Goal: Task Accomplishment & Management: Manage account settings

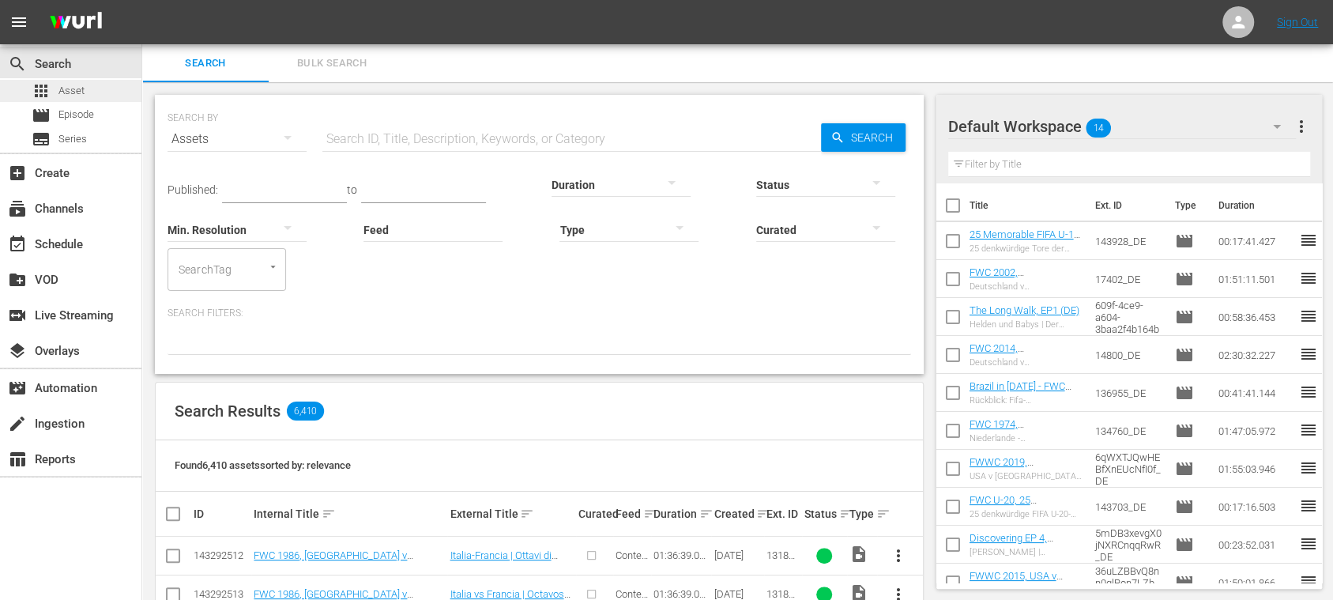
click at [85, 88] on div "apps Asset" at bounding box center [70, 91] width 141 height 22
click at [322, 51] on button "Bulk Search" at bounding box center [332, 63] width 126 height 38
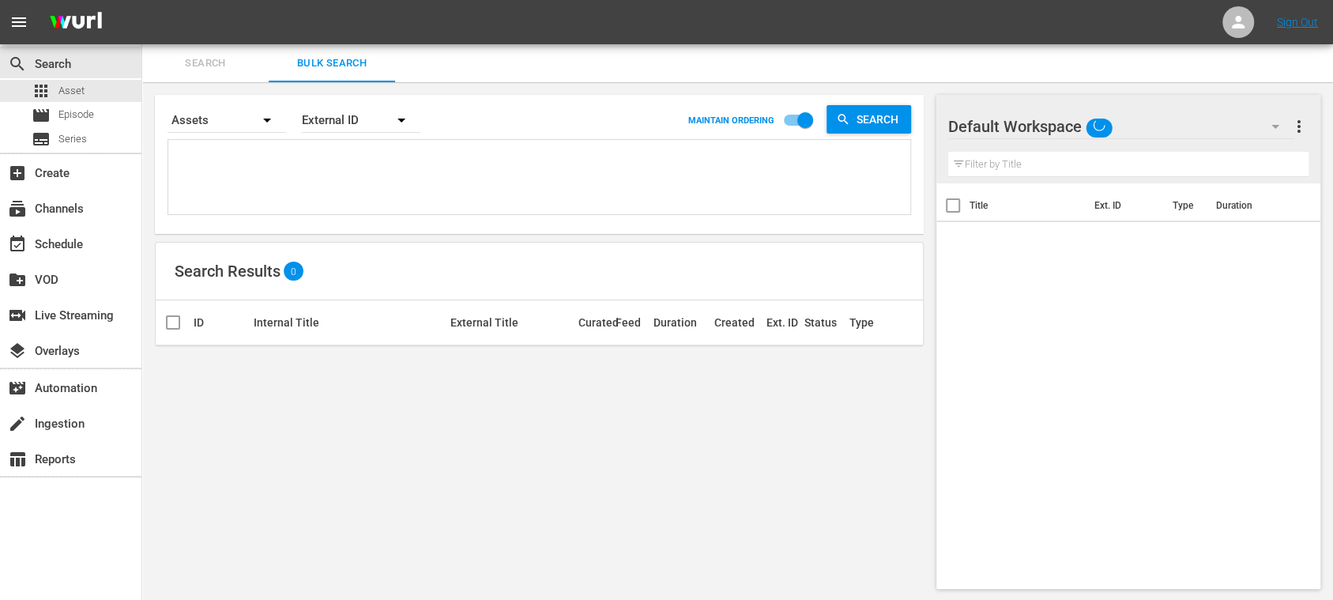
click at [303, 153] on textarea at bounding box center [541, 180] width 738 height 72
paste textarea "139595_ITA 139624_ITA 29121_ITA"
type textarea "139595_ITA 139624_ITA 29121_ITA"
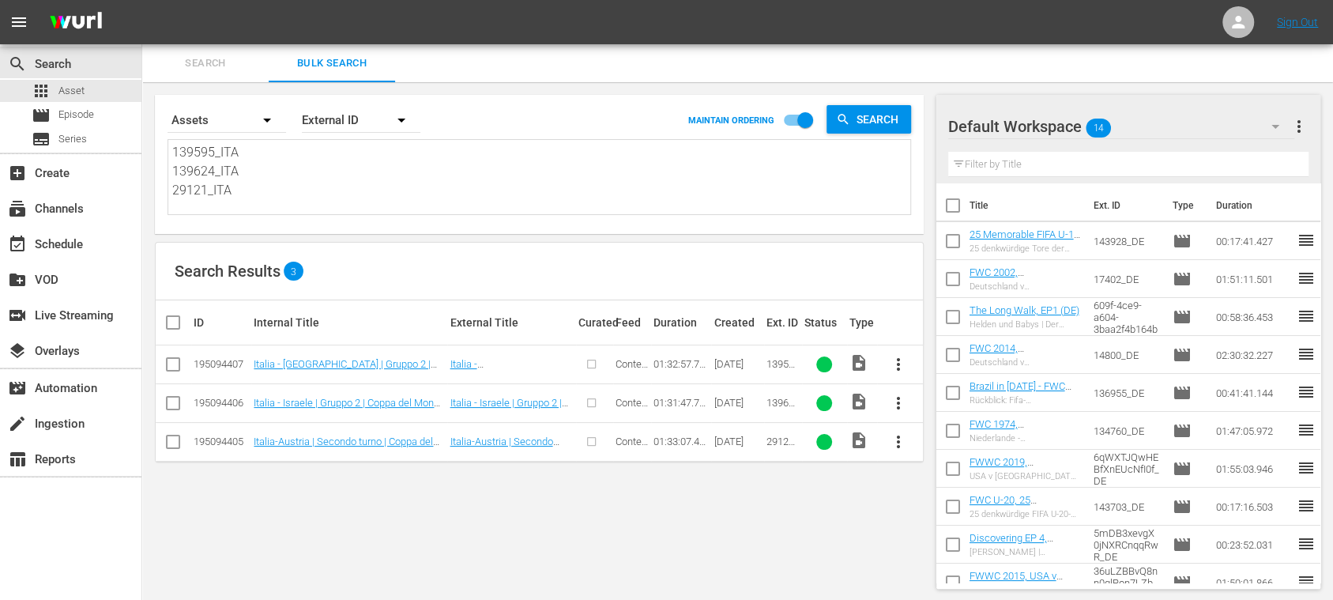
type textarea "139595_ITA 139624_ITA 29121_ITA"
drag, startPoint x: 255, startPoint y: 194, endPoint x: 77, endPoint y: 96, distance: 203.3
click at [142, 0] on div "search Search apps Asset movie Episode subtitles Series add_box Create subscrip…" at bounding box center [737, 0] width 1191 height 0
paste textarea "89919_ENG 87707_ENG 143616_ENG 87712_ENG 142934_ENG 85865_ENG 85932_ENG 88652_E…"
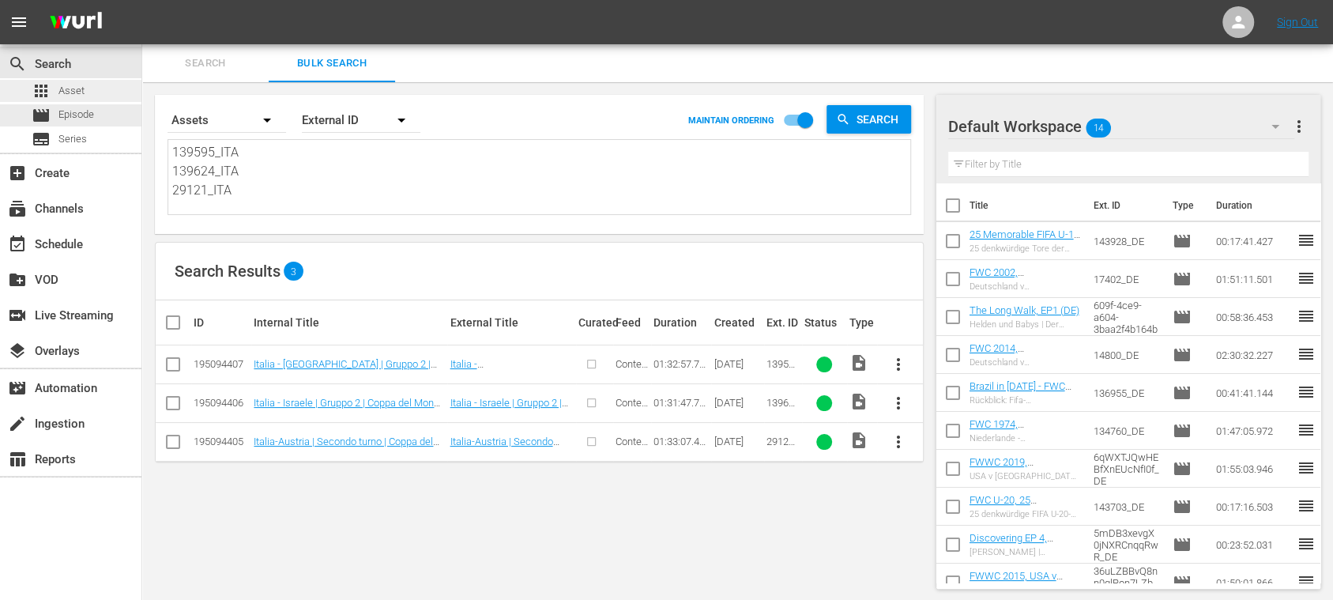
type textarea "89919_ENG 87707_ENG 143616_ENG 87712_ENG 142934_ENG 85865_ENG 85932_ENG 88652_E…"
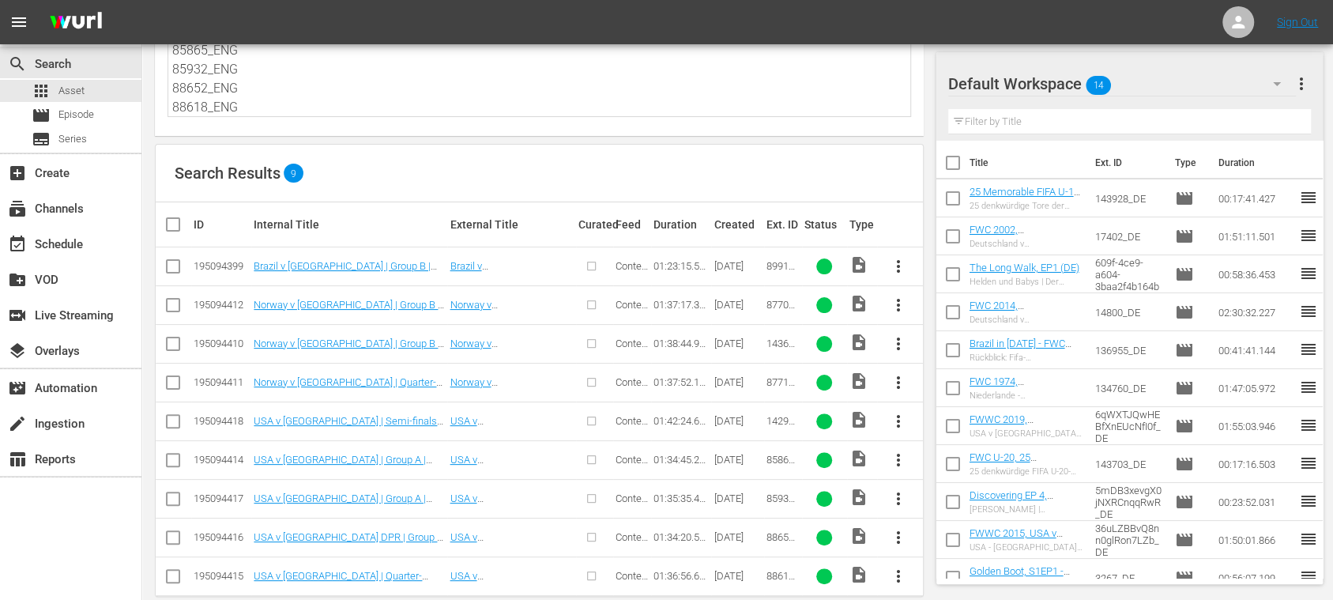
scroll to position [120, 0]
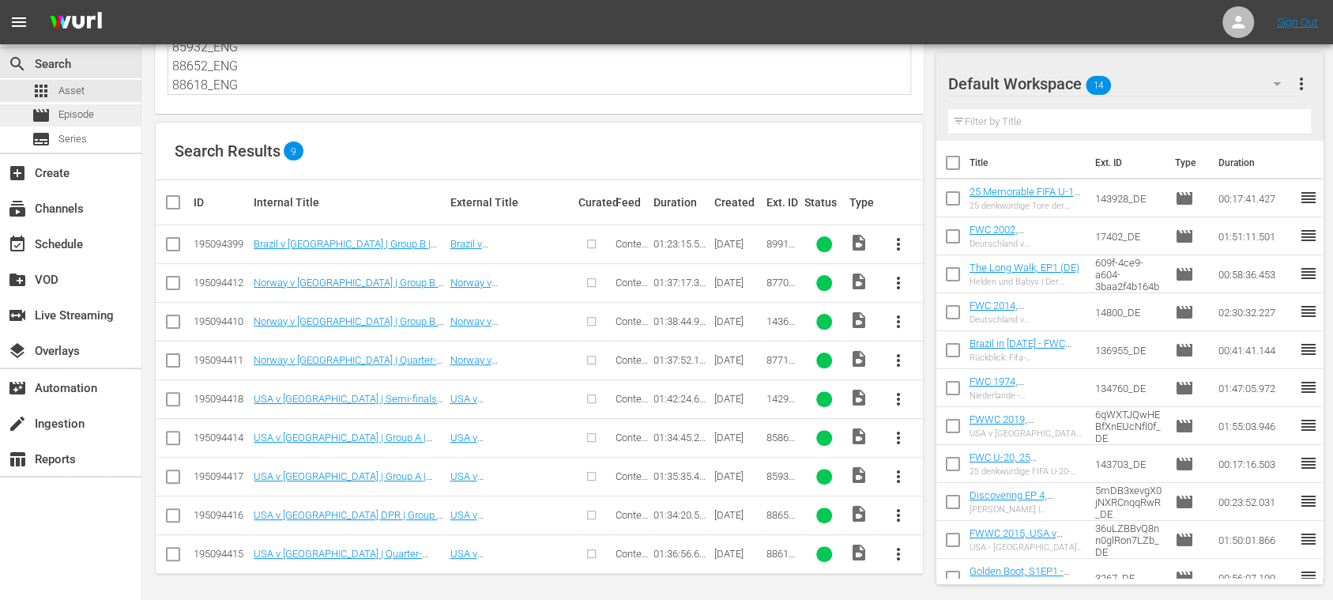
type textarea "89919_ENG 87707_ENG 143616_ENG 87712_ENG 142934_ENG 85865_ENG 85932_ENG 88652_E…"
click at [76, 104] on div "movie Episode" at bounding box center [63, 115] width 62 height 22
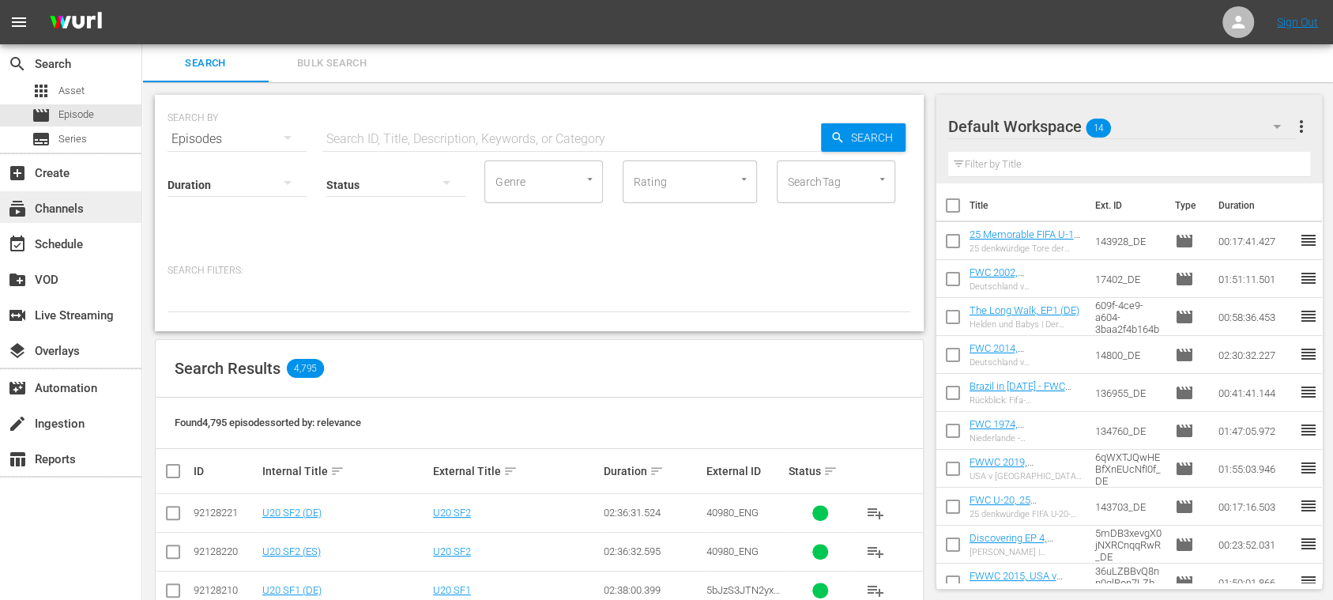
click at [77, 206] on div "subscriptions Channels" at bounding box center [44, 206] width 88 height 14
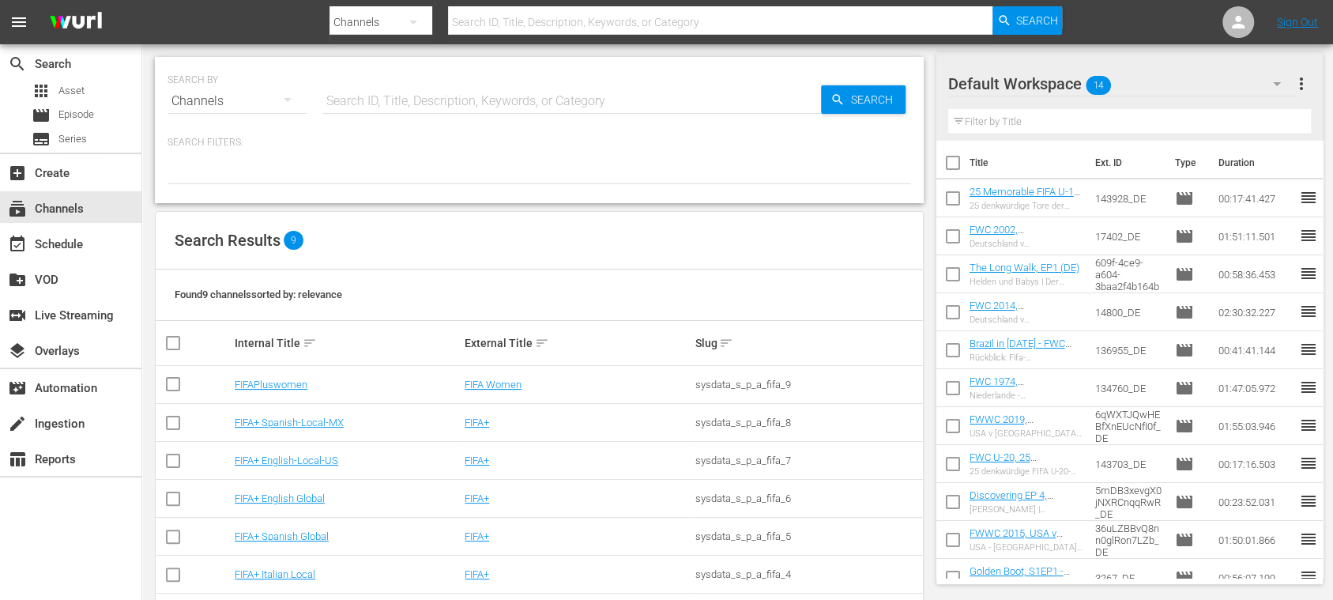
scroll to position [136, 0]
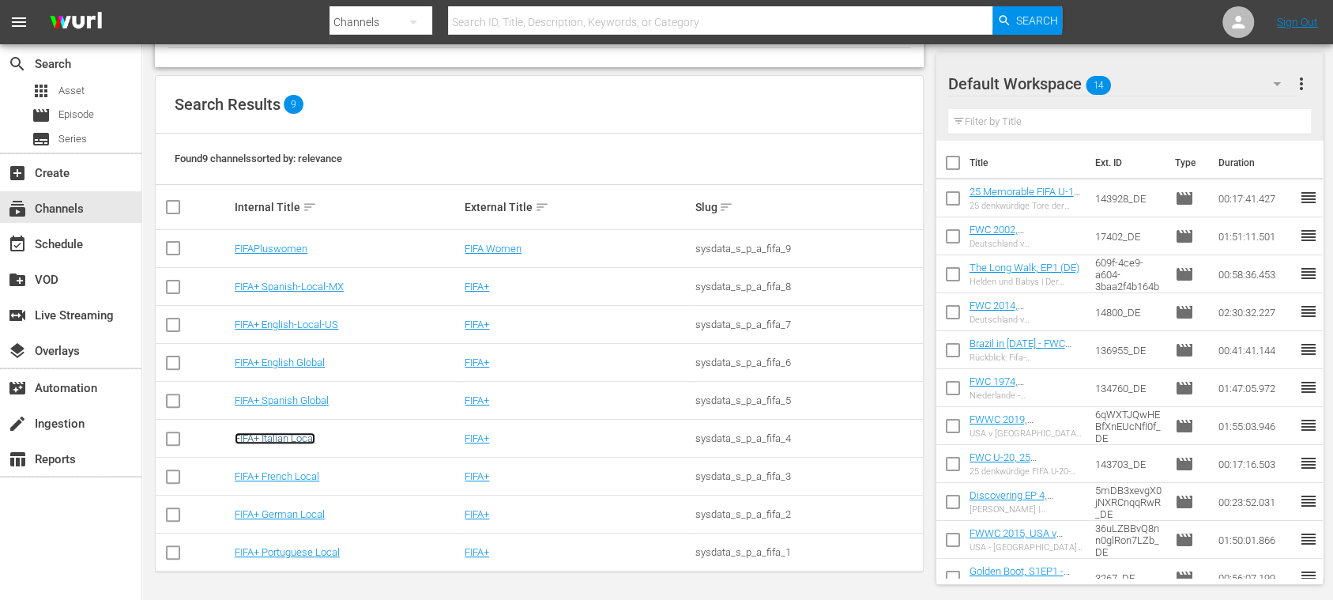
click at [313, 439] on link "FIFA+ Italian Local" at bounding box center [275, 438] width 81 height 12
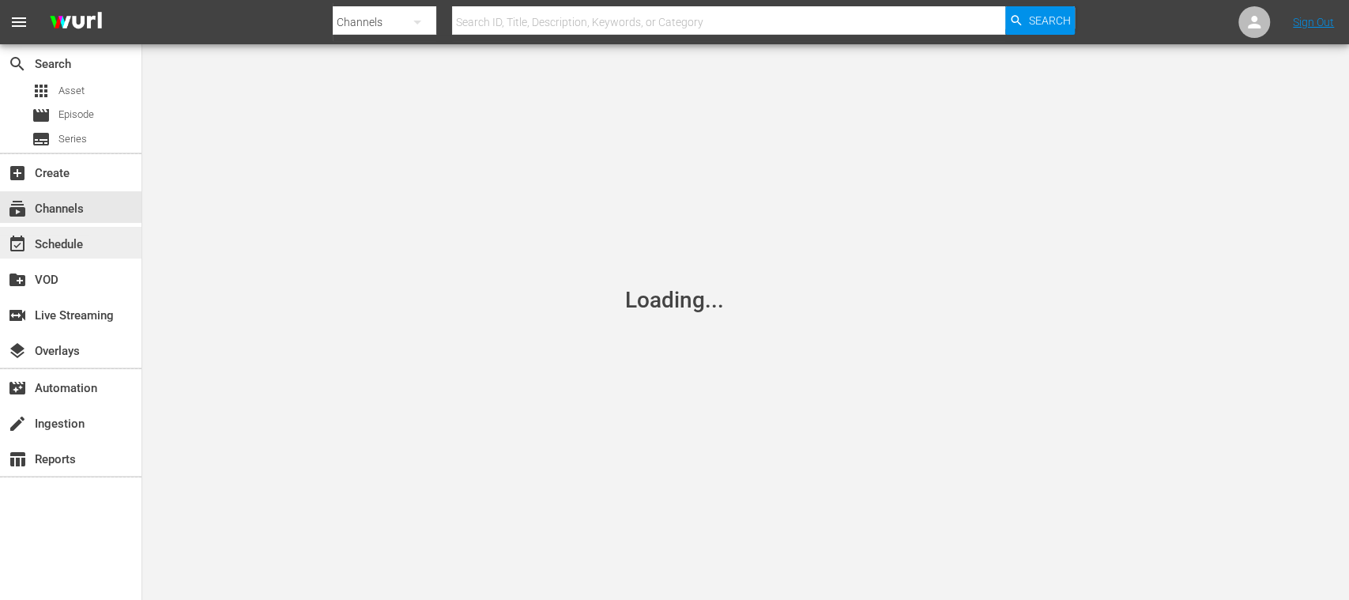
click at [72, 240] on div "event_available Schedule" at bounding box center [44, 242] width 88 height 14
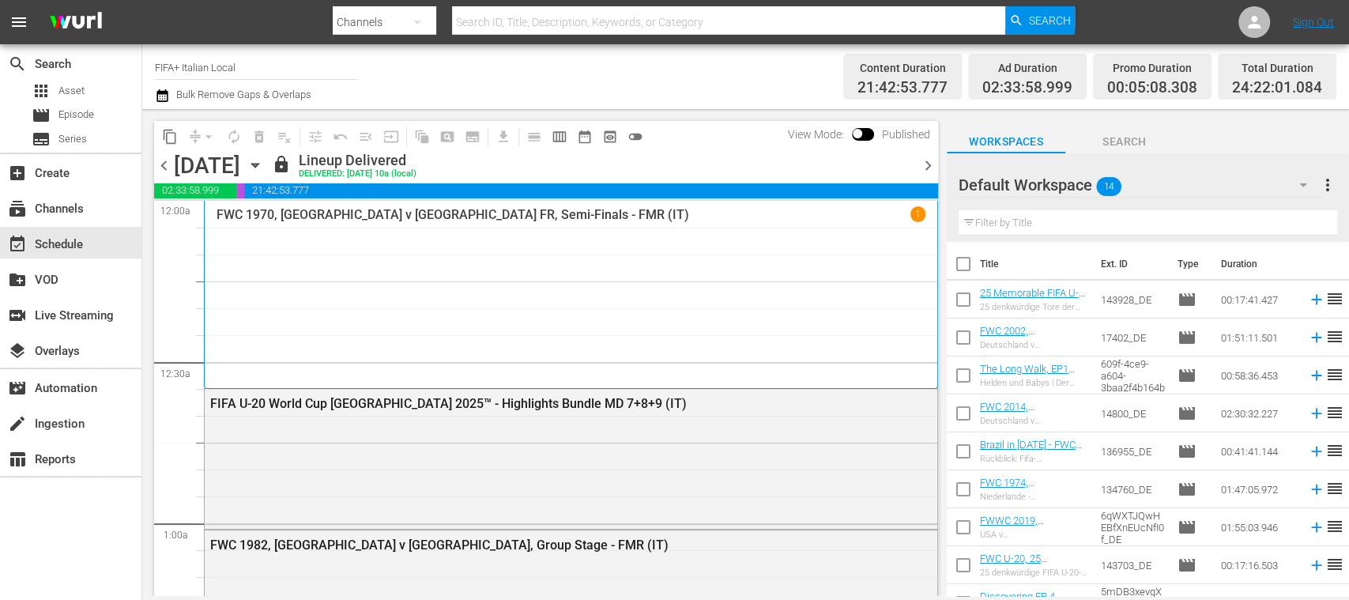
click at [931, 163] on span "chevron_right" at bounding box center [928, 166] width 20 height 20
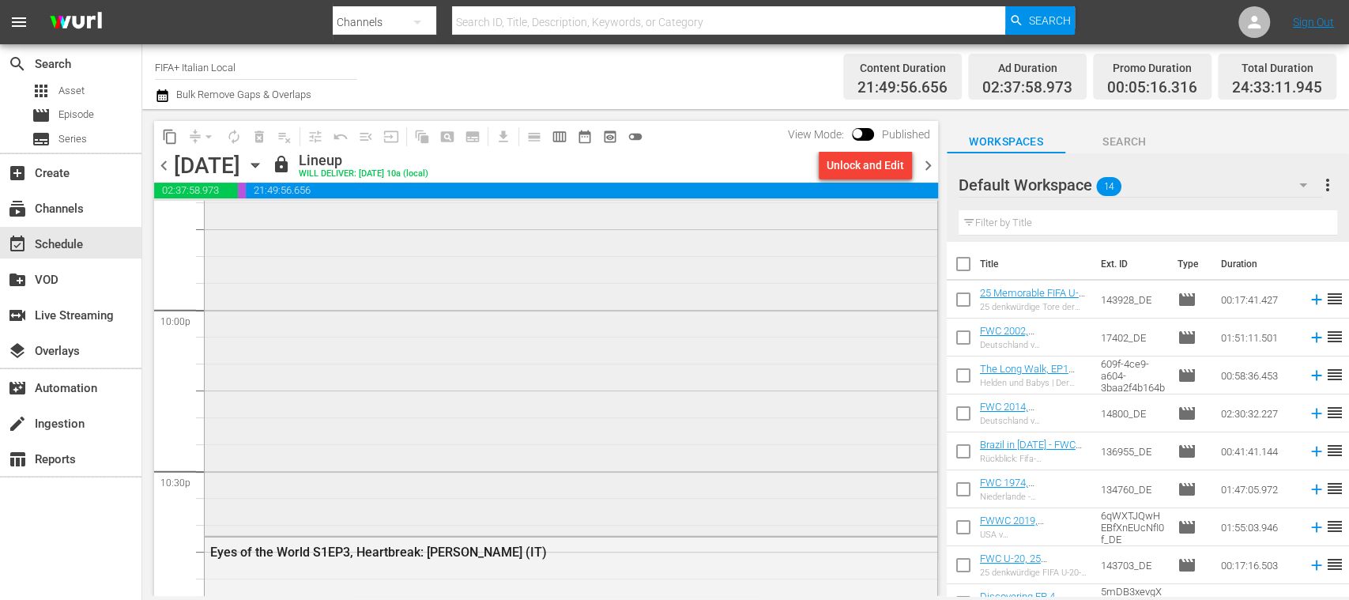
scroll to position [7264, 0]
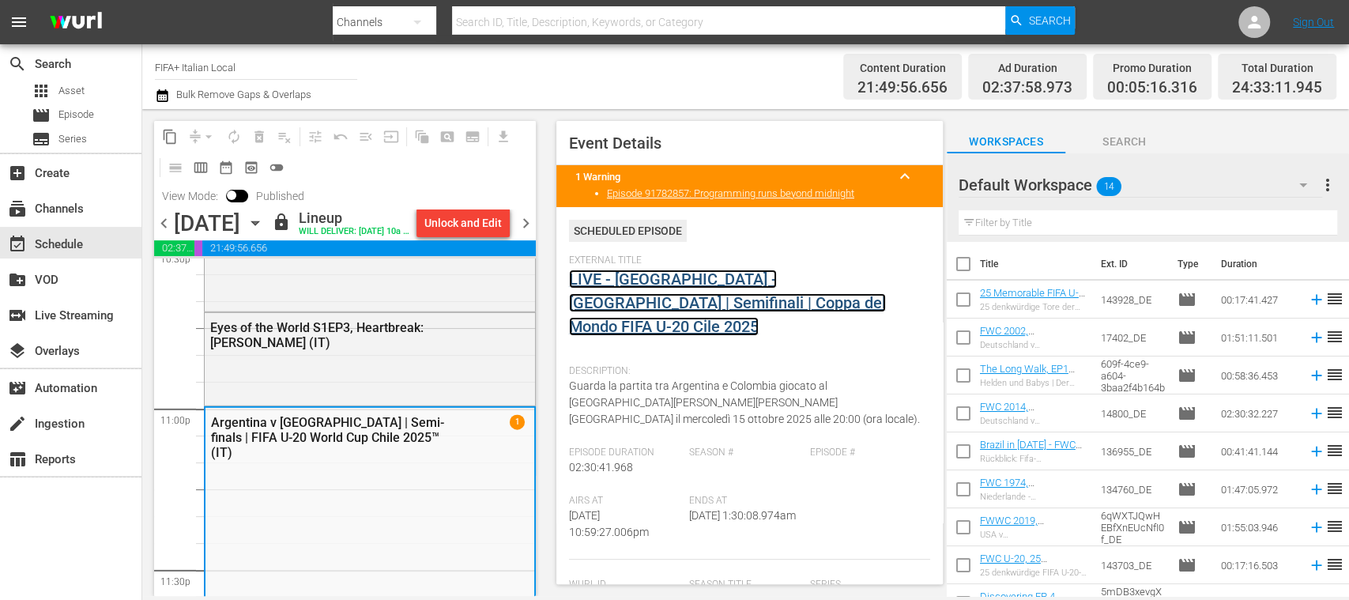
click at [642, 303] on link "LIVE - Argentina - Colombia | Semifinali | Coppa del Mondo FIFA U-20 Cile 2025" at bounding box center [727, 302] width 317 height 66
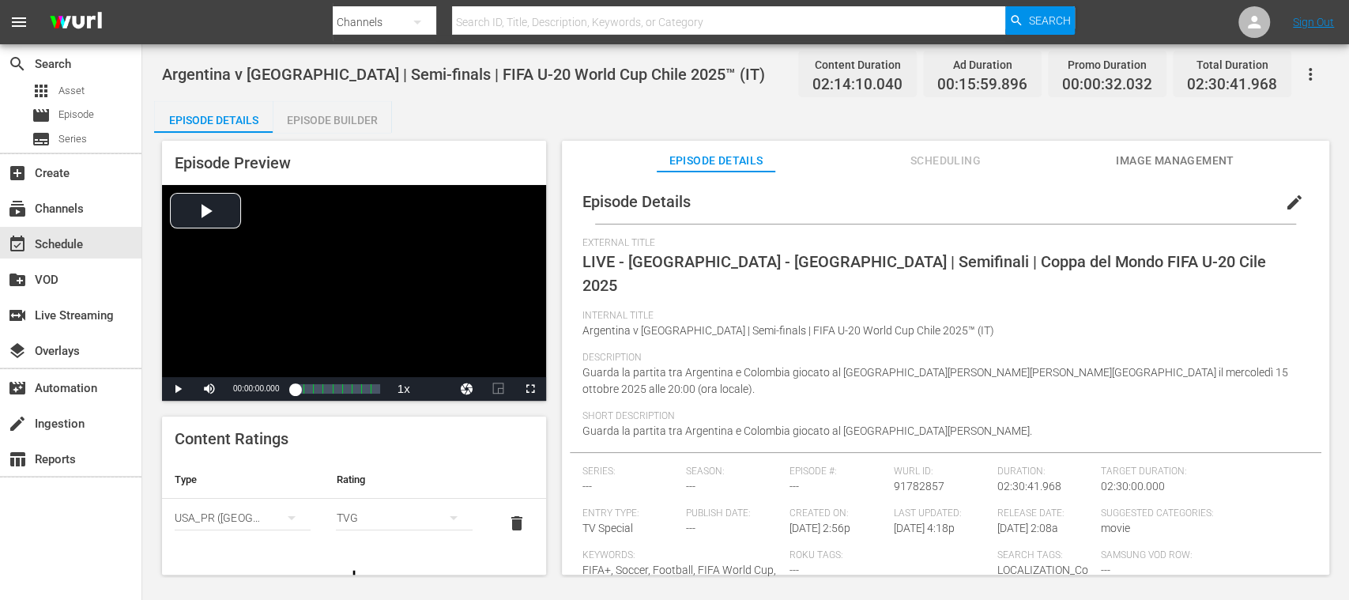
click at [1169, 145] on button "Image Management" at bounding box center [1175, 157] width 119 height 32
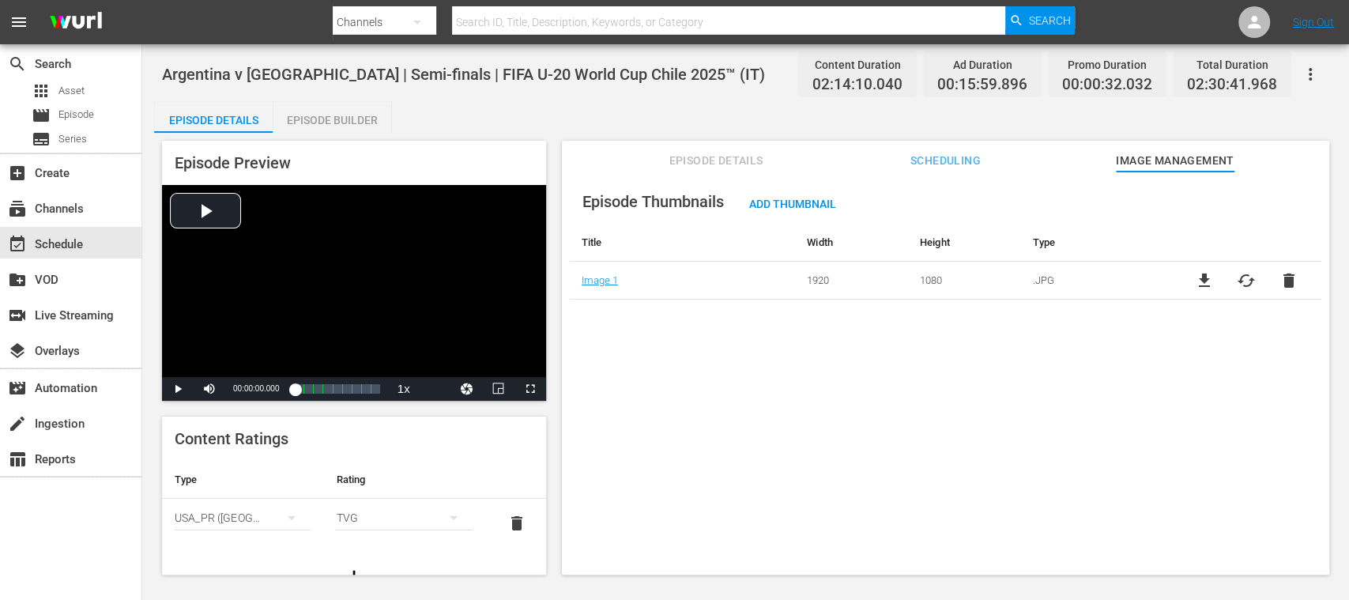
click at [1199, 278] on span "file_download" at bounding box center [1203, 280] width 19 height 19
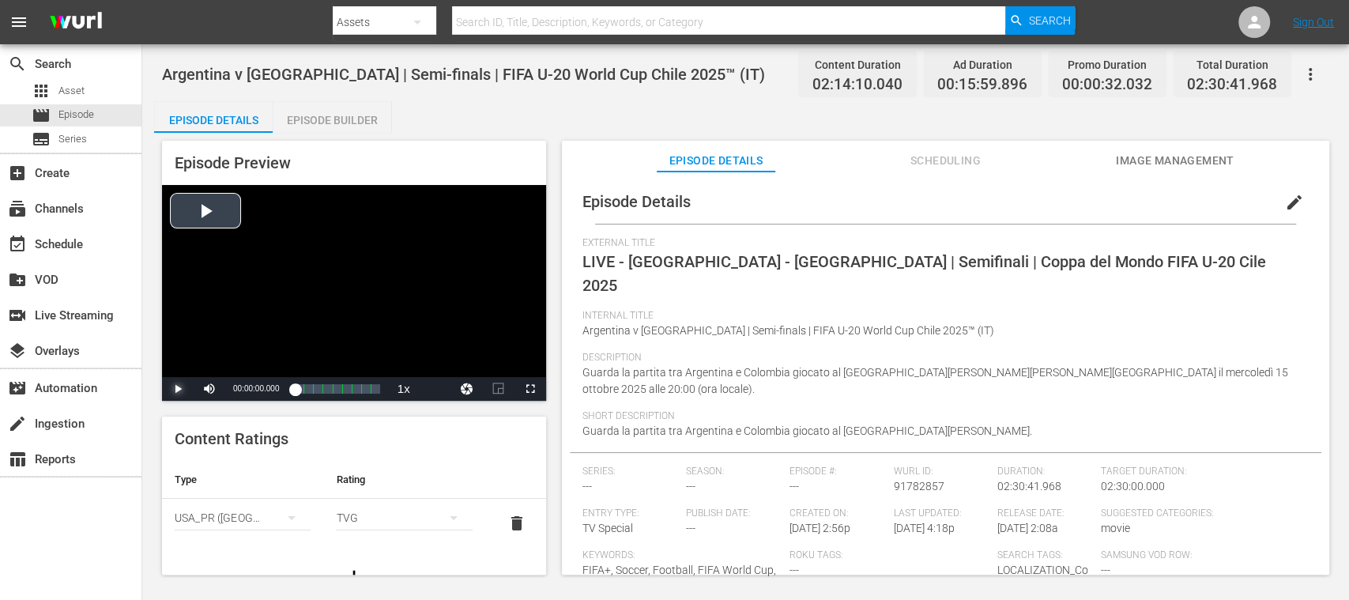
click at [178, 389] on span "Video Player" at bounding box center [178, 389] width 0 height 0
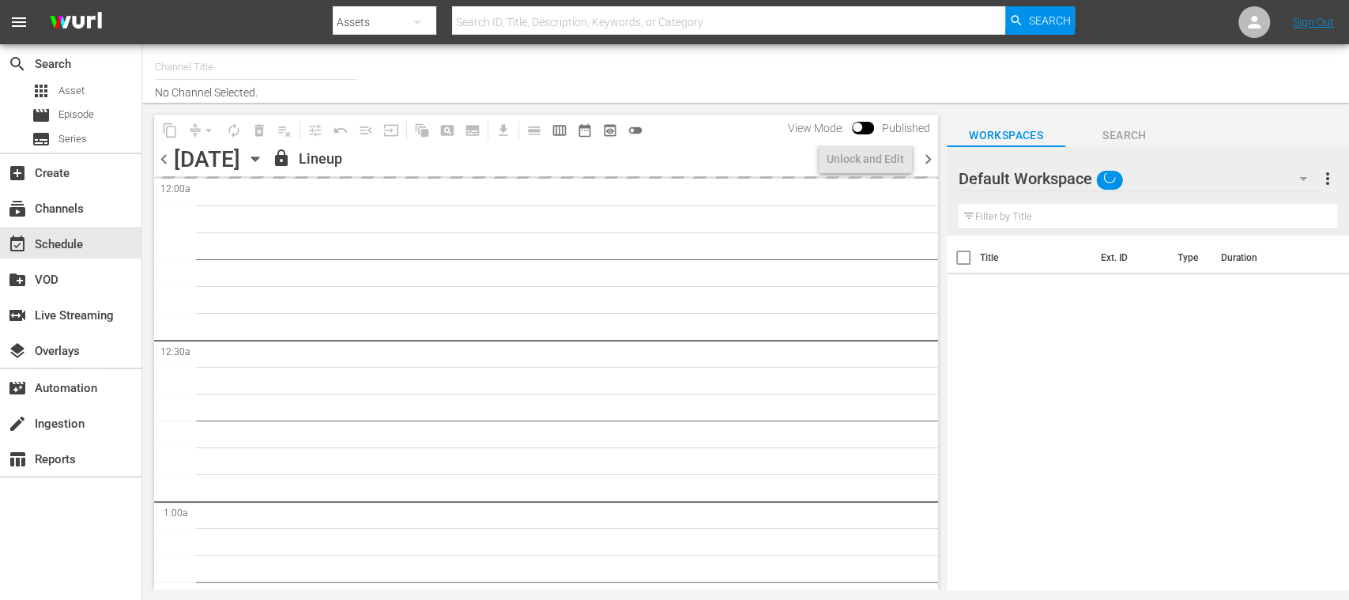
type input "FIFA+ Italian Local (1779)"
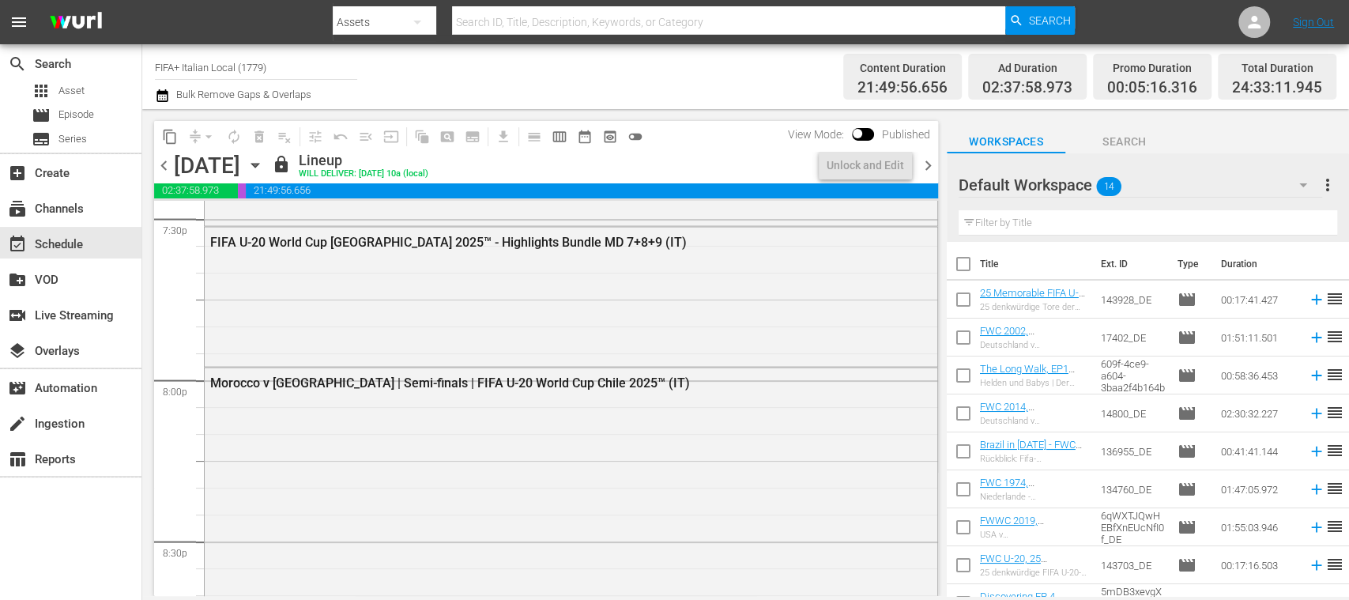
scroll to position [6317, 0]
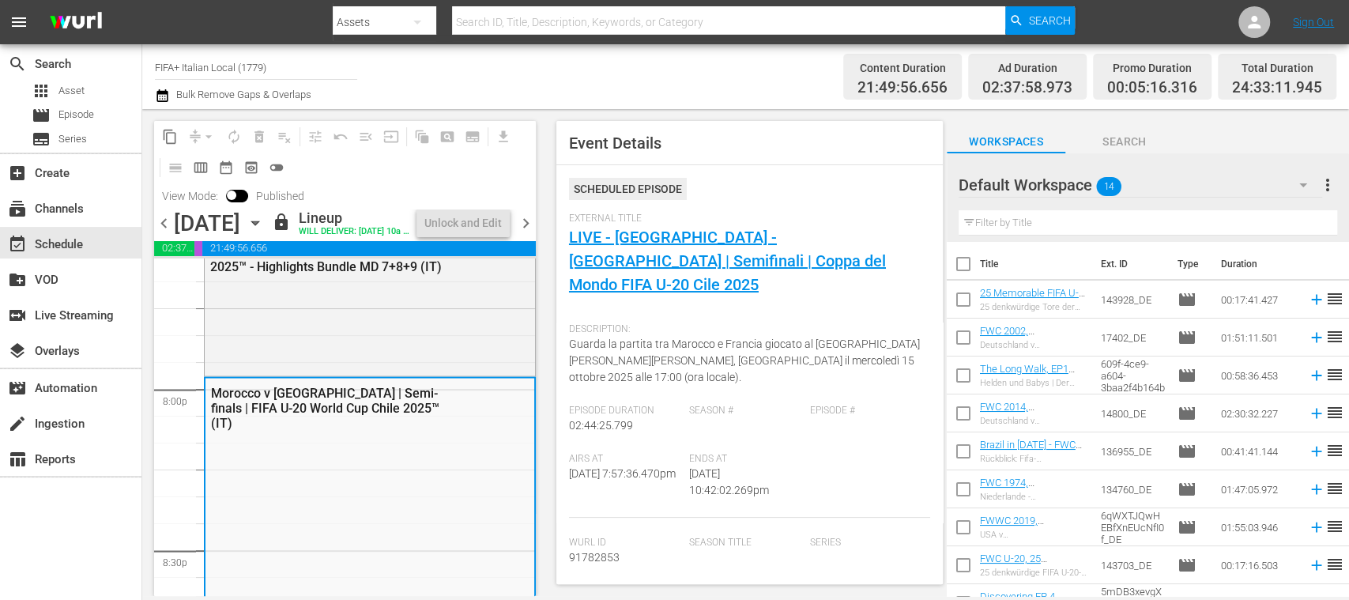
click at [738, 249] on div "External Title LIVE - Marocco - Francia | Semifinali | Coppa del Mondo FIFA U-2…" at bounding box center [749, 264] width 361 height 103
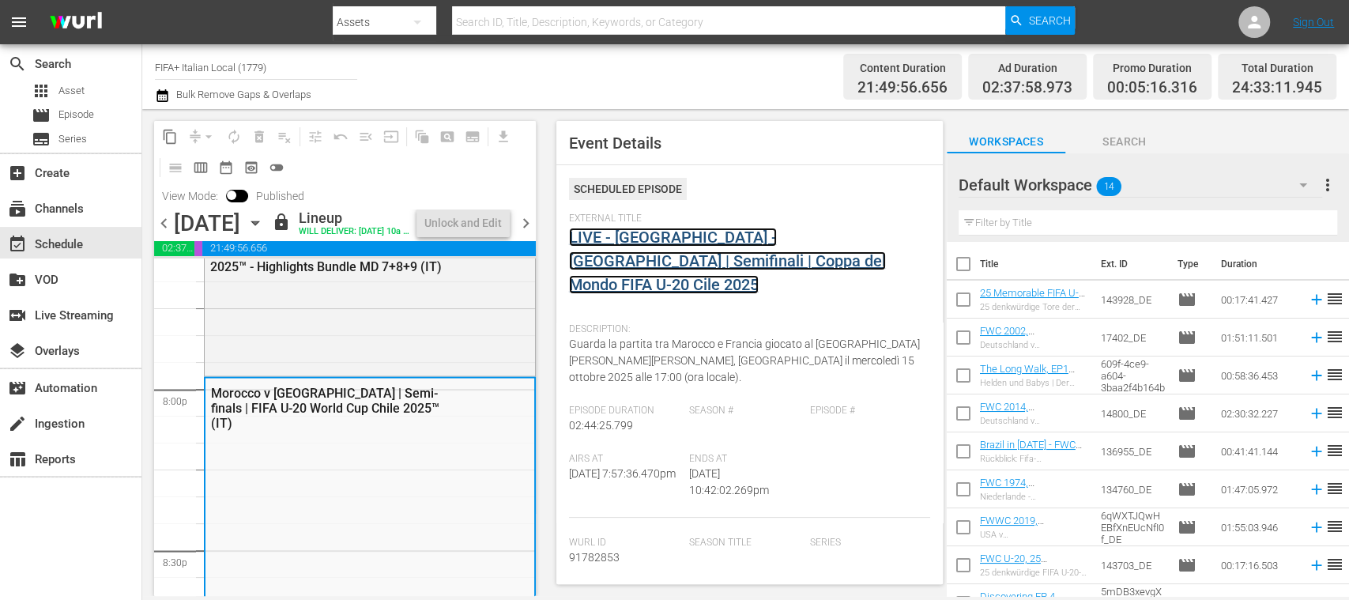
click at [740, 244] on link "LIVE - [GEOGRAPHIC_DATA] - [GEOGRAPHIC_DATA] | Semifinali | Coppa del Mondo FIF…" at bounding box center [727, 261] width 317 height 66
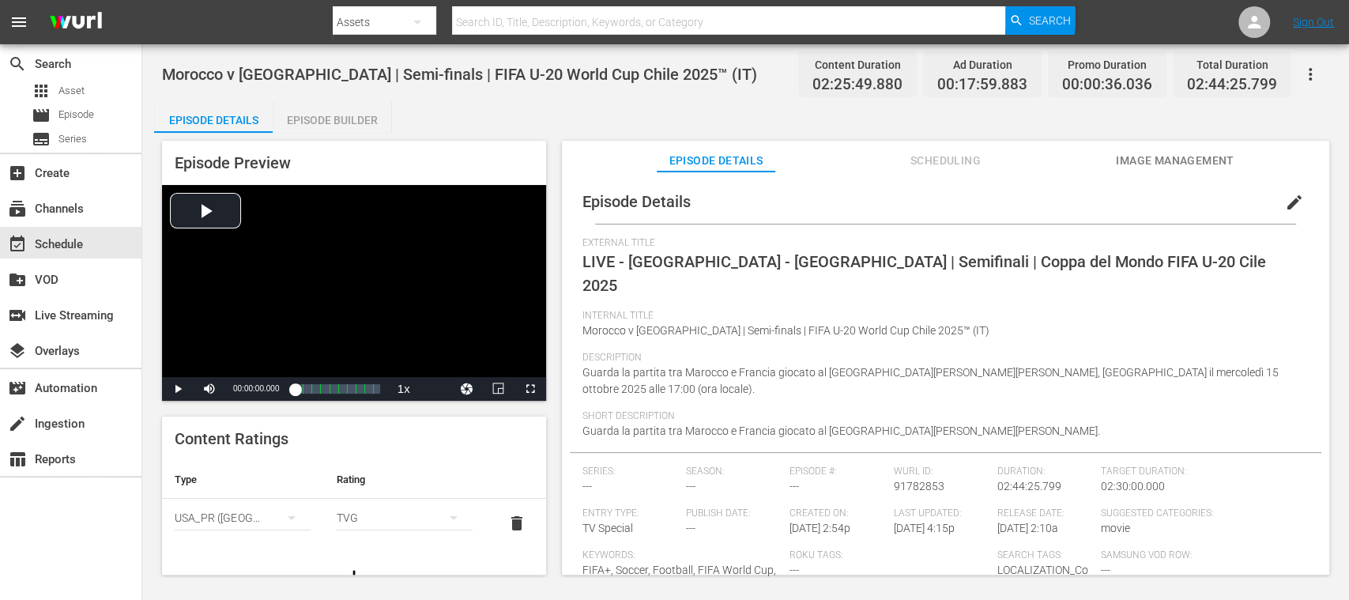
click at [1202, 160] on span "Image Management" at bounding box center [1175, 161] width 119 height 20
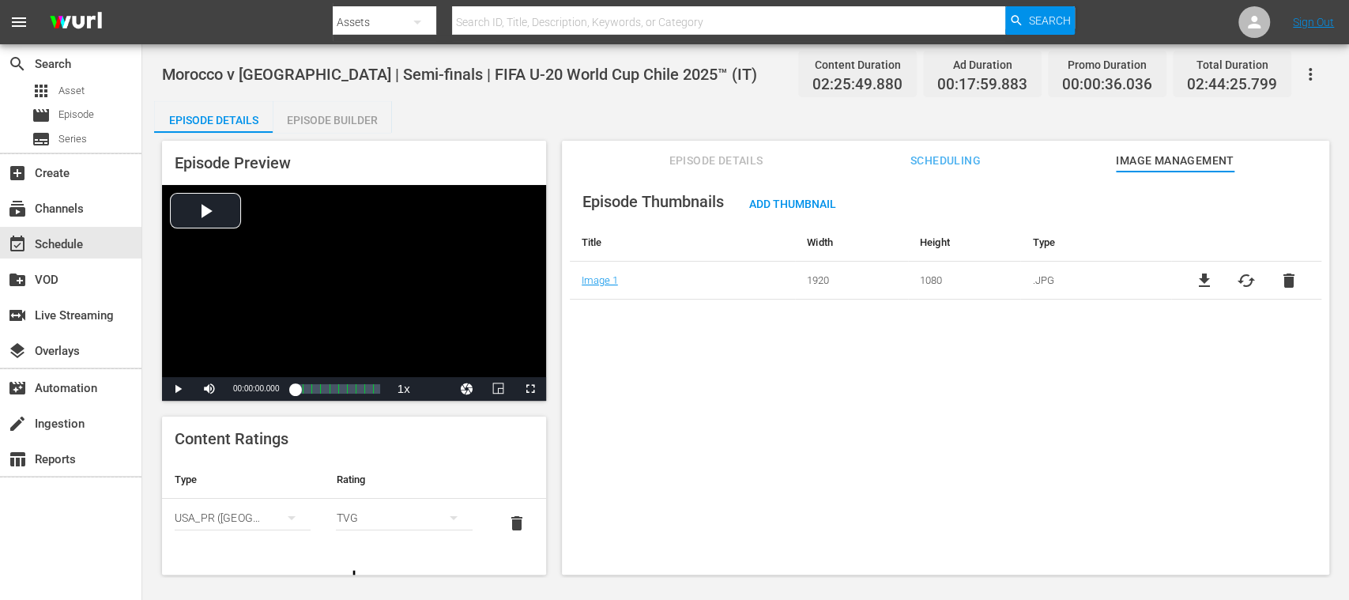
click at [1198, 279] on span "file_download" at bounding box center [1203, 280] width 19 height 19
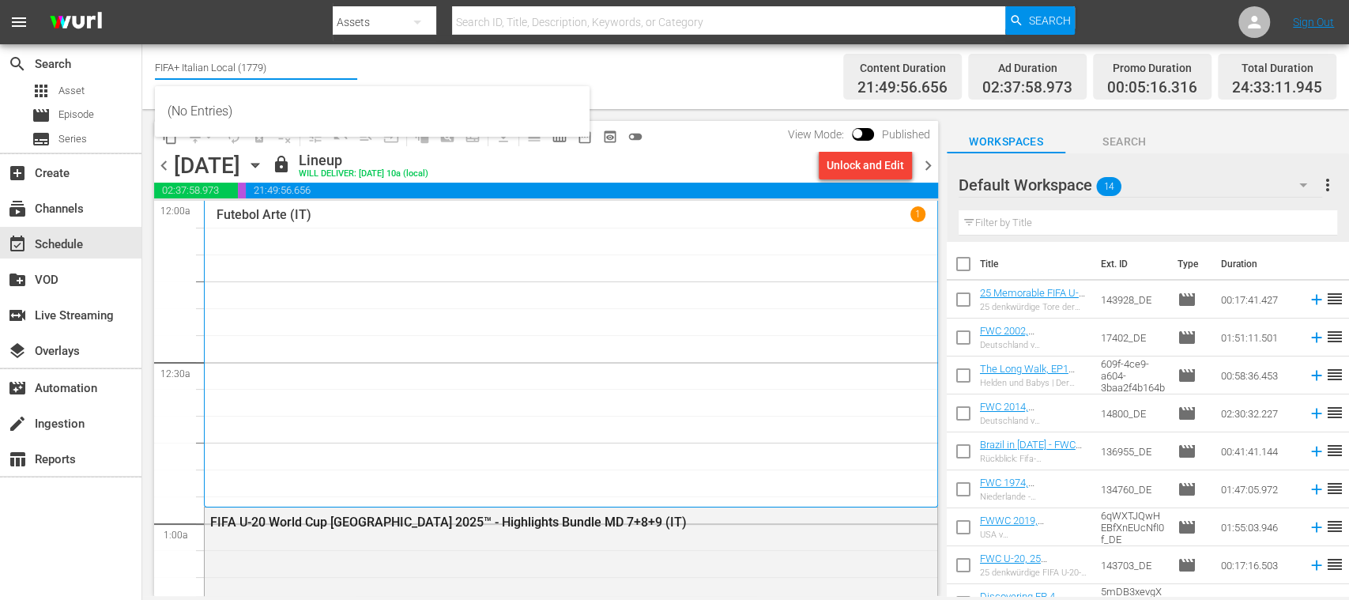
drag, startPoint x: 182, startPoint y: 69, endPoint x: 348, endPoint y: 70, distance: 165.9
click at [359, 73] on div "Channel Title FIFA+ Italian Local (1779) Bulk Remove Gaps & Overlaps" at bounding box center [477, 76] width 644 height 57
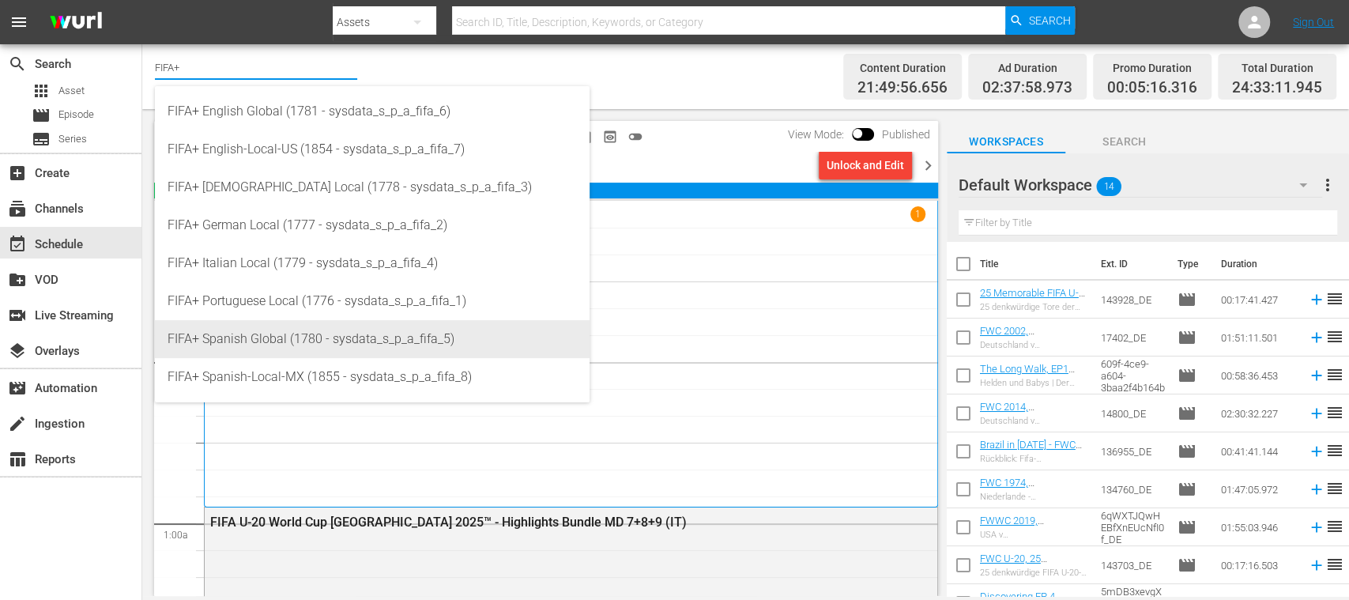
drag, startPoint x: 266, startPoint y: 332, endPoint x: 284, endPoint y: 344, distance: 21.0
click at [266, 333] on div "FIFA+ Spanish Global (1780 - sysdata_s_p_a_fifa_5)" at bounding box center [372, 339] width 409 height 38
type input "FIFA+ Spanish Global (1780 - sysdata_s_p_a_fifa_5)"
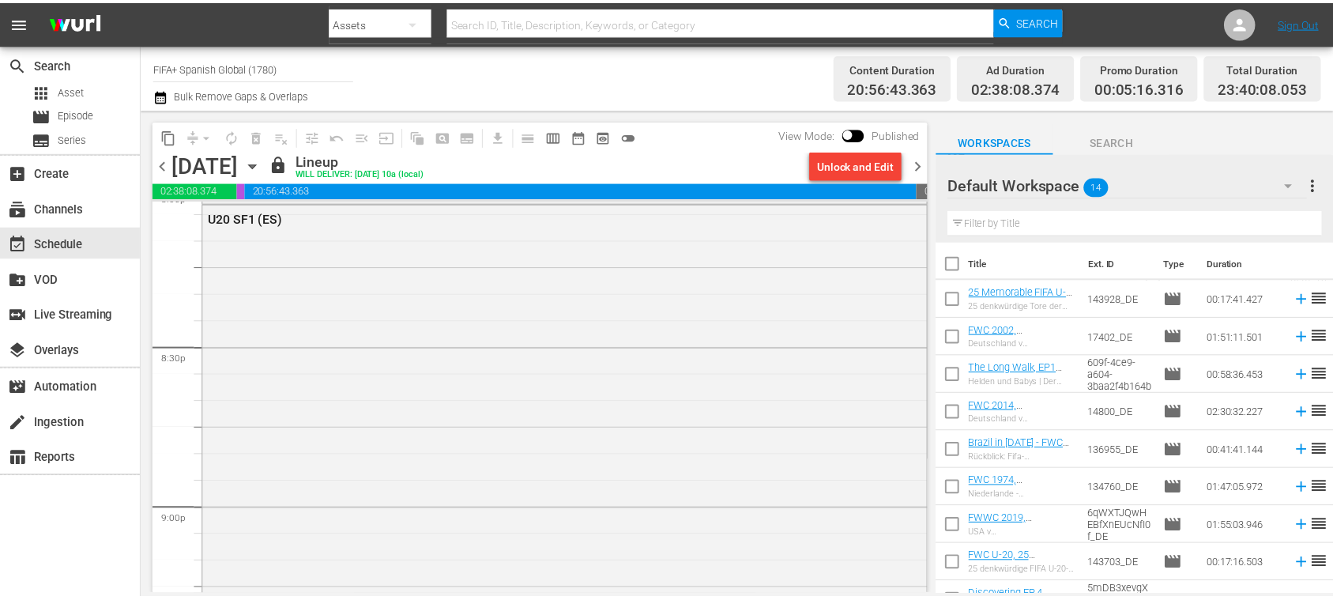
scroll to position [6180, 0]
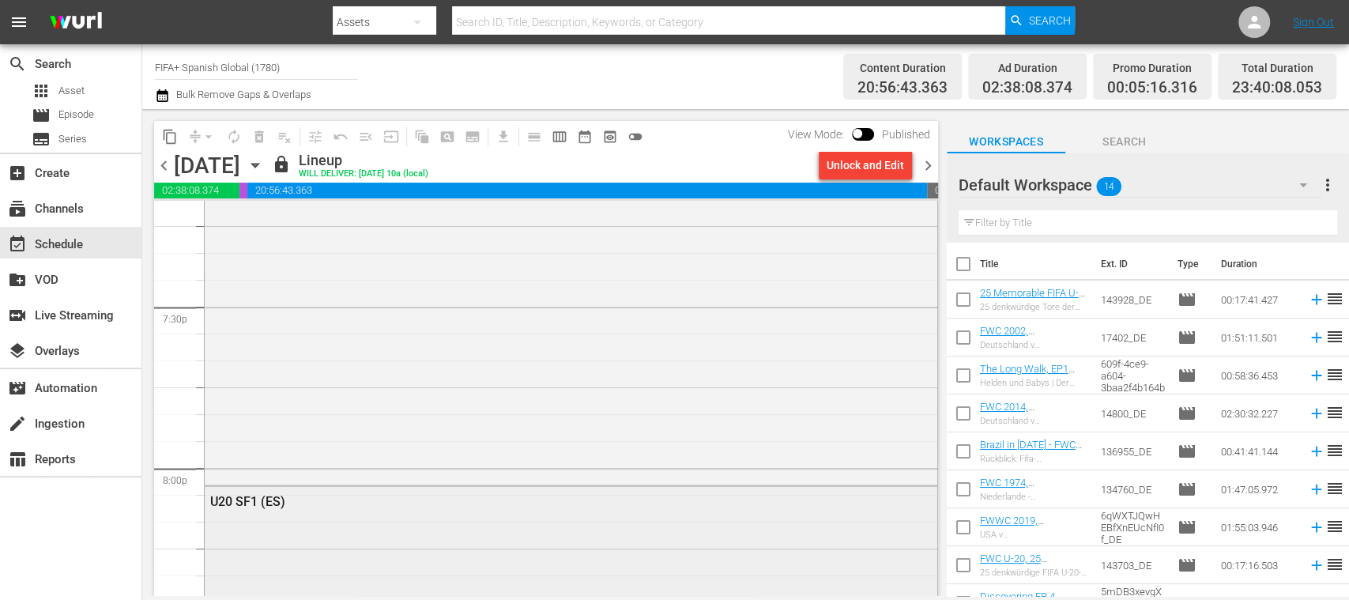
click at [395, 509] on div "U20 SF1 (ES)" at bounding box center [571, 500] width 732 height 28
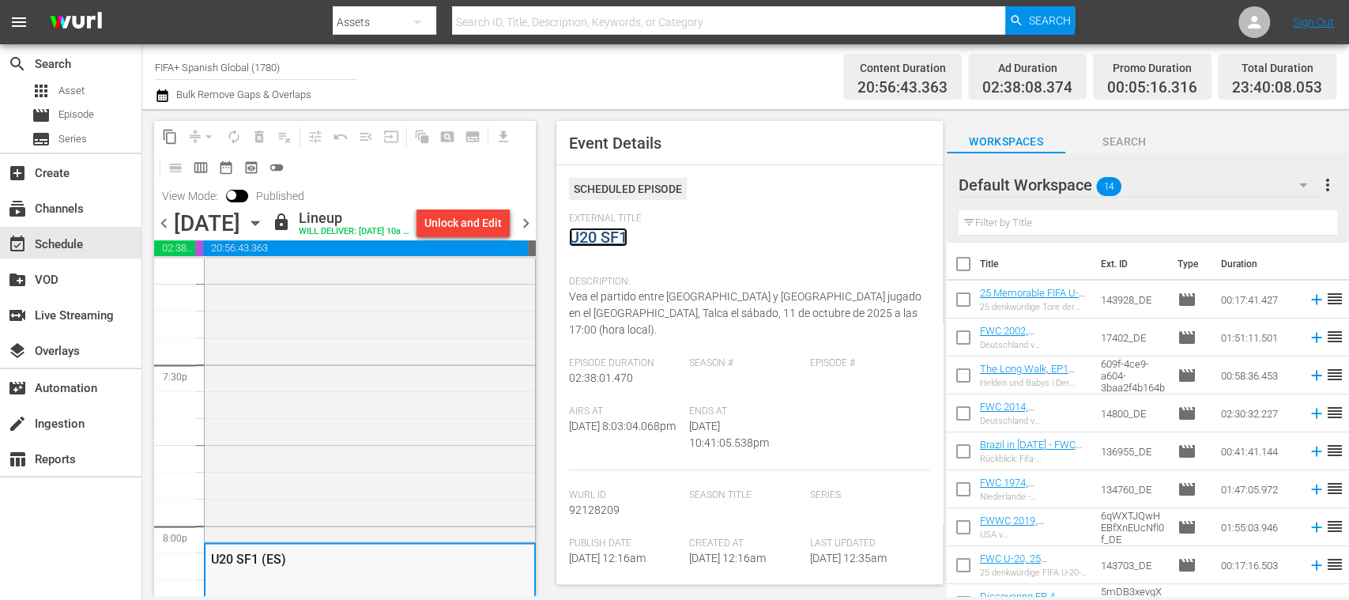
click at [621, 239] on link "U20 SF1" at bounding box center [598, 237] width 58 height 19
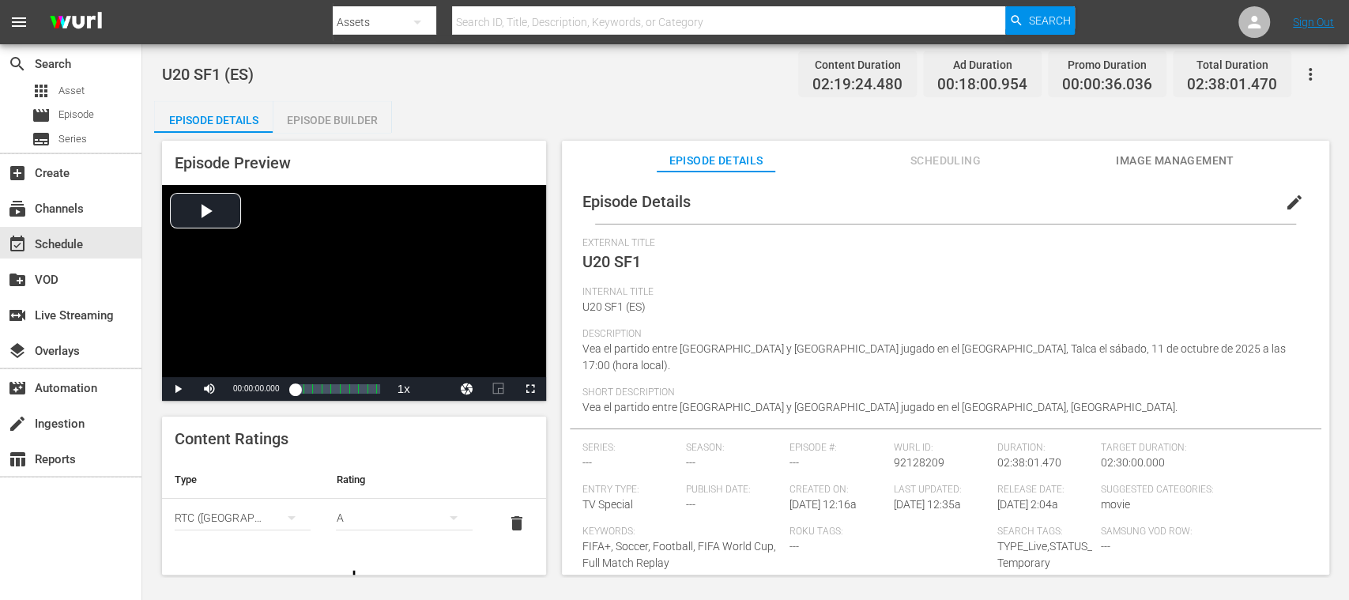
click at [1198, 157] on span "Image Management" at bounding box center [1175, 161] width 119 height 20
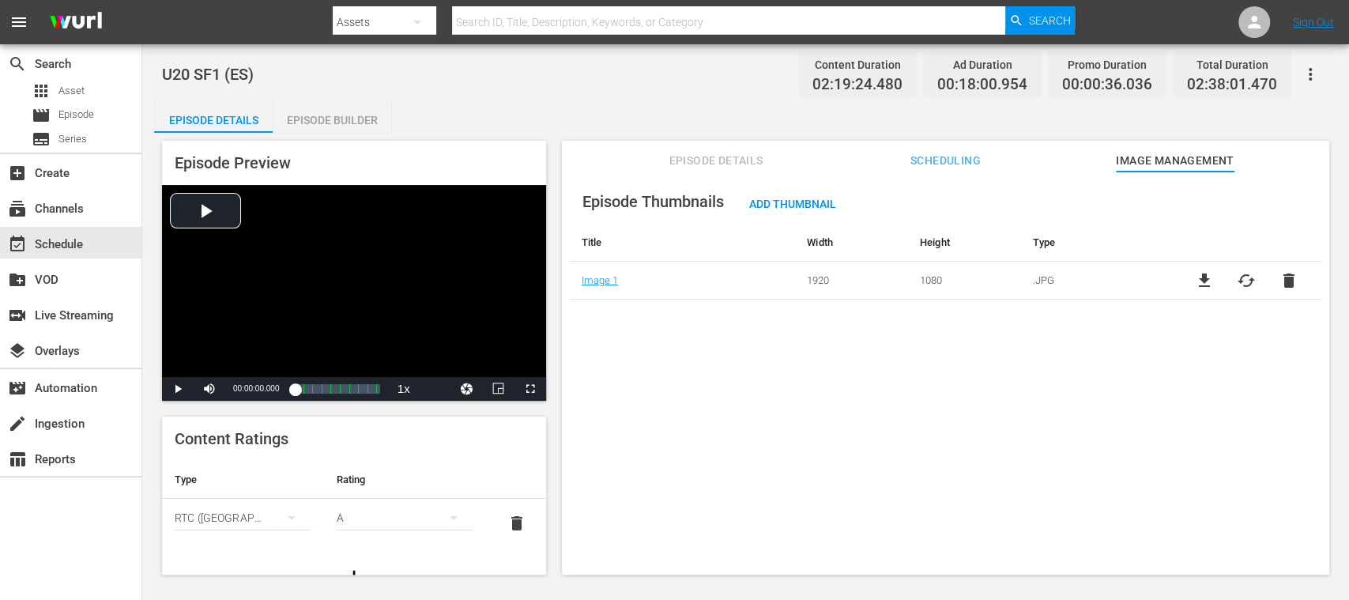
click at [1240, 280] on span "cached" at bounding box center [1246, 280] width 19 height 19
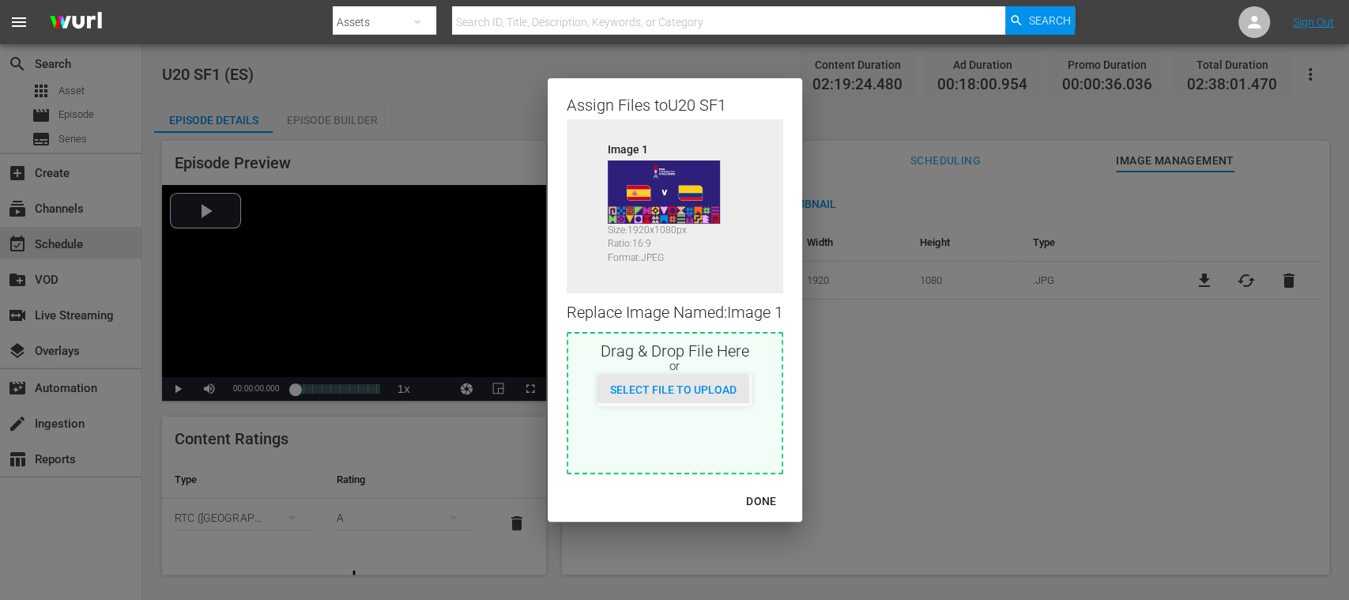
click at [722, 397] on div "Select File to Upload" at bounding box center [673, 389] width 152 height 29
type input "C:\fakepath\MOR V FRA.jpg"
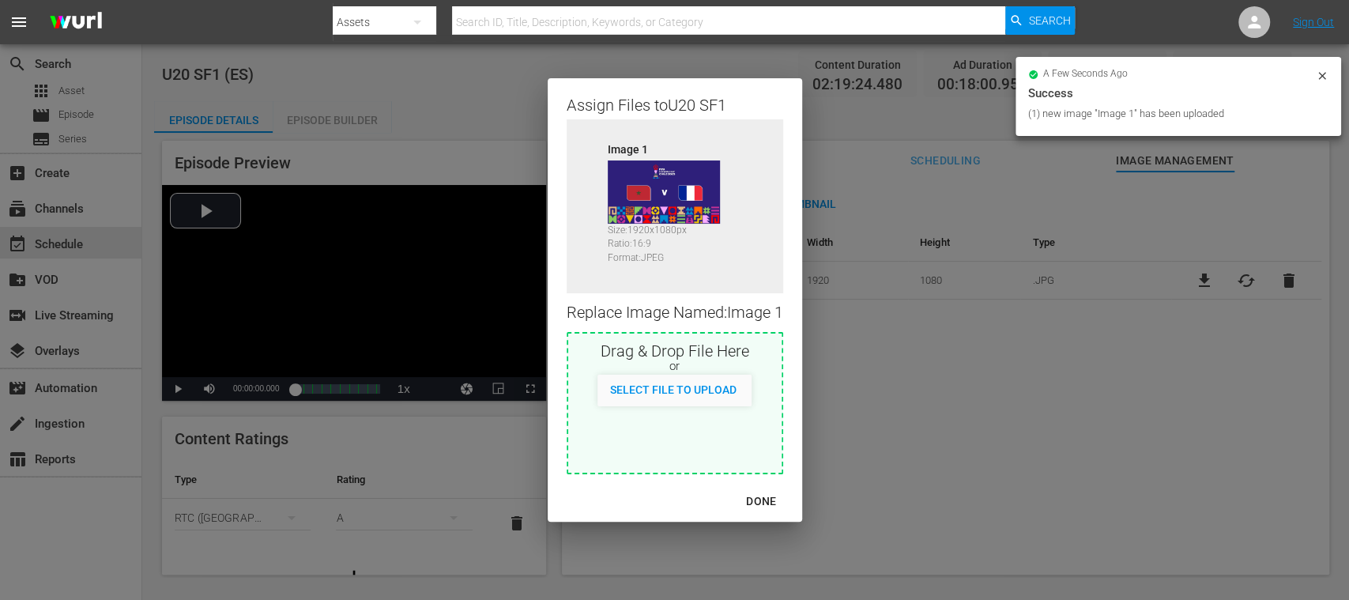
click at [774, 501] on div "DONE" at bounding box center [760, 501] width 55 height 20
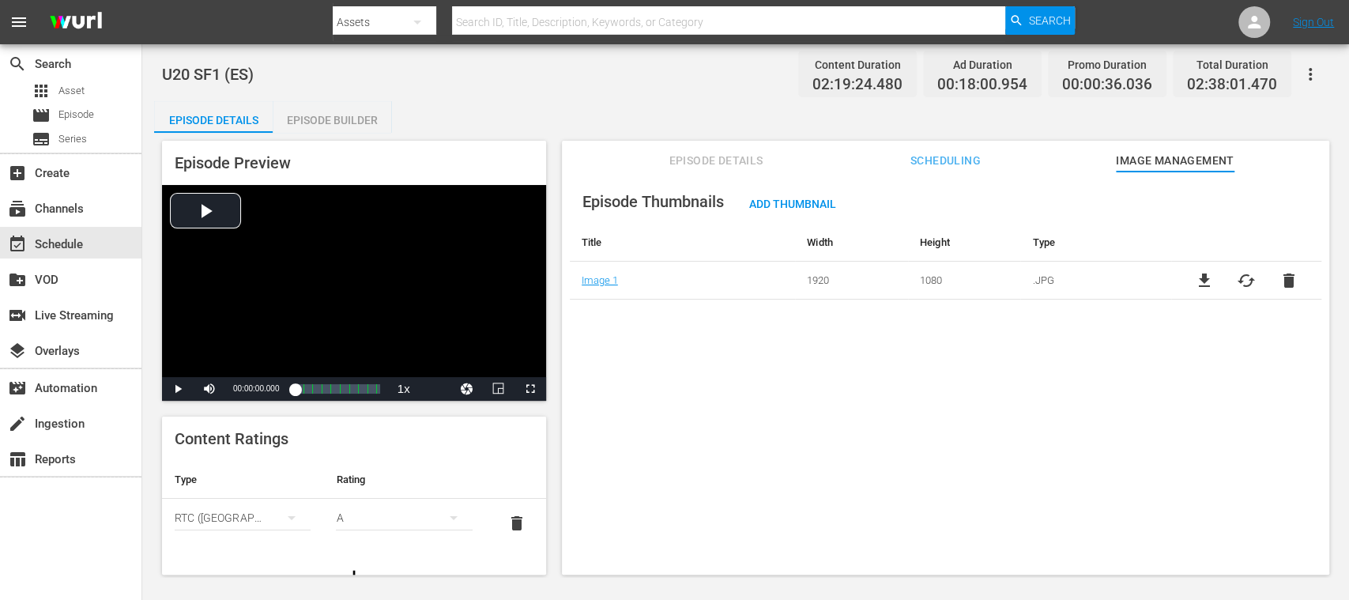
click at [722, 164] on span "Episode Details" at bounding box center [716, 161] width 119 height 20
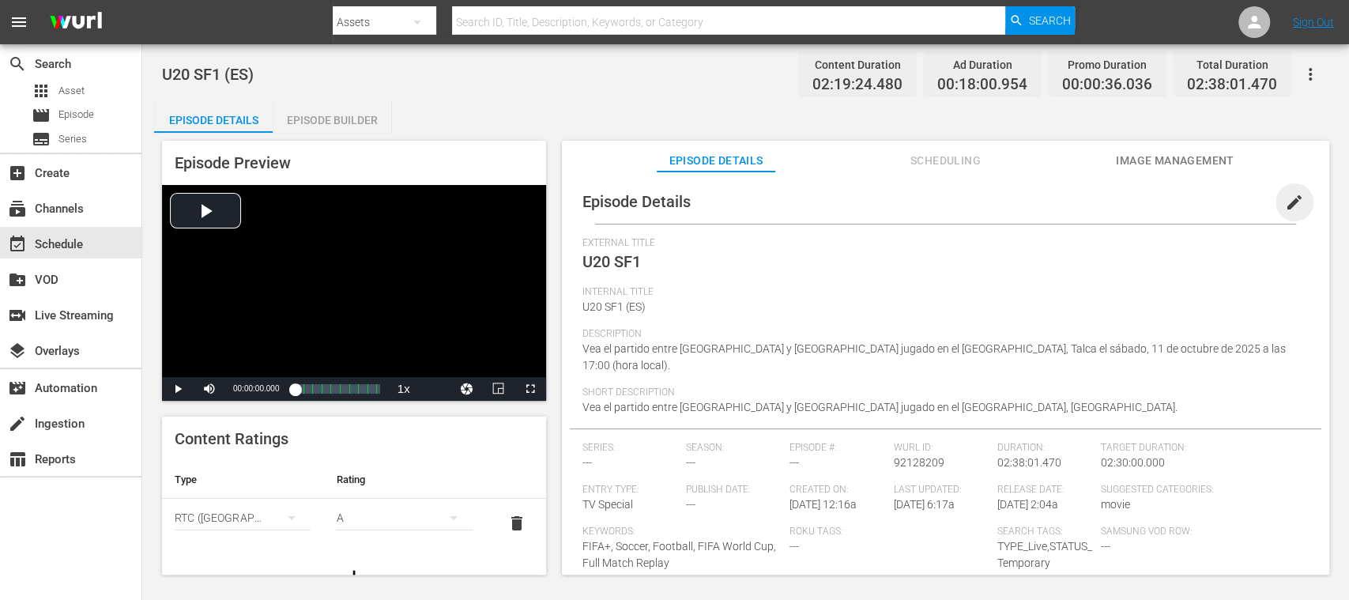
click at [1287, 203] on span "edit" at bounding box center [1294, 202] width 19 height 19
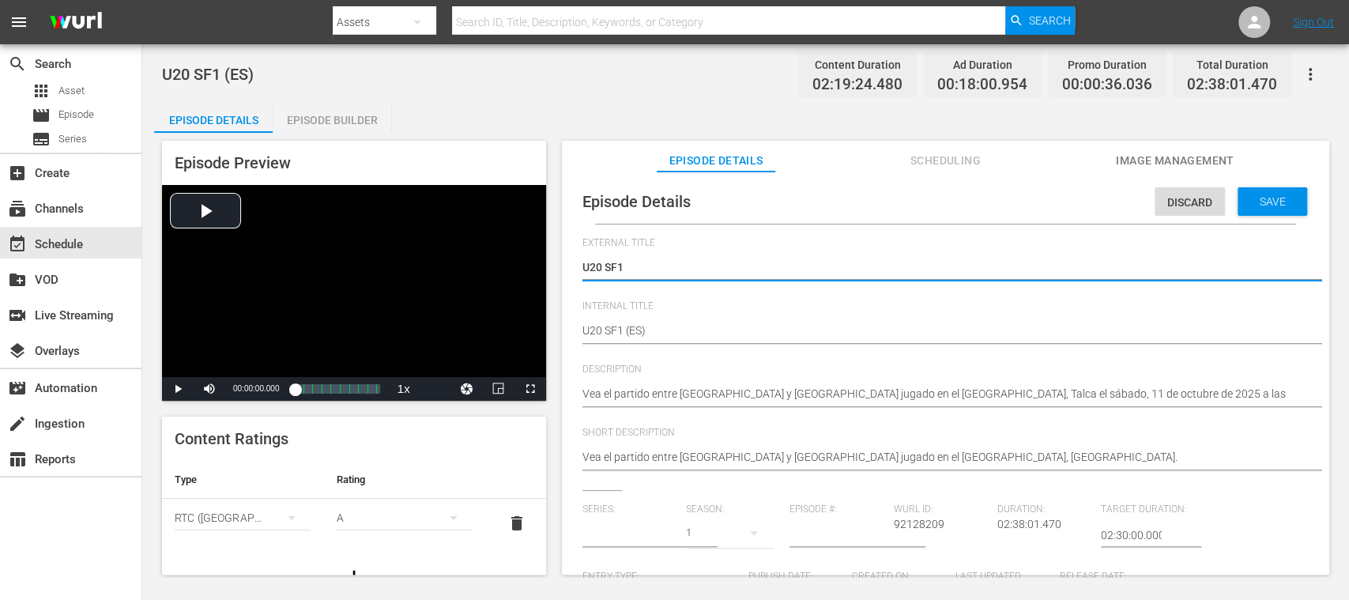
type input "No Series"
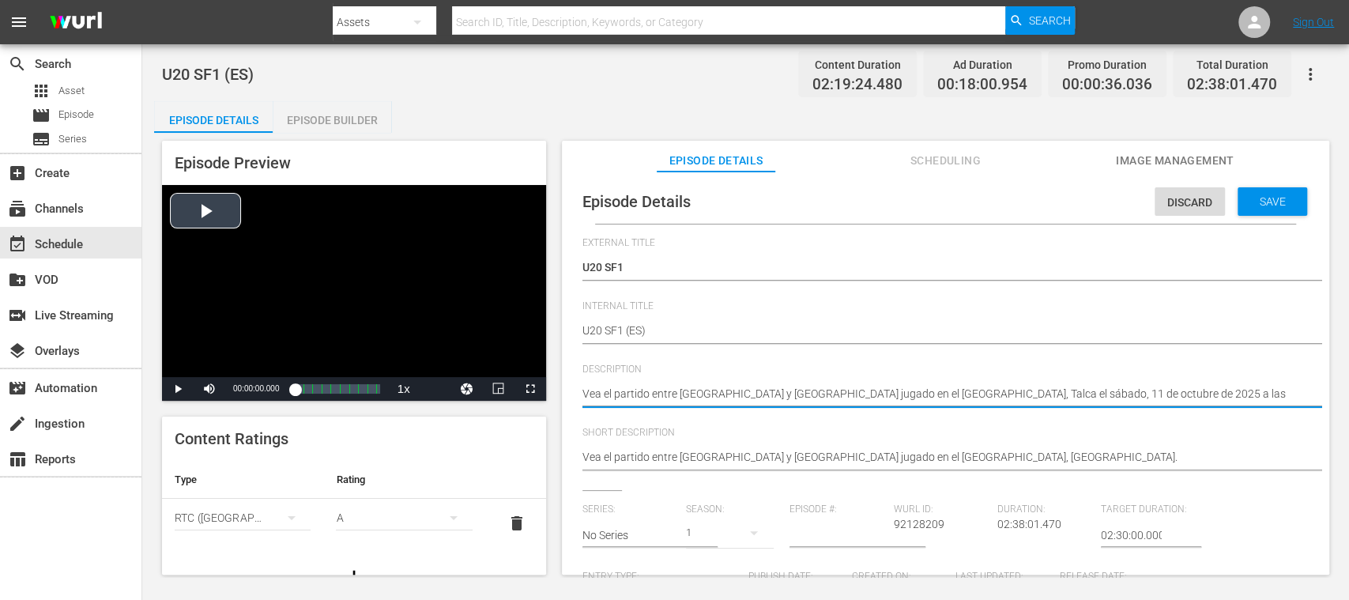
drag, startPoint x: 1214, startPoint y: 396, endPoint x: 544, endPoint y: 391, distance: 670.0
paste textarea "Morocco v [GEOGRAPHIC_DATA] | Semi-finals | FIFA U-20 World Cup [GEOGRAPHIC_DAT…"
type textarea "Morocco v [GEOGRAPHIC_DATA] | Semi-finals | FIFA U-20 World Cup [GEOGRAPHIC_DAT…"
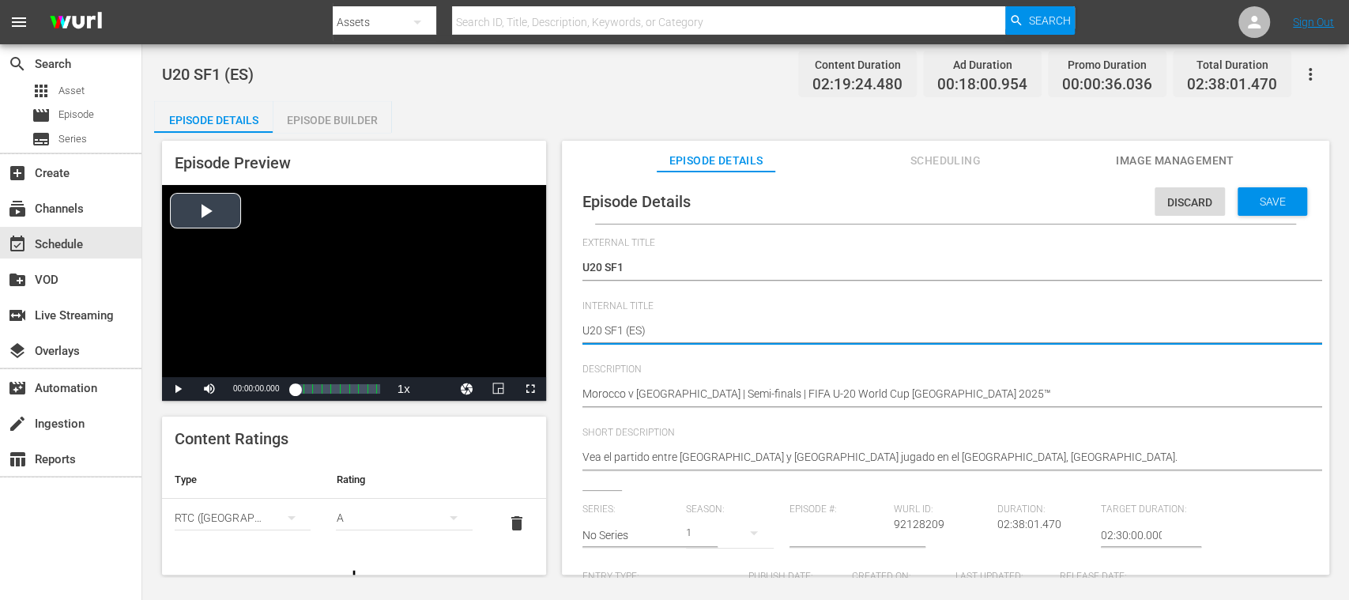
drag, startPoint x: 621, startPoint y: 327, endPoint x: 495, endPoint y: 331, distance: 125.7
paste textarea "Morocco v [GEOGRAPHIC_DATA] | Semi-finals | FIFA U-20 World Cup [GEOGRAPHIC_DAT…"
type textarea "Morocco v [GEOGRAPHIC_DATA] | Semi-finals | FIFA U-20 World Cup Chile 2025™ (ES)"
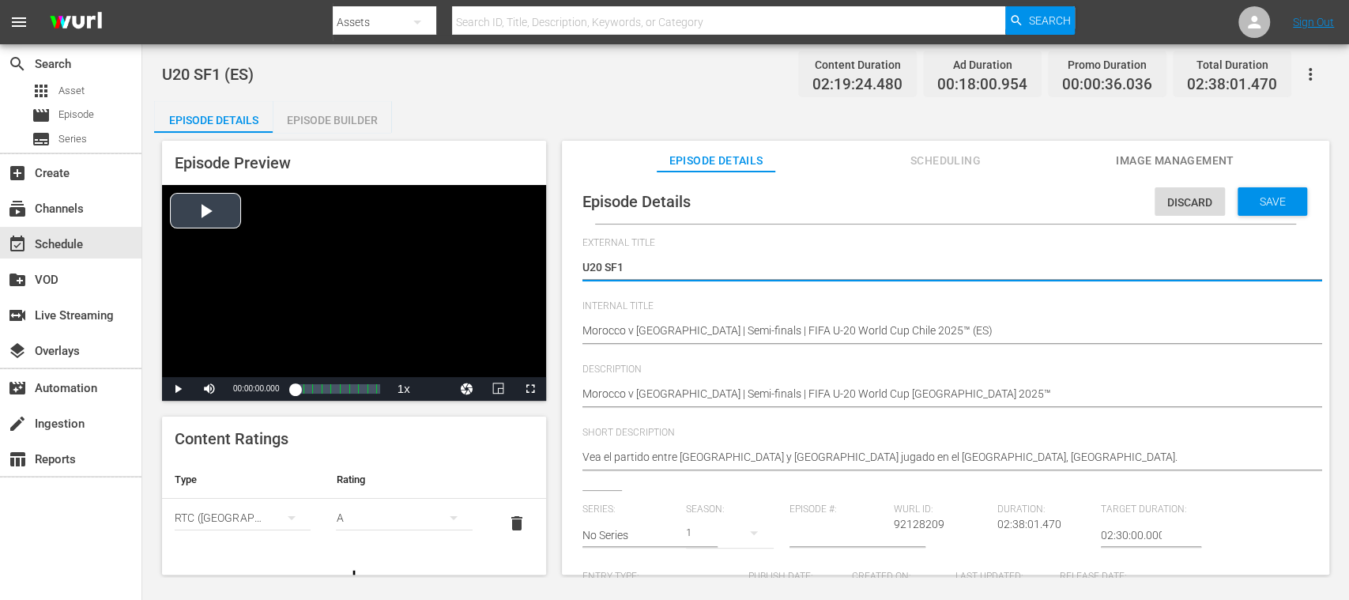
drag, startPoint x: 485, startPoint y: 265, endPoint x: 372, endPoint y: 261, distance: 113.1
paste textarea "Marruecos vs Francia | Semifinales | Copa Mundial Sub-20 de la FIFA Chile 2025™"
type textarea "Marruecos vs Francia | Semifinales | Copa Mundial Sub-20 de la FIFA Chile 2025™"
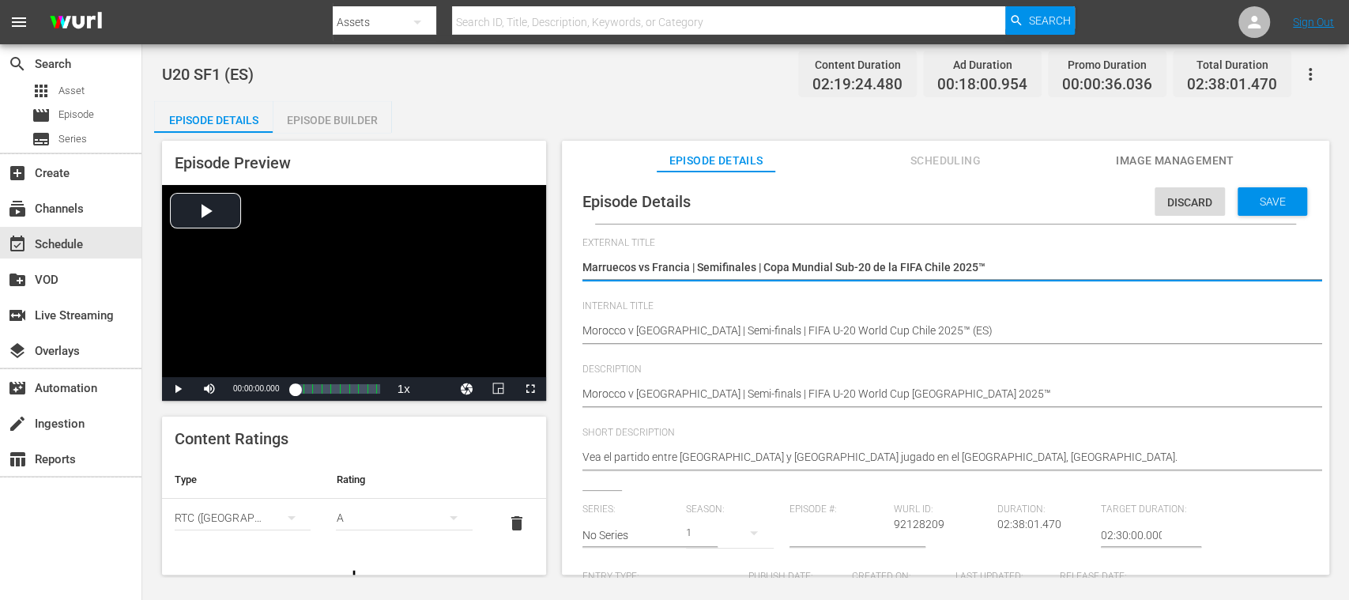
type textarea "Marruecos vs Francia | Semifinales | Copa Mundial Sub-20 de la FIFA Chile 2025™"
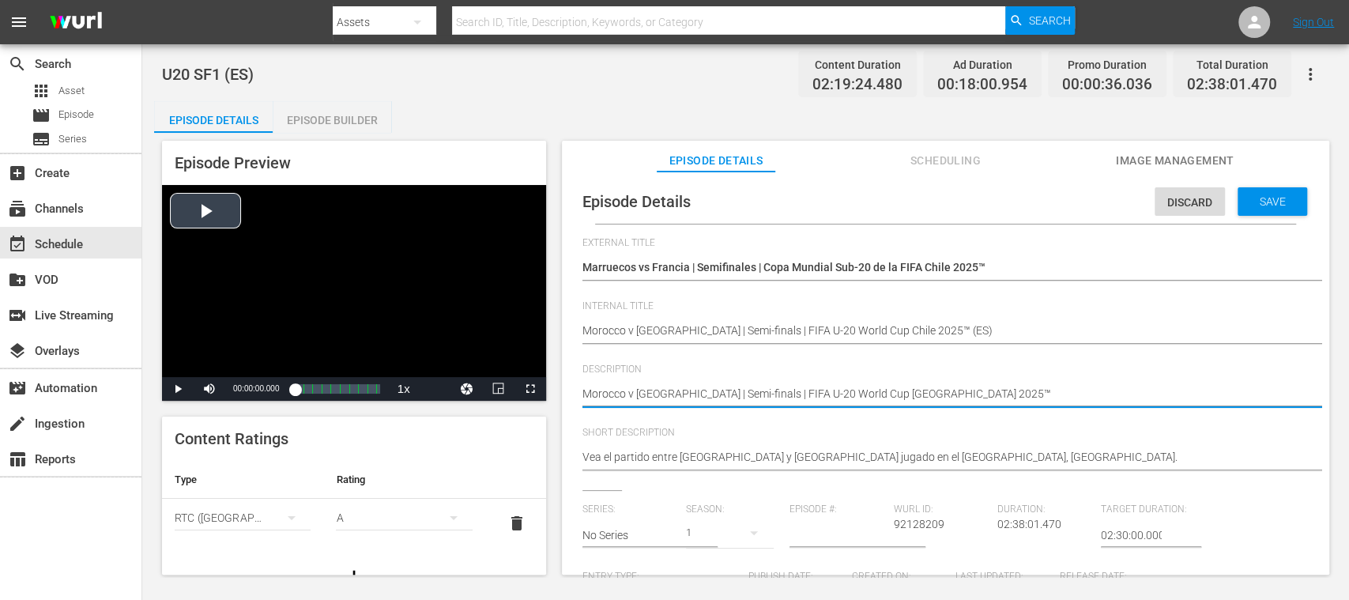
drag, startPoint x: 910, startPoint y: 387, endPoint x: 514, endPoint y: 374, distance: 396.9
paste textarea "Vea el partido entre [GEOGRAPHIC_DATA] y [GEOGRAPHIC_DATA] jugado en el [GEOGRA…"
type textarea "Vea el partido entre [GEOGRAPHIC_DATA] y [GEOGRAPHIC_DATA] jugado en el [GEOGRA…"
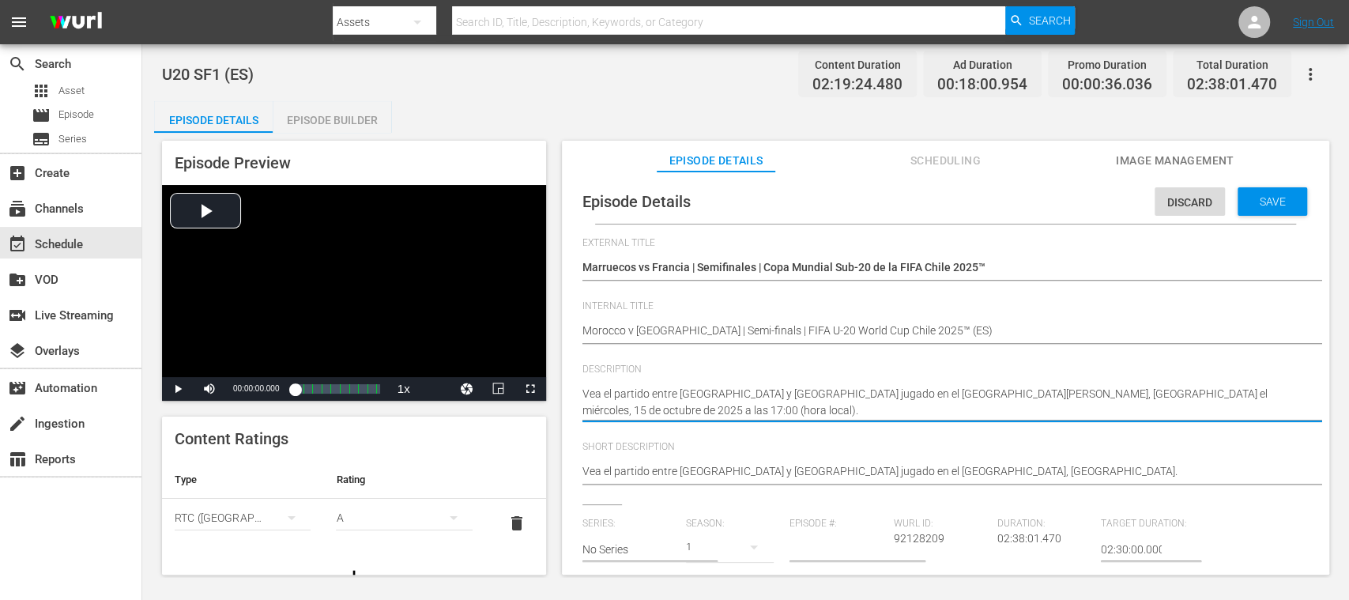
type textarea "Vea el partido entre [GEOGRAPHIC_DATA] y [GEOGRAPHIC_DATA] jugado en el [GEOGRA…"
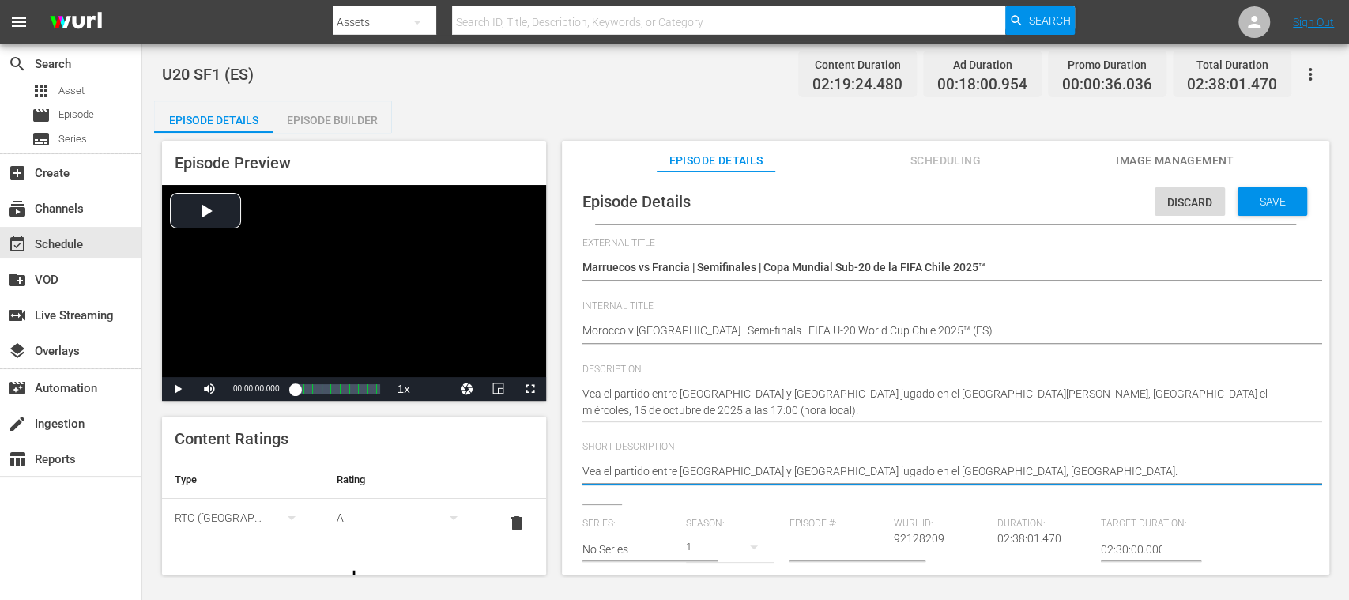
drag, startPoint x: 656, startPoint y: 461, endPoint x: 470, endPoint y: 457, distance: 185.7
paste textarea "[GEOGRAPHIC_DATA] y [GEOGRAPHIC_DATA] jugado en el [GEOGRAPHIC_DATA][PERSON_NAM…"
type textarea "Vea el partido entre [GEOGRAPHIC_DATA] y [GEOGRAPHIC_DATA] jugado en el [GEOGRA…"
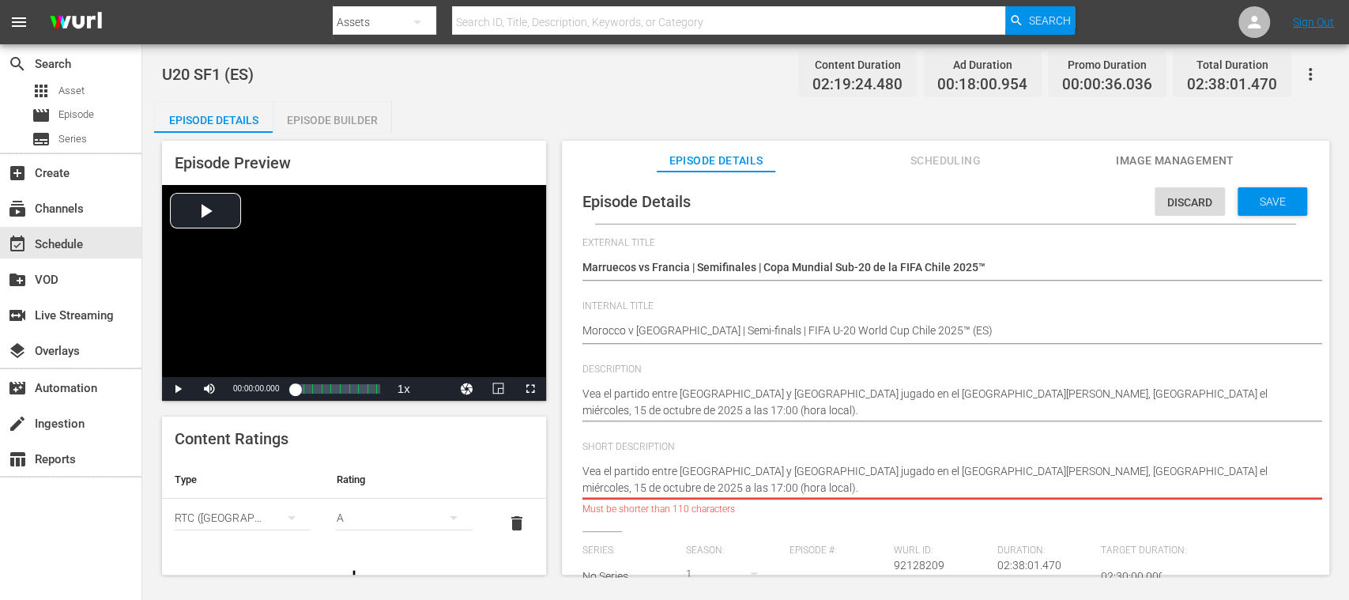
drag, startPoint x: 1041, startPoint y: 472, endPoint x: 1044, endPoint y: 481, distance: 9.2
click at [1044, 481] on textarea "Vea el partido entre [GEOGRAPHIC_DATA] y [GEOGRAPHIC_DATA] jugado en el [GEOGRA…" at bounding box center [941, 479] width 718 height 33
type textarea "Vea el partido entre [GEOGRAPHIC_DATA] y [GEOGRAPHIC_DATA] jugado en el [GEOGRA…"
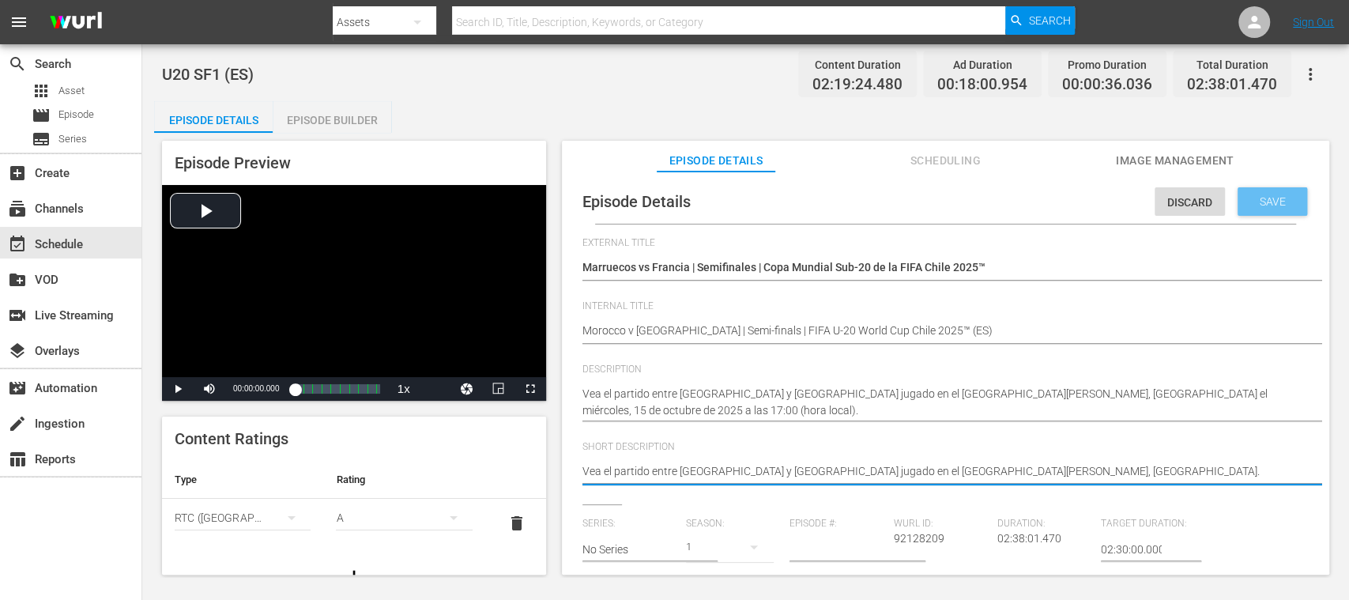
click at [1281, 209] on div "Save" at bounding box center [1272, 201] width 70 height 28
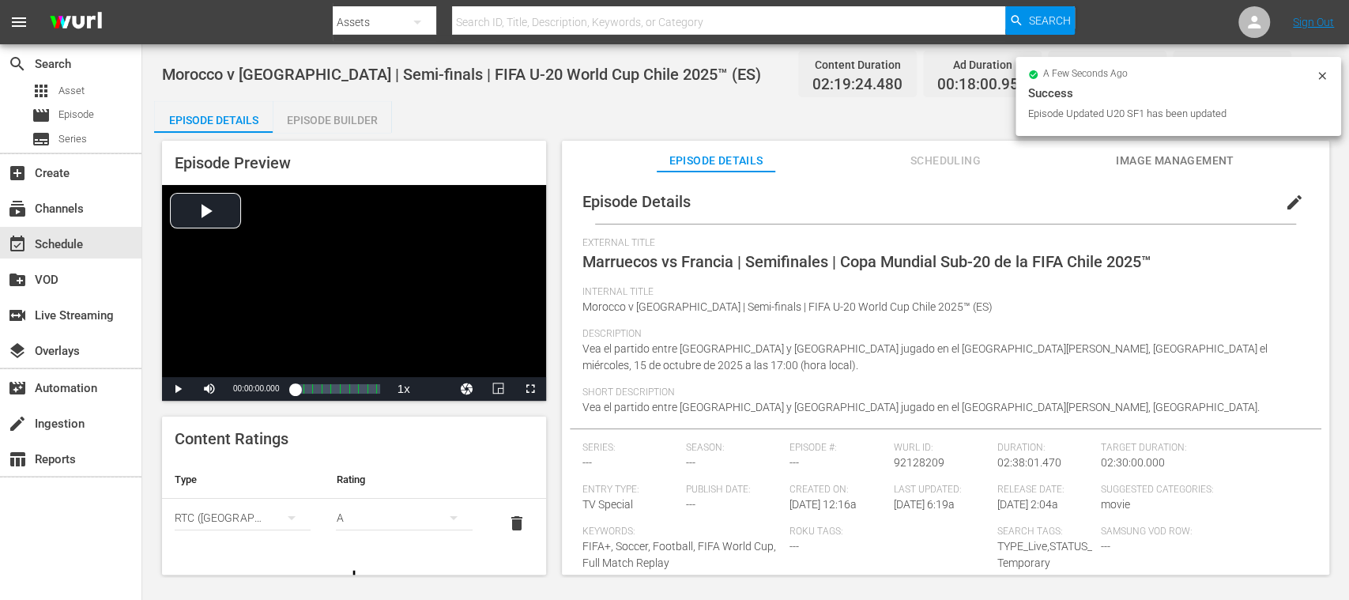
click at [362, 125] on div "Episode Builder" at bounding box center [332, 120] width 119 height 38
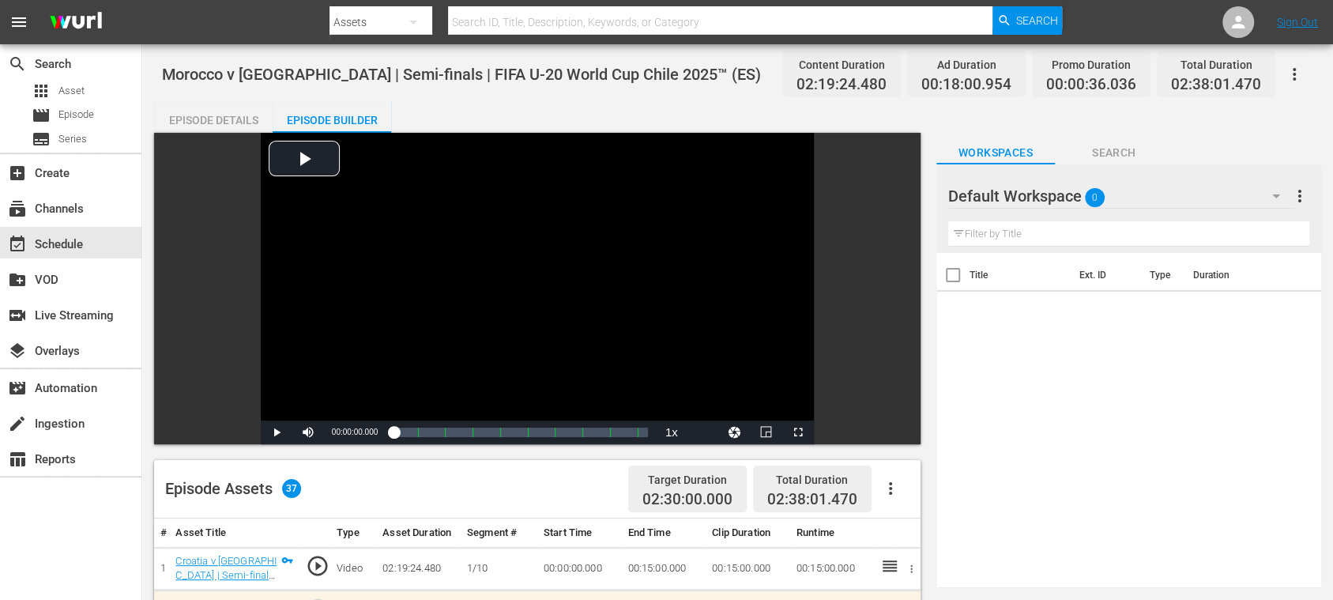
click at [239, 119] on div "Episode Details" at bounding box center [213, 120] width 119 height 38
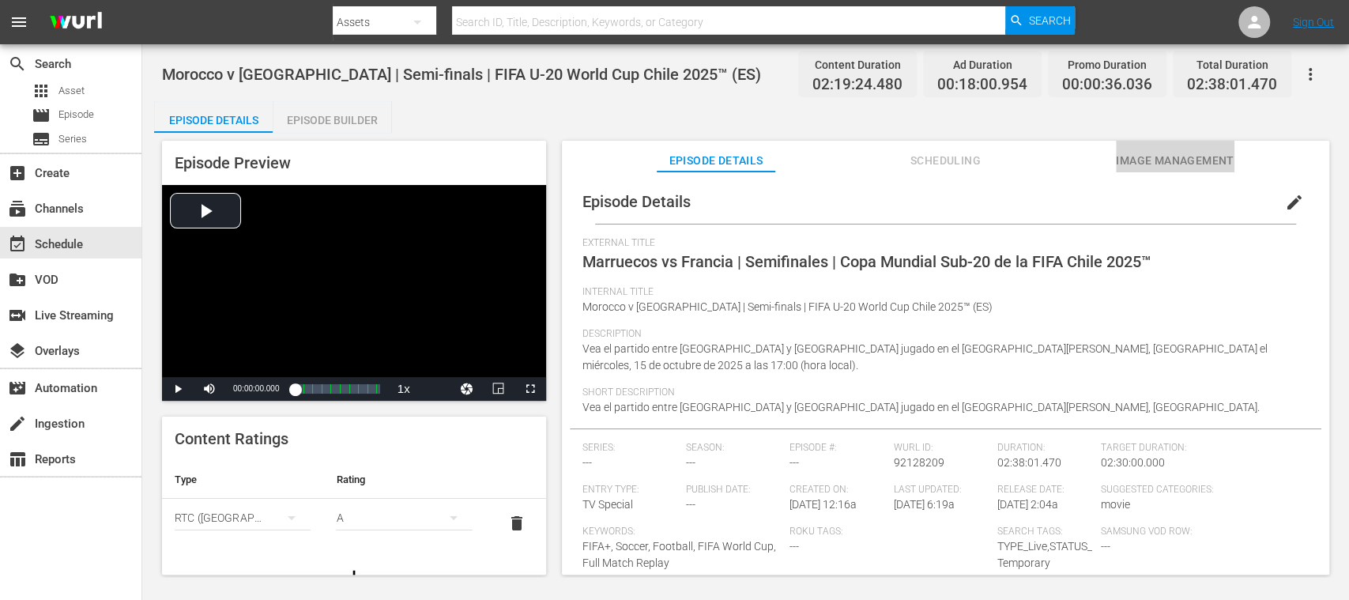
click at [1198, 160] on span "Image Management" at bounding box center [1175, 161] width 119 height 20
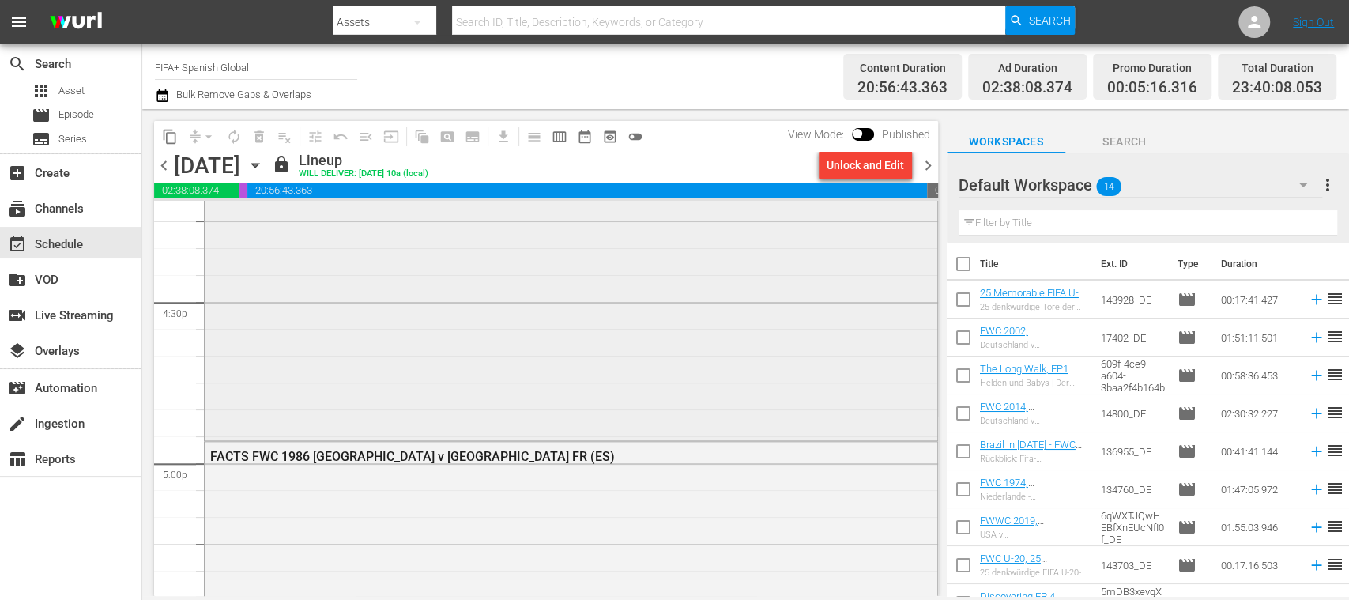
scroll to position [5337, 0]
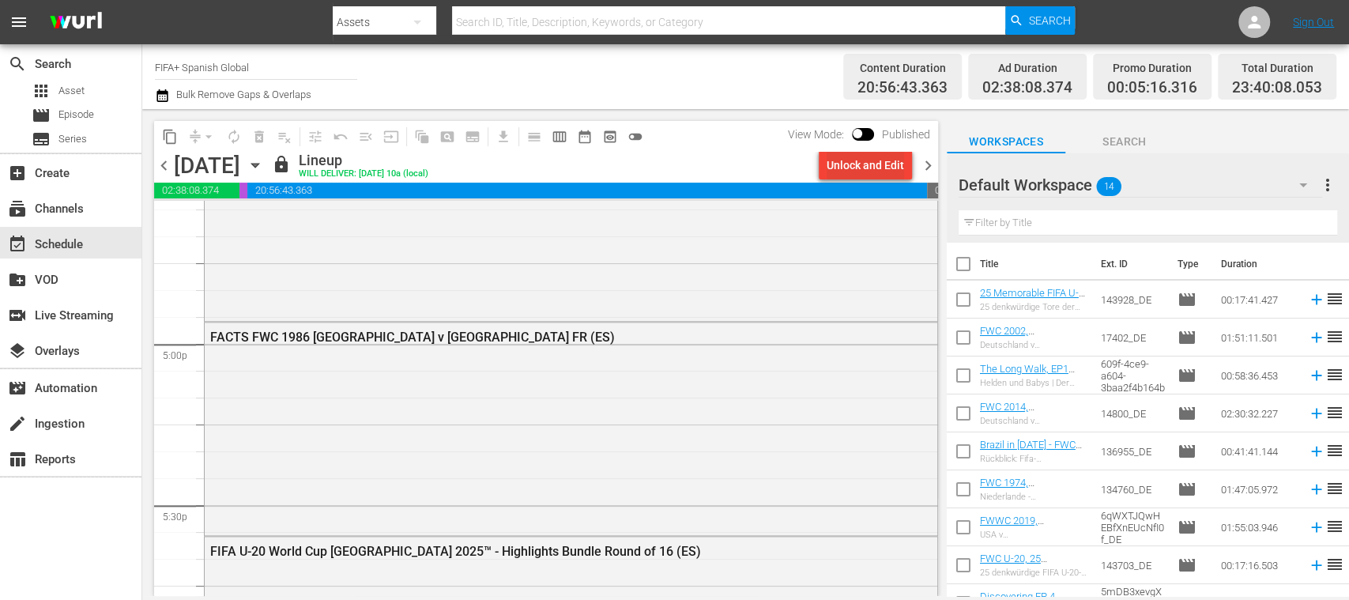
click at [845, 163] on div "Unlock and Edit" at bounding box center [864, 165] width 77 height 28
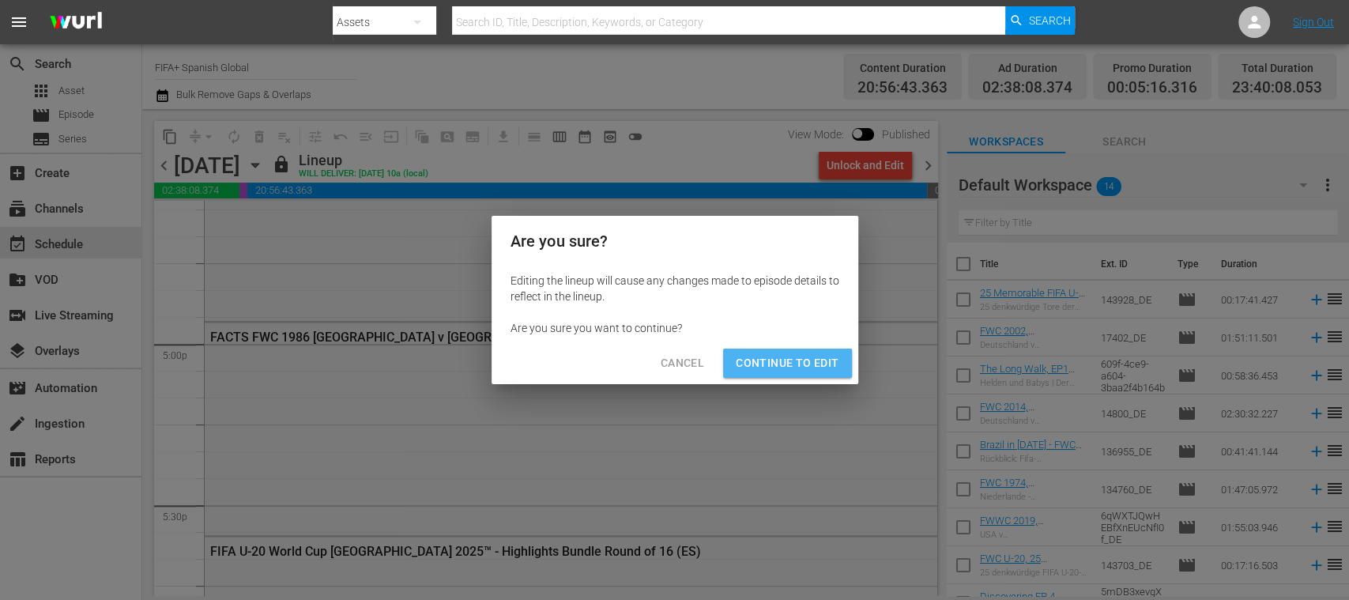
click at [819, 362] on span "Continue to Edit" at bounding box center [787, 363] width 103 height 20
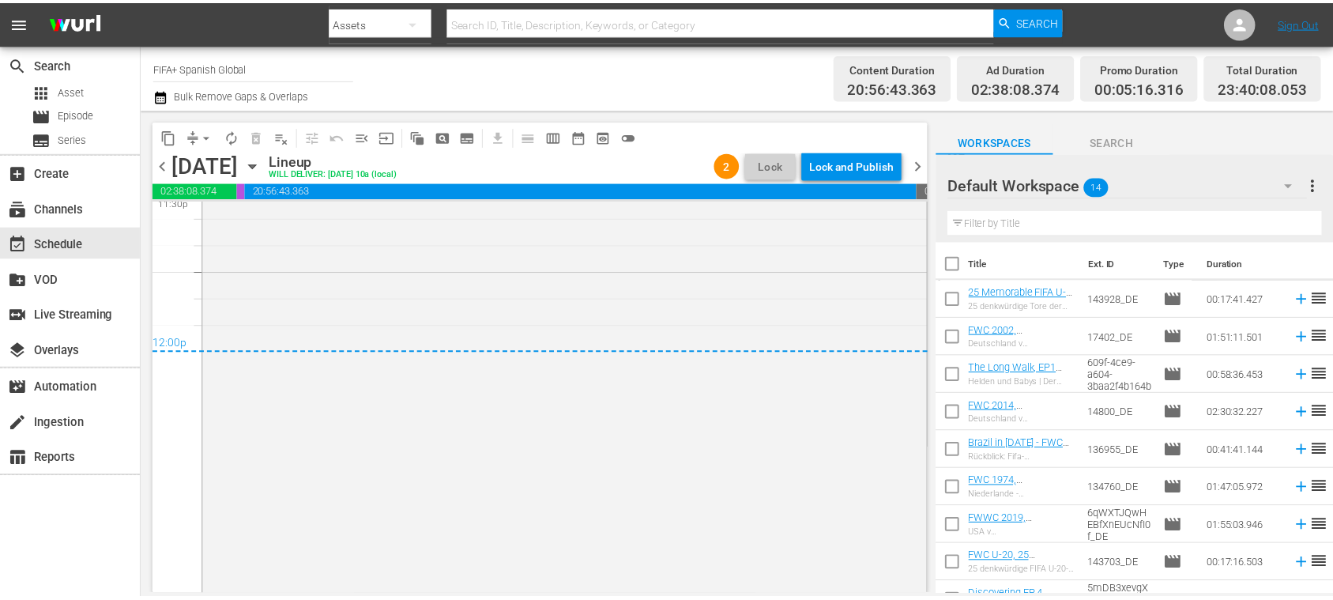
scroll to position [7304, 0]
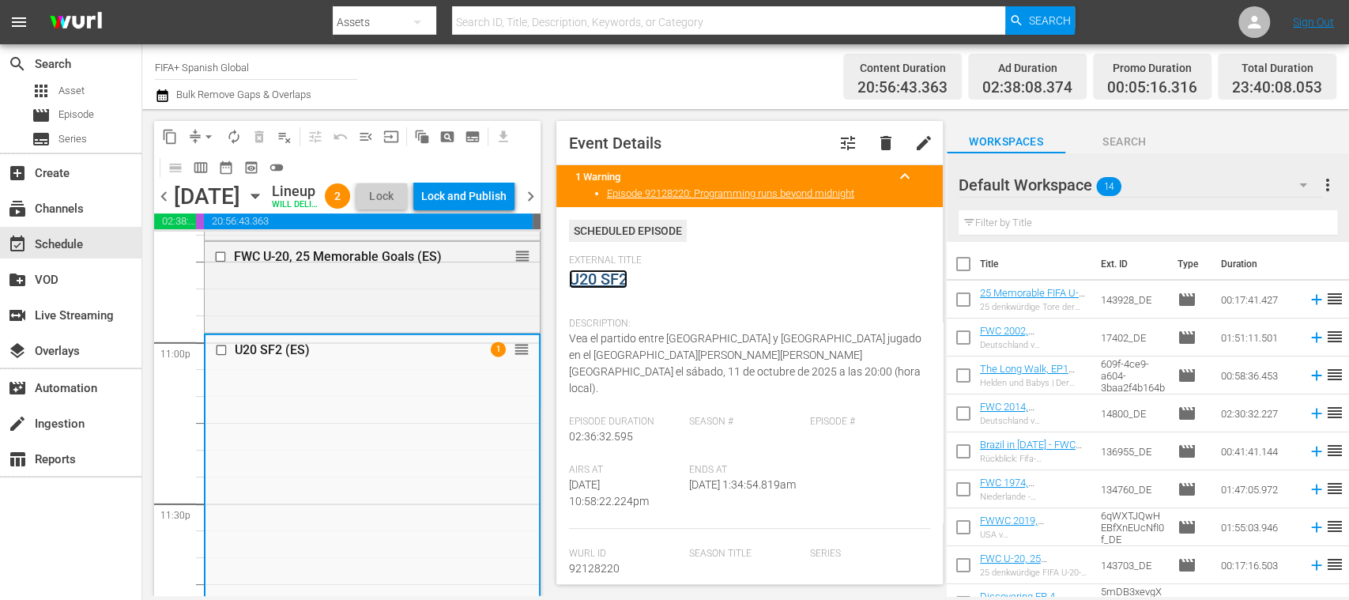
click at [597, 282] on link "U20 SF2" at bounding box center [598, 278] width 58 height 19
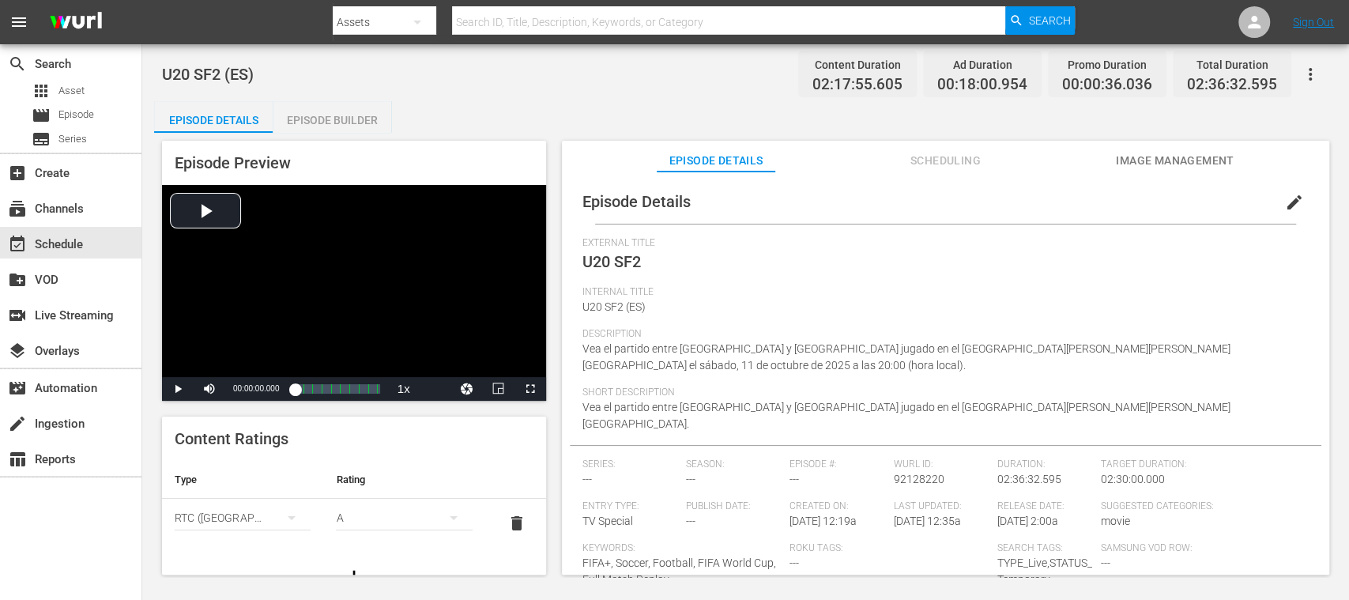
click at [1285, 198] on span "edit" at bounding box center [1294, 202] width 19 height 19
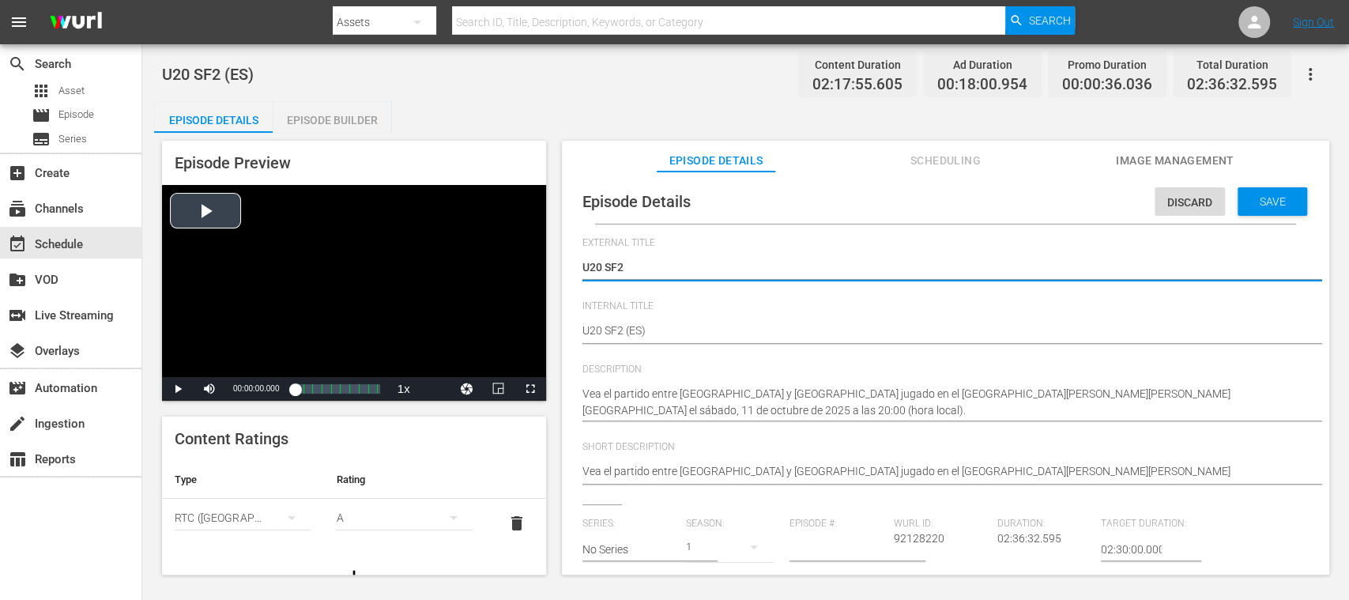
drag, startPoint x: 649, startPoint y: 262, endPoint x: 493, endPoint y: 258, distance: 156.5
click at [493, 258] on div "Episode Preview Video Player is loading. Play Video Play Mute Current Time 00:0…" at bounding box center [745, 360] width 1183 height 454
type textarea "Argentina v [GEOGRAPHIC_DATA] | Semi-finals | FIFA U-20 World Cup [GEOGRAPHIC_D…"
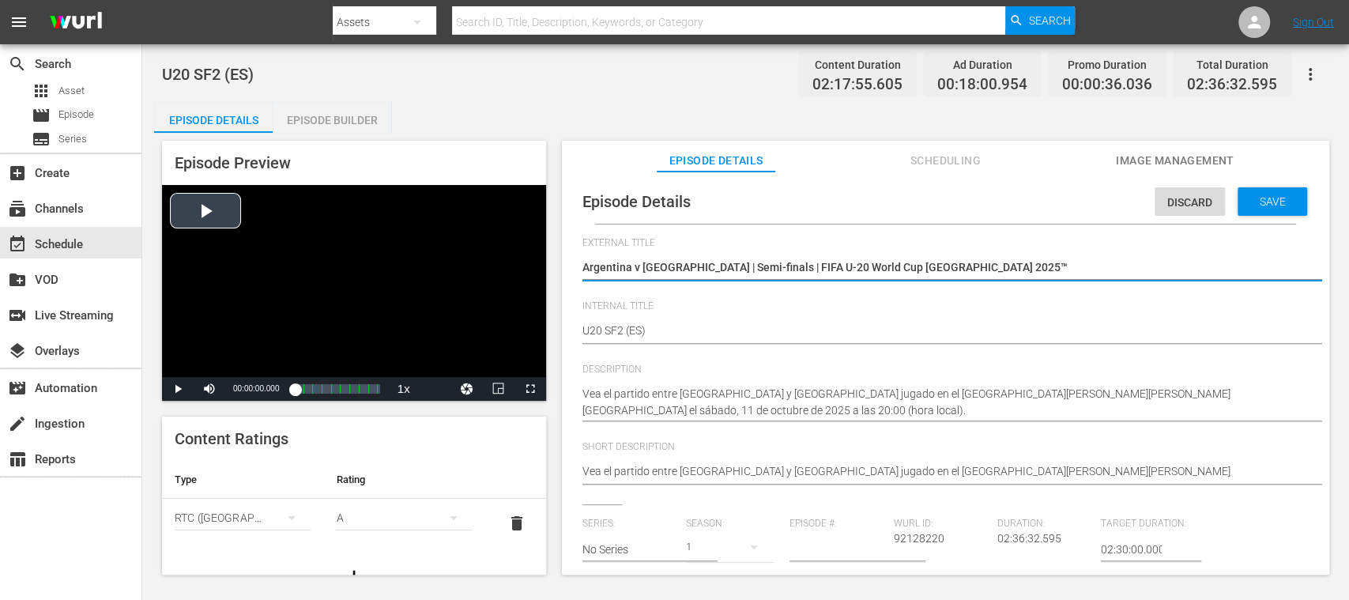
type textarea "Argentina v [GEOGRAPHIC_DATA] | Semi-finals | FIFA U-20 World Cup [GEOGRAPHIC_D…"
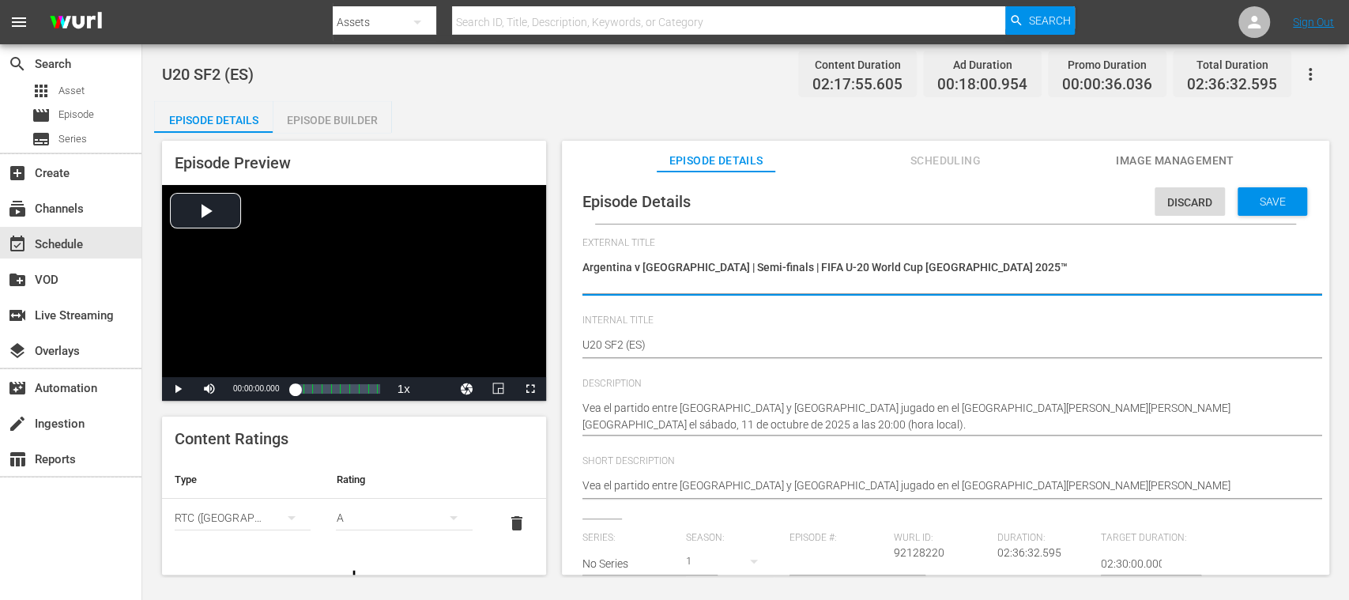
type textarea "Argentina v [GEOGRAPHIC_DATA] | Semi-finals | FIFA U-20 World Cup [GEOGRAPHIC_D…"
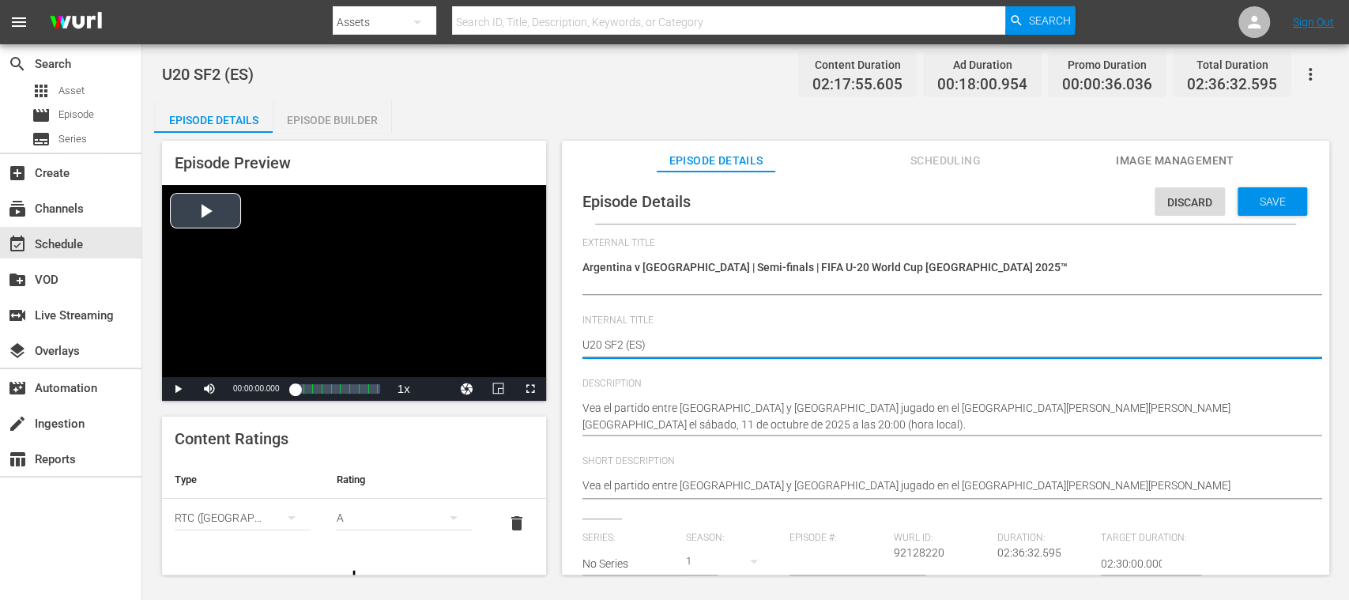
drag, startPoint x: 624, startPoint y: 344, endPoint x: 485, endPoint y: 325, distance: 140.5
paste textarea "Argentina v [GEOGRAPHIC_DATA] | Semi-finals | FIFA U-20 World Cup [GEOGRAPHIC_D…"
type textarea "Argentina v [GEOGRAPHIC_DATA] | Semi-finals | FIFA U-20 World Cup Chile 2025™ (…"
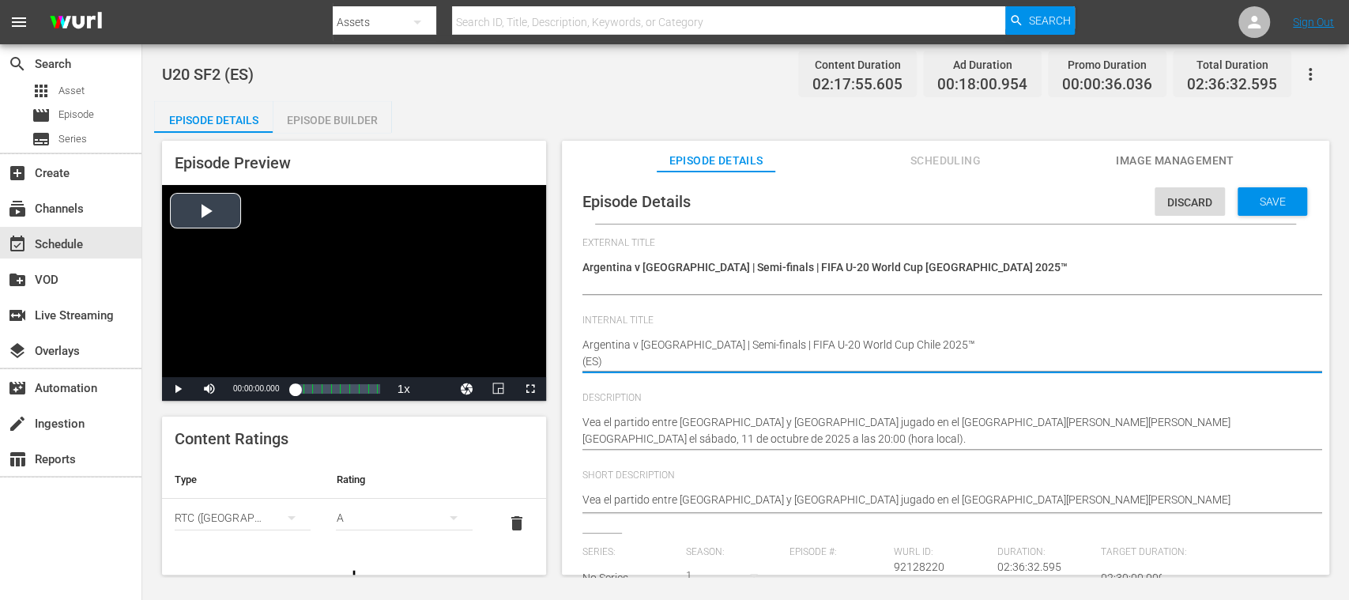
type textarea "Argentina v [GEOGRAPHIC_DATA] | Semi-finals | FIFA U-20 World Cup Chile 2025™(E…"
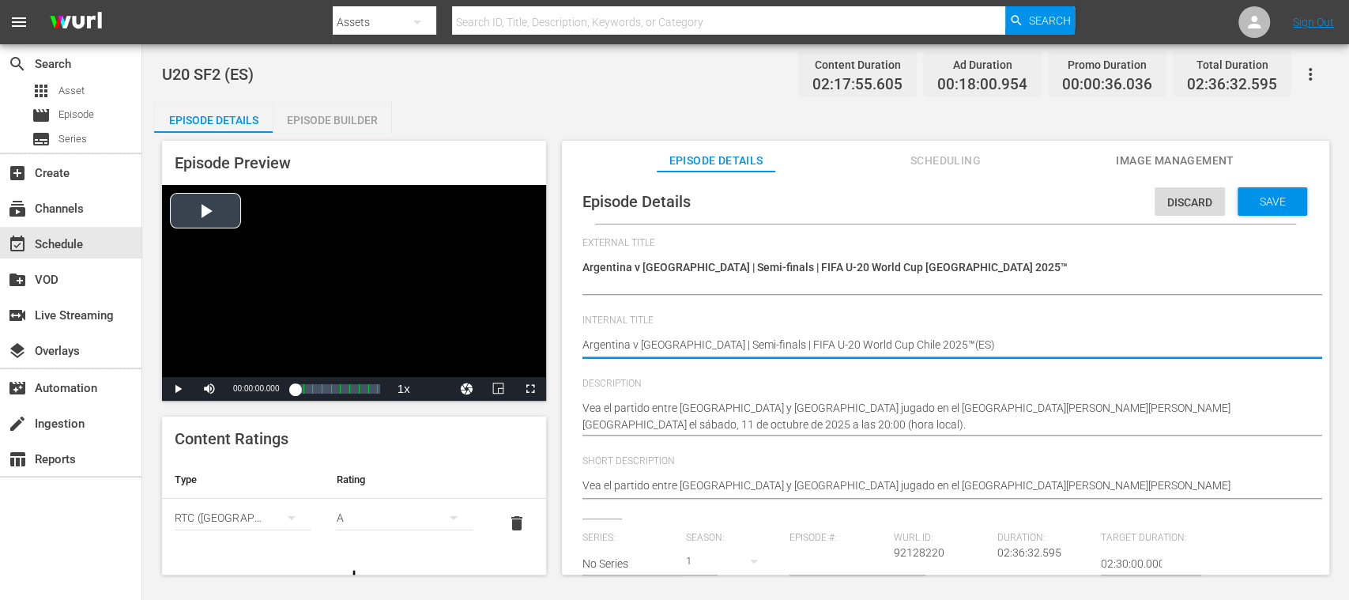
type textarea "Argentina v [GEOGRAPHIC_DATA] | Semi-finals | FIFA U-20 World Cup Chile 2025™ (…"
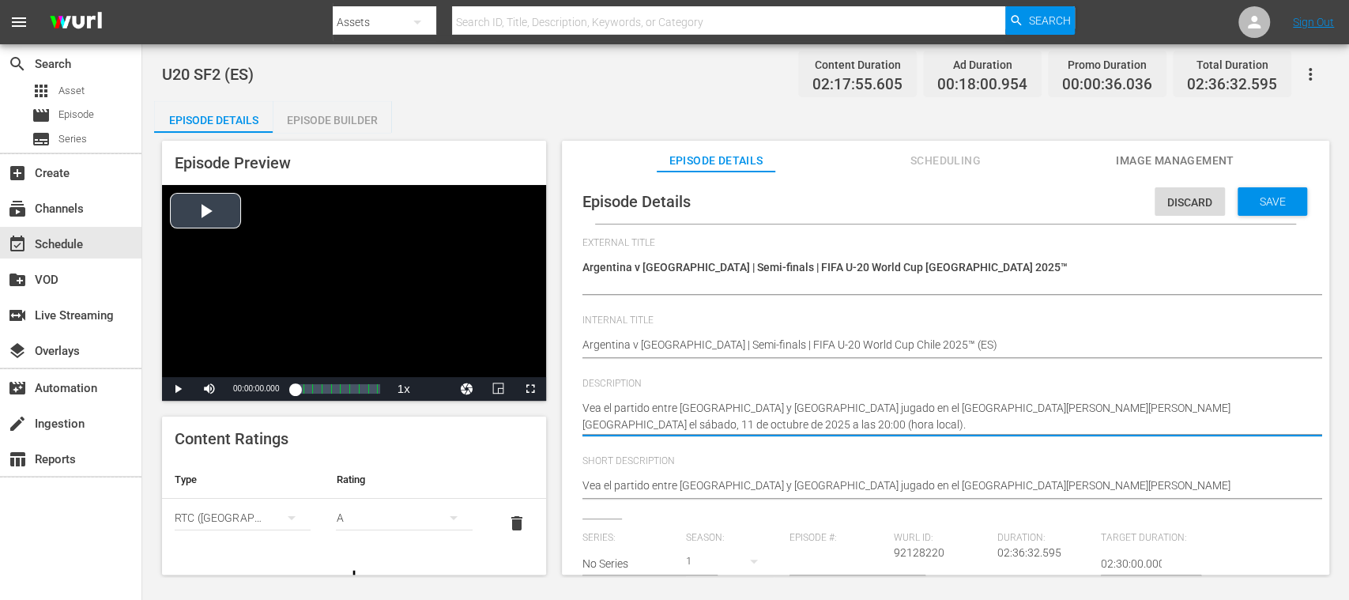
drag, startPoint x: 694, startPoint y: 423, endPoint x: 444, endPoint y: 387, distance: 253.1
paste textarea "Argentina y [GEOGRAPHIC_DATA] jugado en el [GEOGRAPHIC_DATA][PERSON_NAME][PERSO…"
type textarea "Vea el partido entre [GEOGRAPHIC_DATA] y [GEOGRAPHIC_DATA] jugado en el [GEOGRA…"
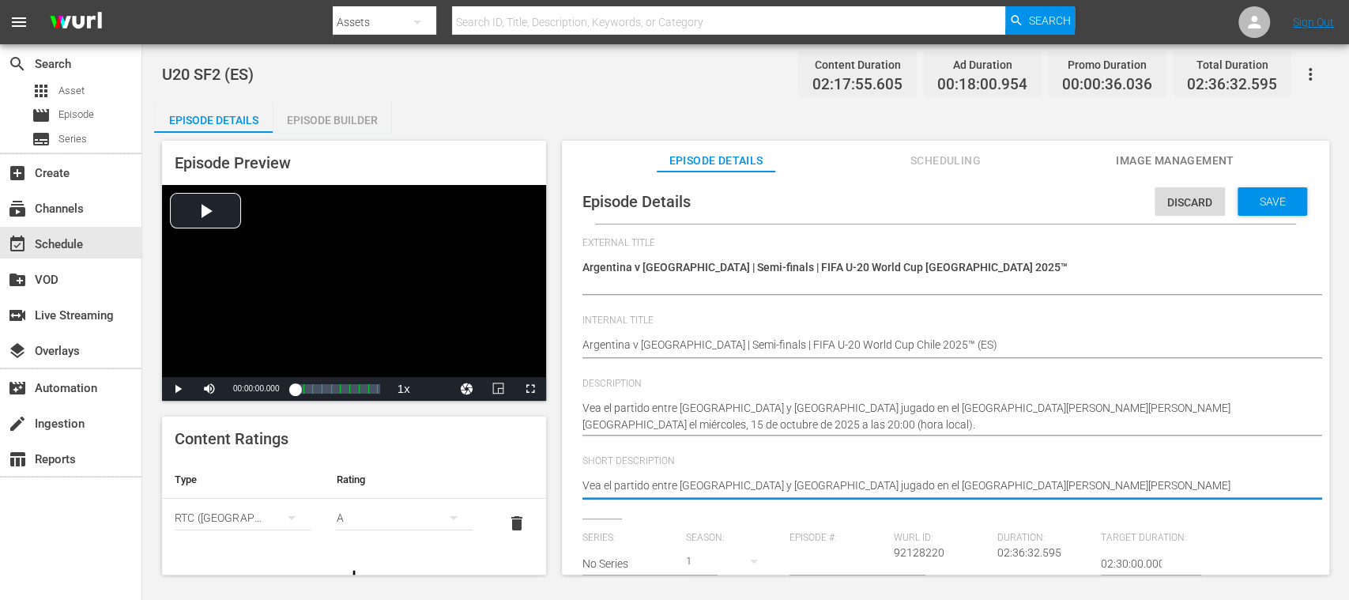
drag, startPoint x: 1000, startPoint y: 482, endPoint x: 414, endPoint y: 460, distance: 586.7
paste textarea "Argentina y [GEOGRAPHIC_DATA] jugado en el [GEOGRAPHIC_DATA][PERSON_NAME][PERSO…"
type textarea "Vea el partido entre [GEOGRAPHIC_DATA] y [GEOGRAPHIC_DATA] jugado en el [GEOGRA…"
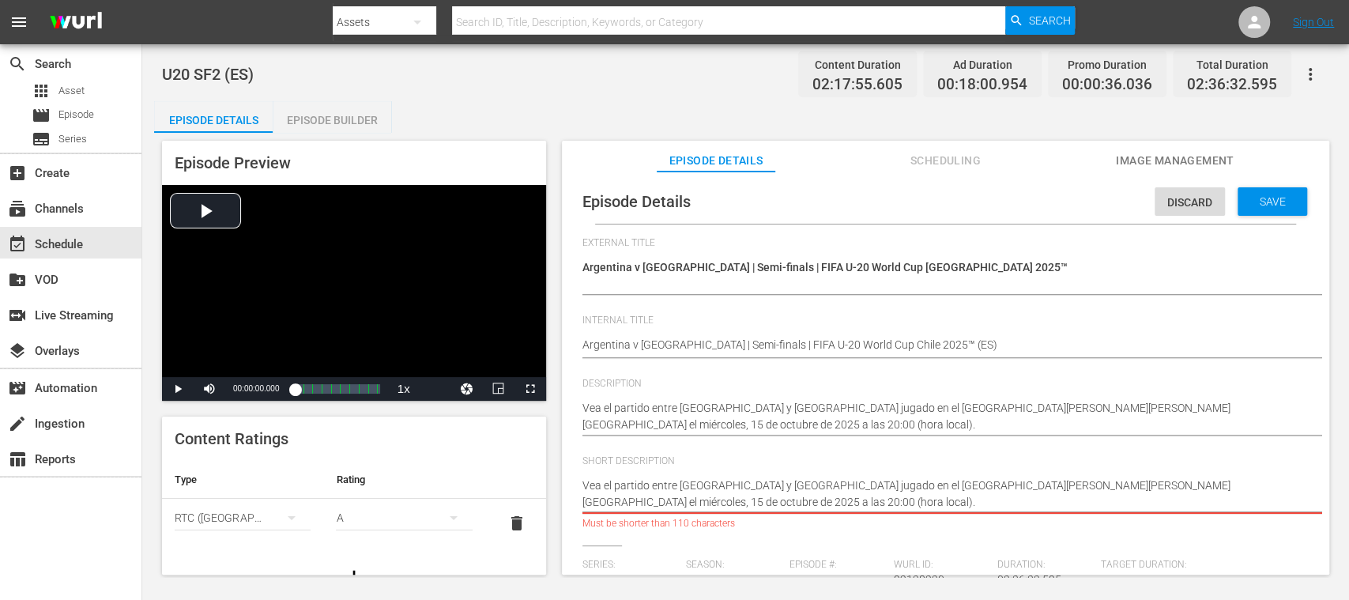
drag, startPoint x: 1095, startPoint y: 486, endPoint x: 1106, endPoint y: 507, distance: 24.0
click at [1106, 507] on textarea "Vea el partido entre [GEOGRAPHIC_DATA] y [GEOGRAPHIC_DATA] jugado en el [GEOGRA…" at bounding box center [941, 493] width 718 height 33
type textarea "Vea el partido entre Argentina y [GEOGRAPHIC_DATA] jugado en el [GEOGRAPHIC_DAT…"
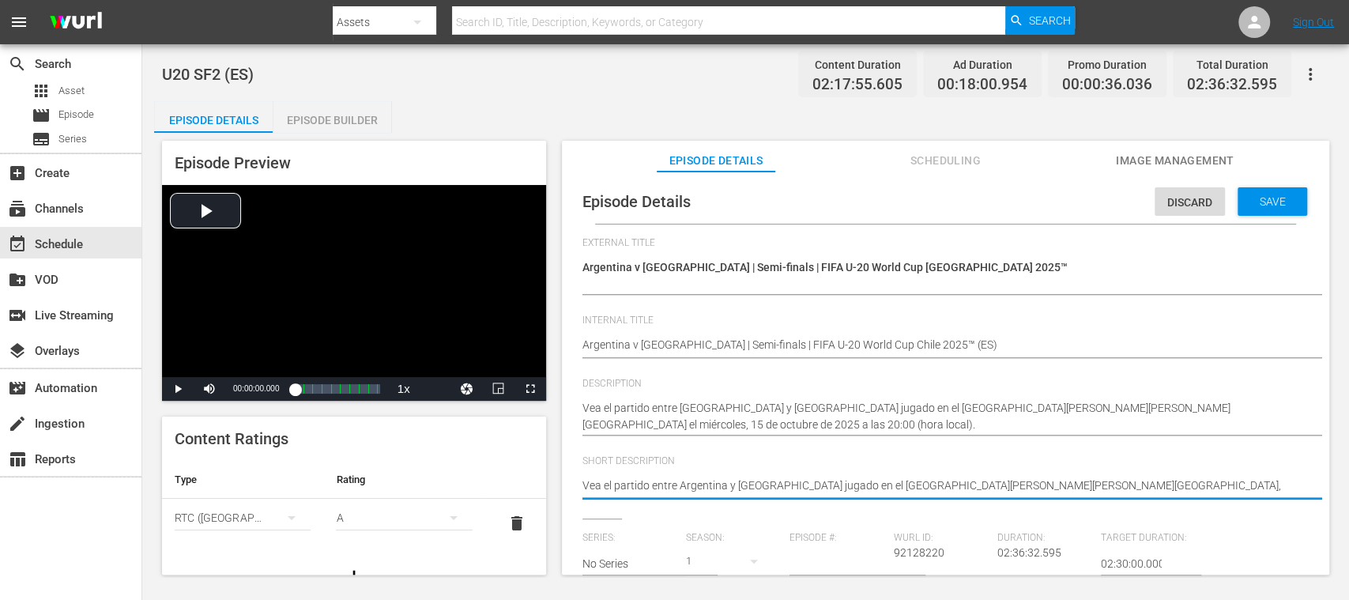
type textarea "Vea el partido entre Argentina y [GEOGRAPHIC_DATA] jugado en el [GEOGRAPHIC_DAT…"
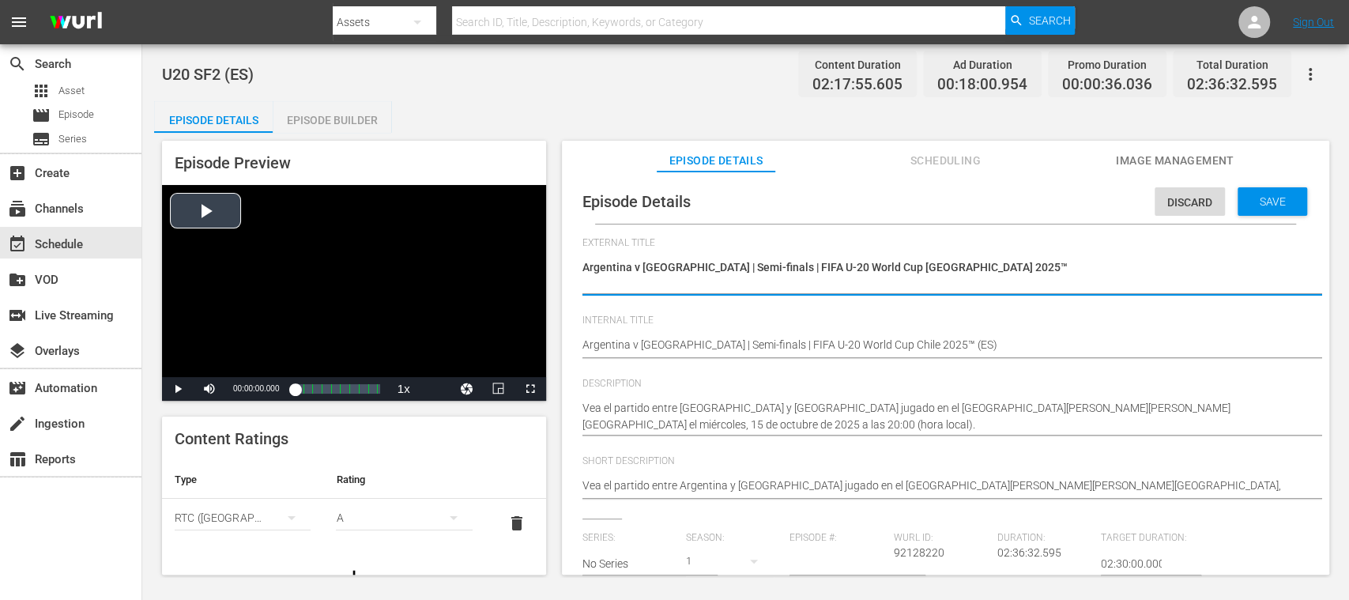
drag, startPoint x: 943, startPoint y: 270, endPoint x: 315, endPoint y: 273, distance: 628.1
paste textarea "s Colombia | Semifinales | Copa Mundial Sub-20 de la FIFA"
type textarea "Argentina vs Colombia | Semifinales | Copa Mundial Sub-20 de la FIFA Chile 2025™"
click at [606, 276] on textarea "U20 SF2" at bounding box center [941, 275] width 718 height 33
type textarea "Argentina vs Colombia | Semifinales | Copa Mundial Sub-20 de la FIFA Chile 2025™"
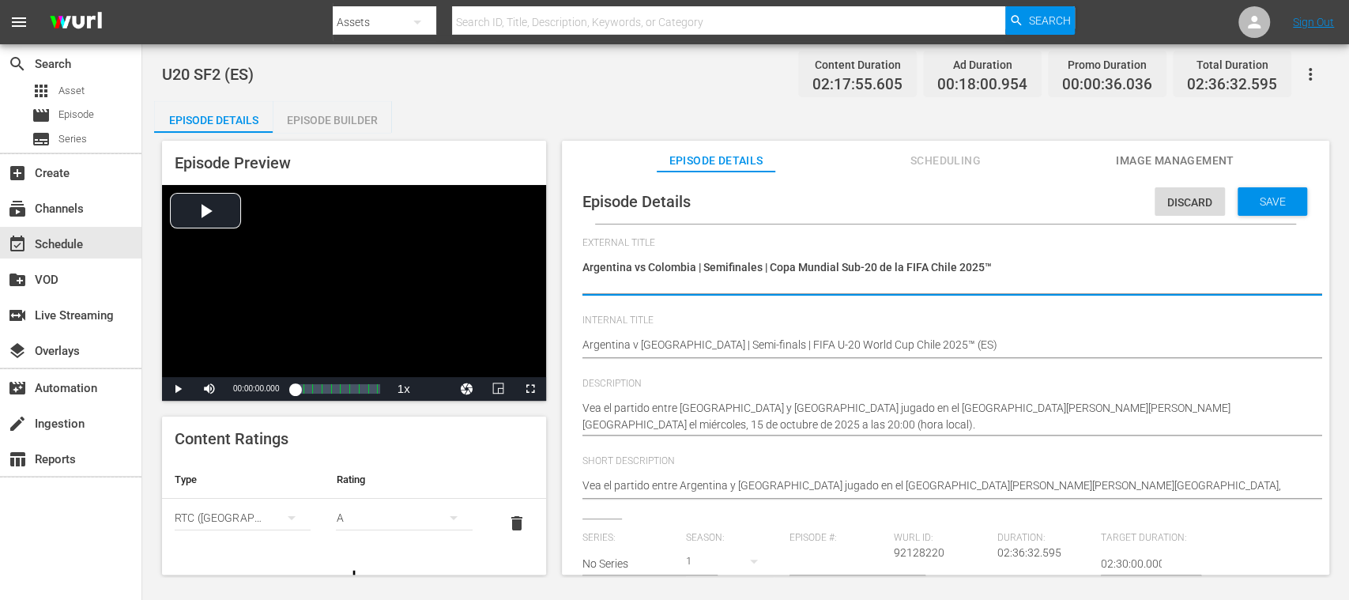
type textarea "Argentina vs Colombia | Semifinales | Copa Mundial Sub-20 de la FIFA Chile 2025™"
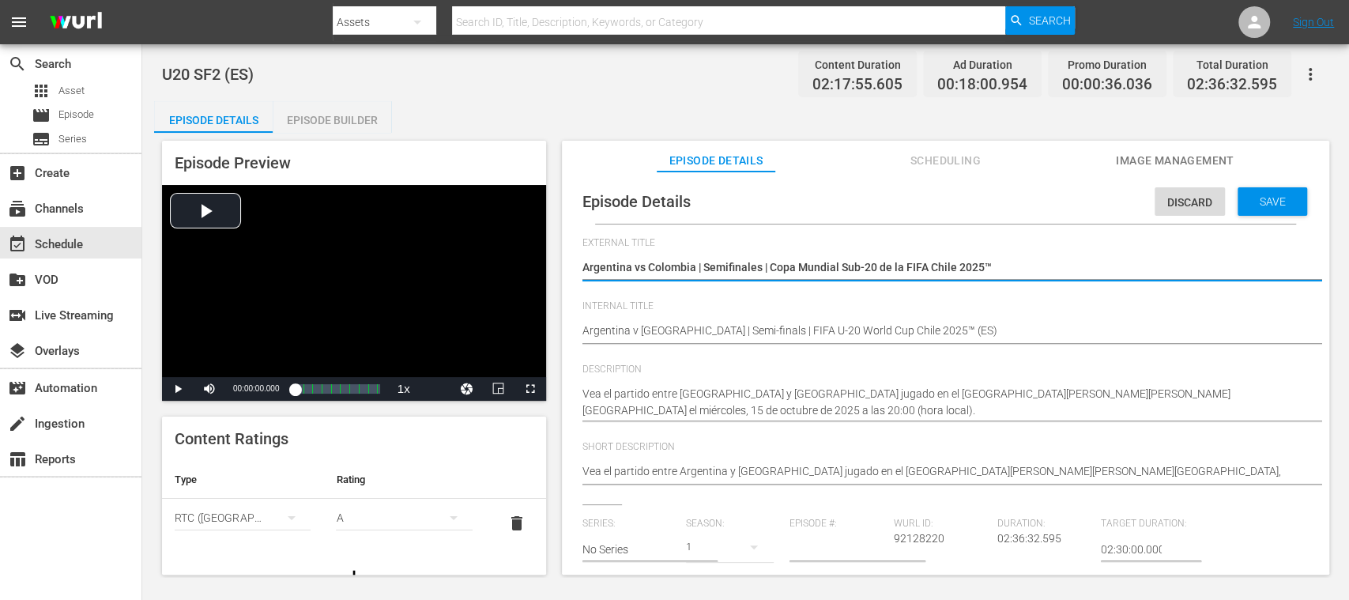
click at [582, 268] on textarea "U20 SF2" at bounding box center [941, 268] width 718 height 19
type textarea "LArgentina vs Colombia | Semifinales | Copa Mundial Sub-20 de la FIFA Chile 202…"
type textarea "LIArgentina vs Colombia | Semifinales | Copa Mundial Sub-20 de la FIFA Chile 20…"
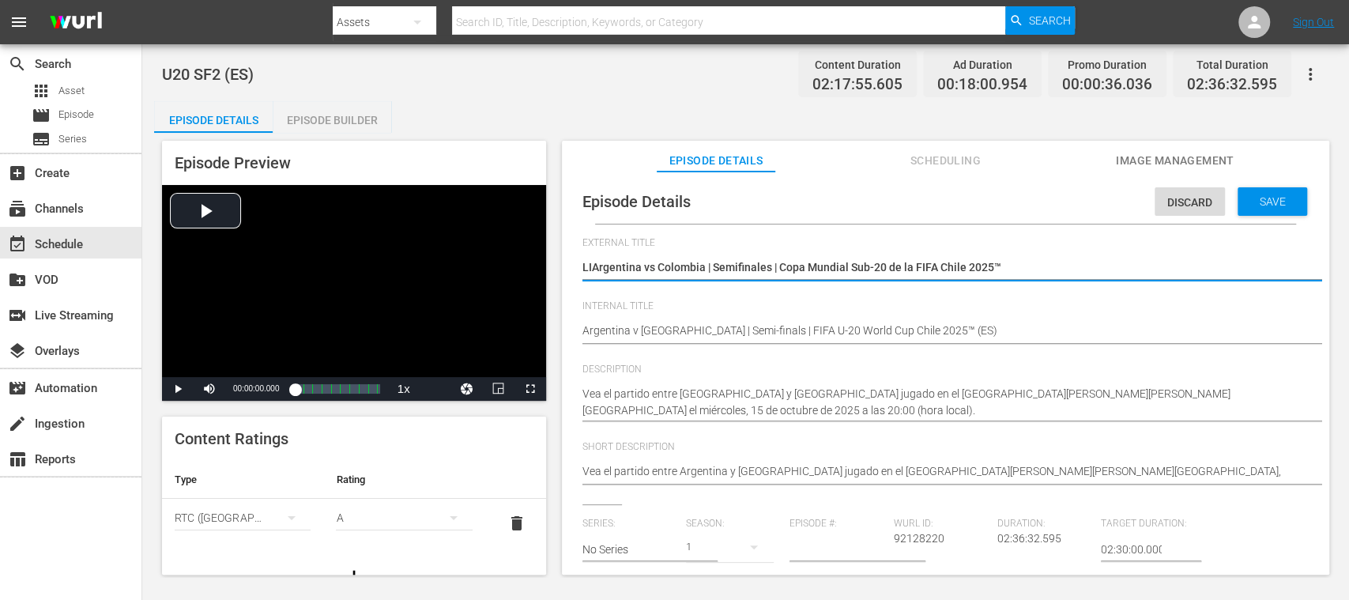
type textarea "LIVArgentina vs Colombia | Semifinales | Copa Mundial Sub-20 de la FIFA Chile 2…"
type textarea "LIVEArgentina vs Colombia | Semifinales | Copa Mundial Sub-20 de la FIFA Chile …"
type textarea "LIVE Argentina vs Colombia | Semifinales | Copa Mundial Sub-20 de la FIFA [GEOG…"
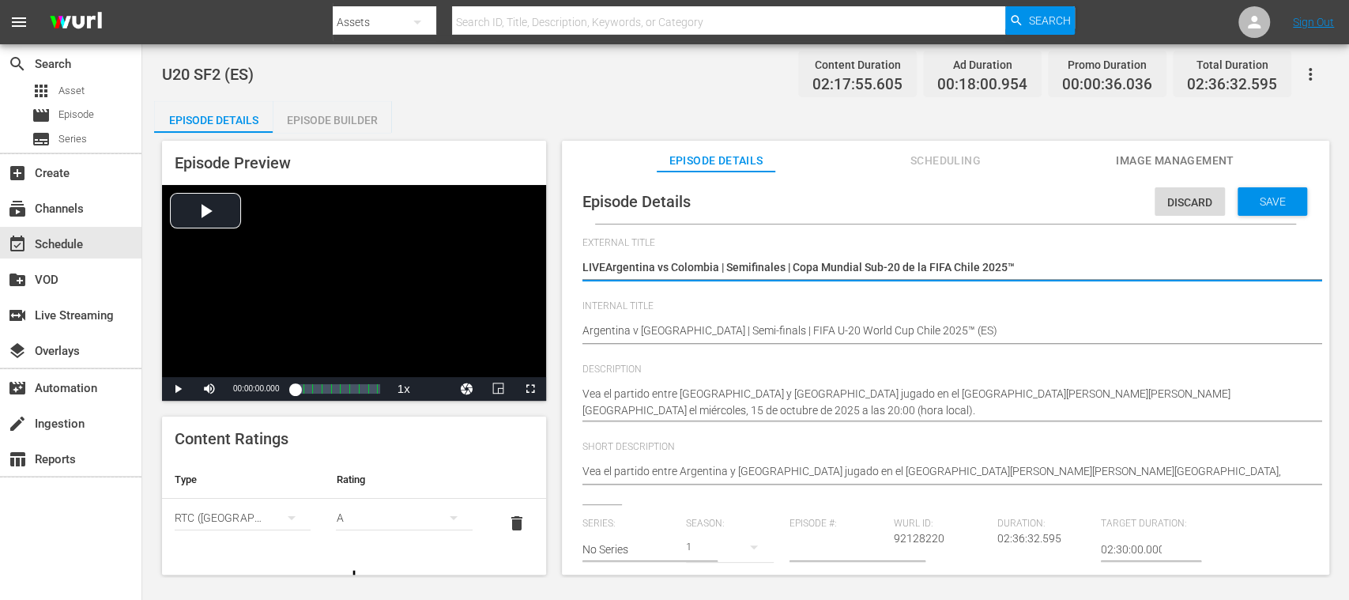
type textarea "LIVE Argentina vs Colombia | Semifinales | Copa Mundial Sub-20 de la FIFA [GEOG…"
type textarea "LIVE -Argentina vs Colombia | Semifinales | Copa Mundial Sub-20 de la FIFA [GEO…"
type textarea "LIVE - Argentina vs Colombia | Semifinales | Copa Mundial Sub-20 de la FIFA [GE…"
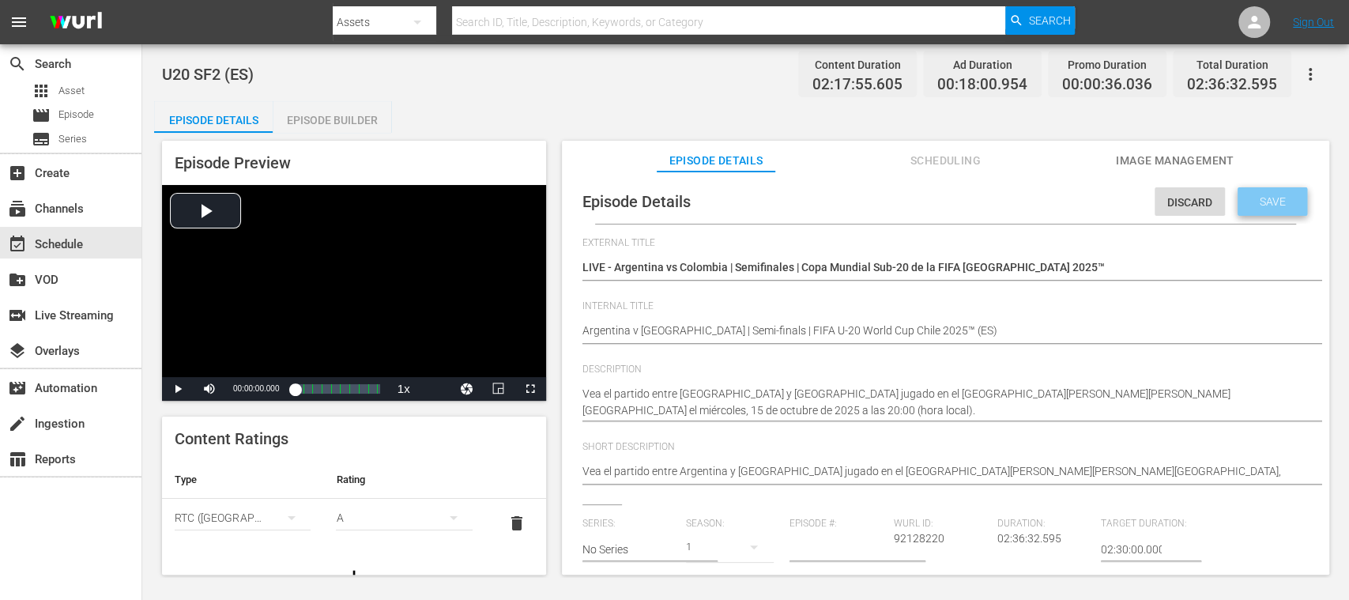
click at [1278, 202] on span "Save" at bounding box center [1272, 201] width 51 height 13
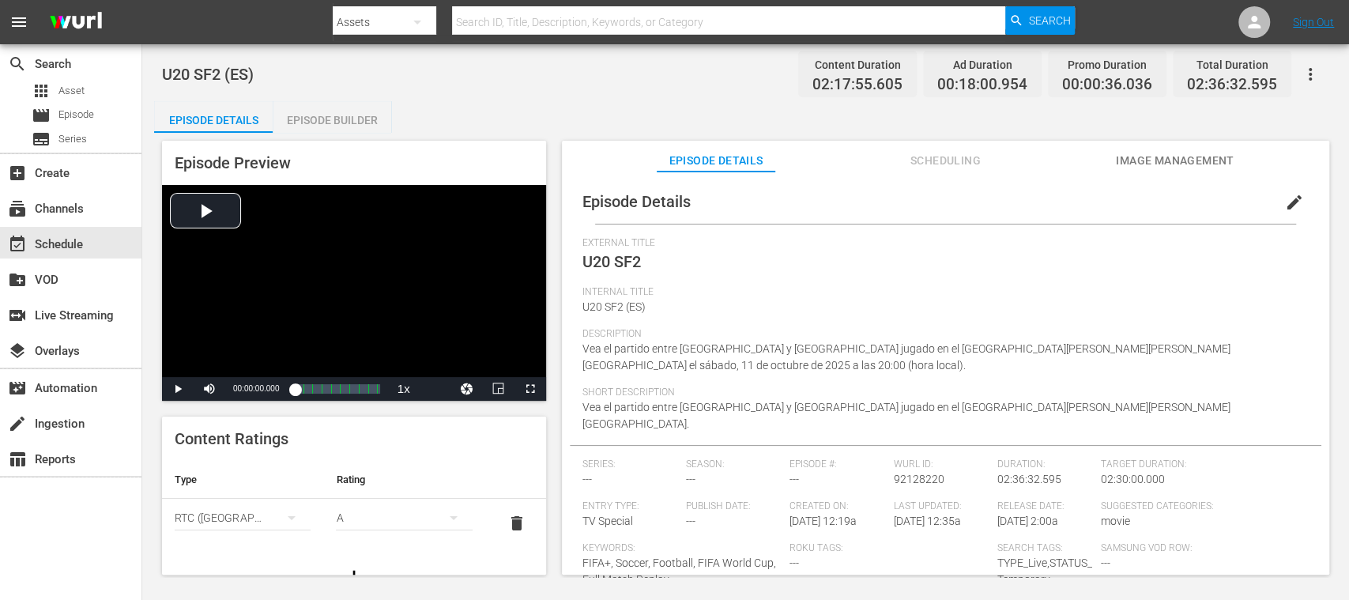
click at [1186, 159] on span "Image Management" at bounding box center [1175, 161] width 119 height 20
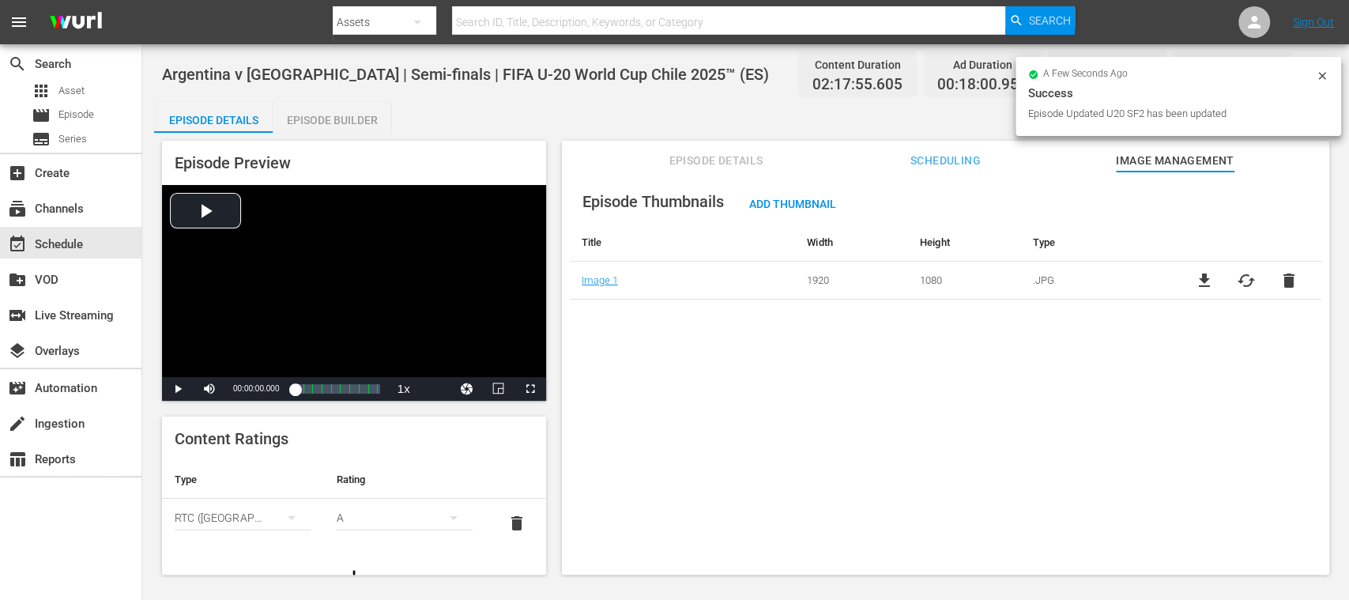
click at [1241, 277] on span "cached" at bounding box center [1246, 280] width 19 height 19
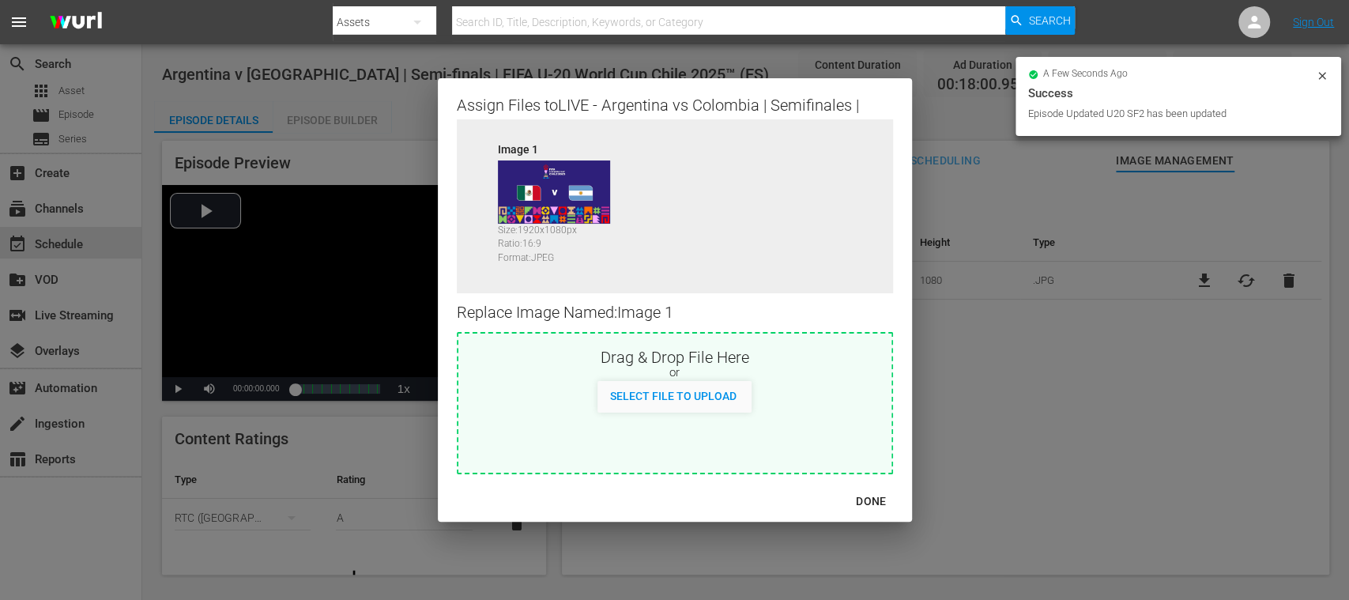
click at [737, 400] on span "Select File to Upload" at bounding box center [673, 396] width 152 height 13
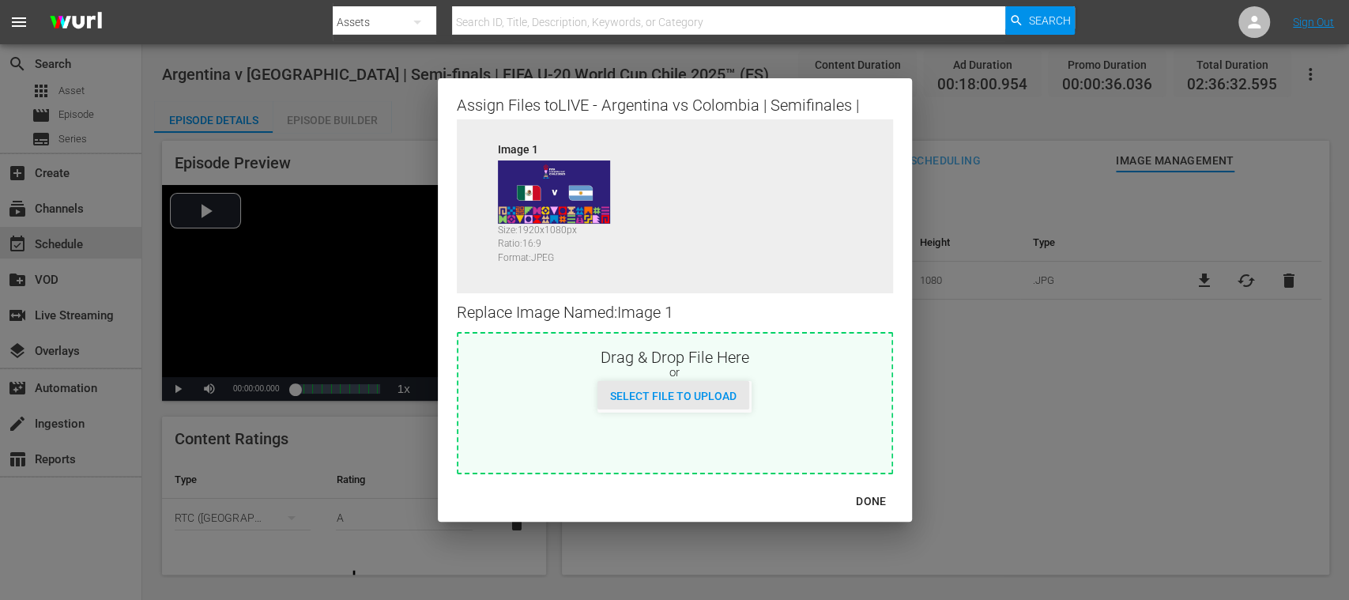
type input "C:\fakepath\ARG V COL.jpg"
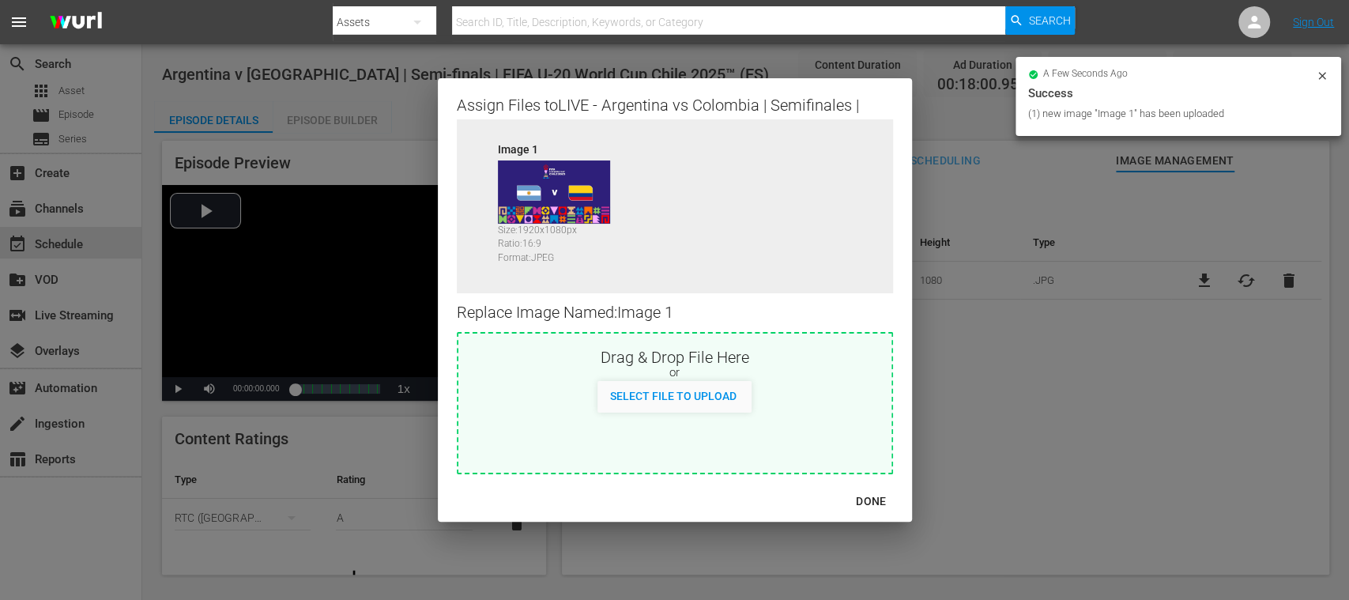
click at [877, 495] on div "DONE" at bounding box center [870, 501] width 55 height 20
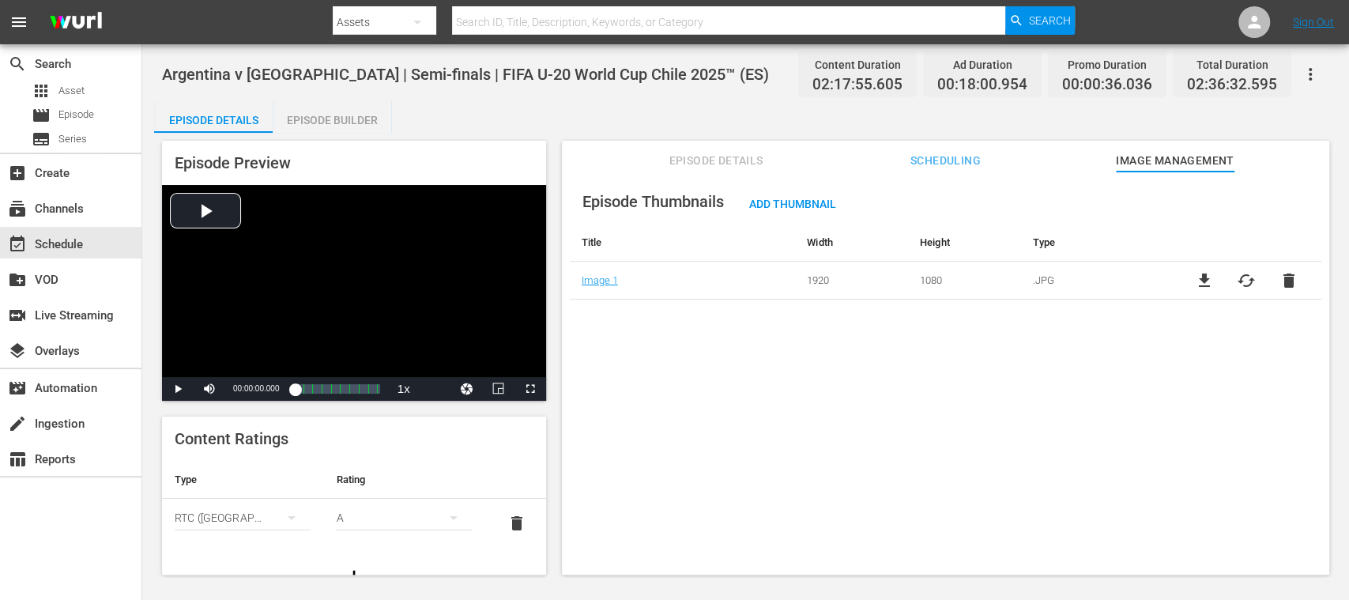
drag, startPoint x: 335, startPoint y: 123, endPoint x: 259, endPoint y: 115, distance: 76.3
click at [335, 122] on div "Episode Builder" at bounding box center [332, 120] width 119 height 38
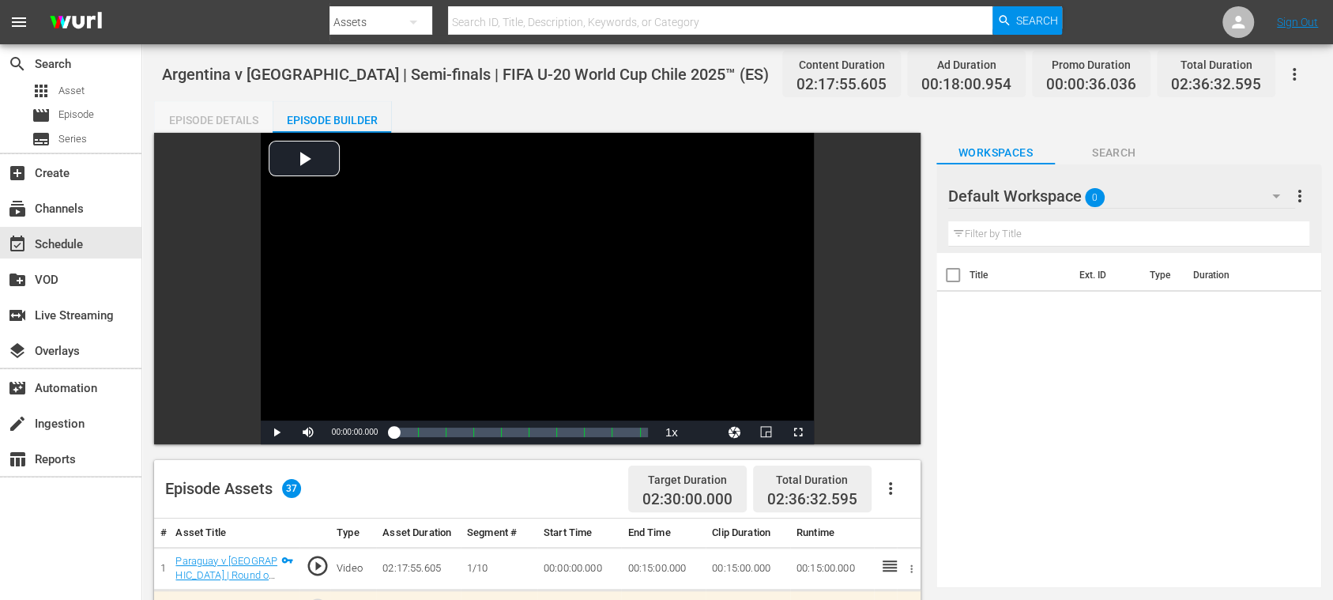
click at [216, 117] on div "Episode Details" at bounding box center [213, 120] width 119 height 38
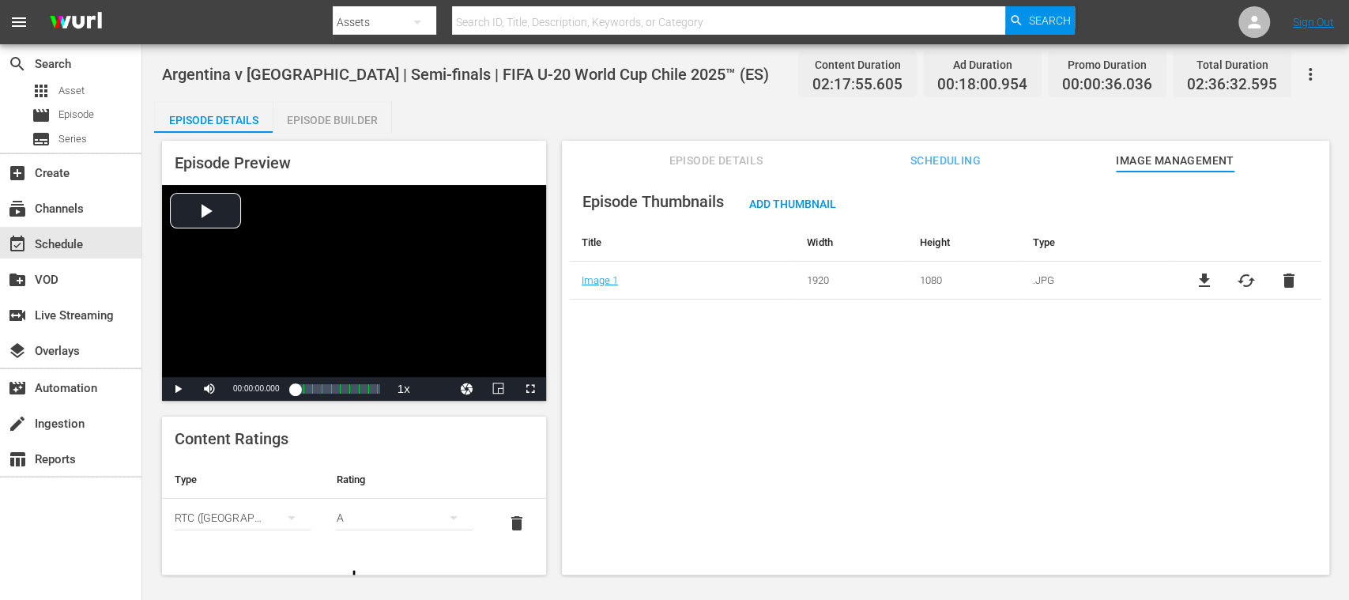
click at [735, 164] on span "Episode Details" at bounding box center [716, 161] width 119 height 20
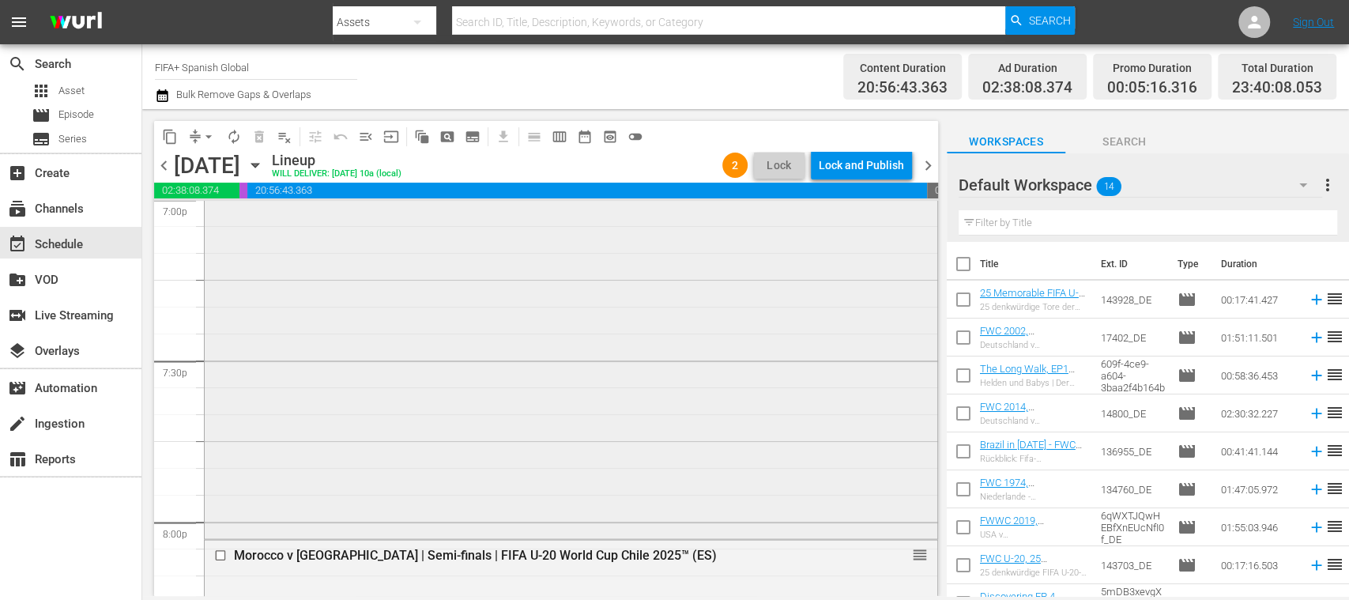
scroll to position [6408, 0]
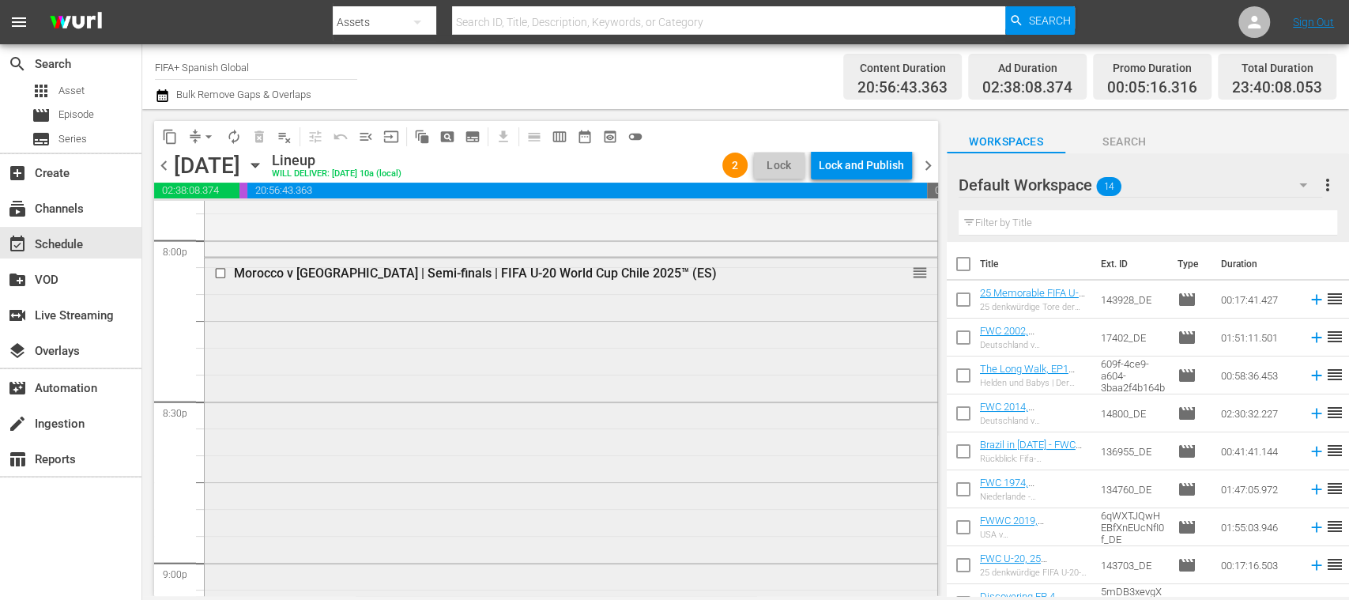
click at [443, 267] on div "Morocco v [GEOGRAPHIC_DATA] | Semi-finals | FIFA U-20 World Cup Chile 2025™ (ES)" at bounding box center [542, 272] width 616 height 15
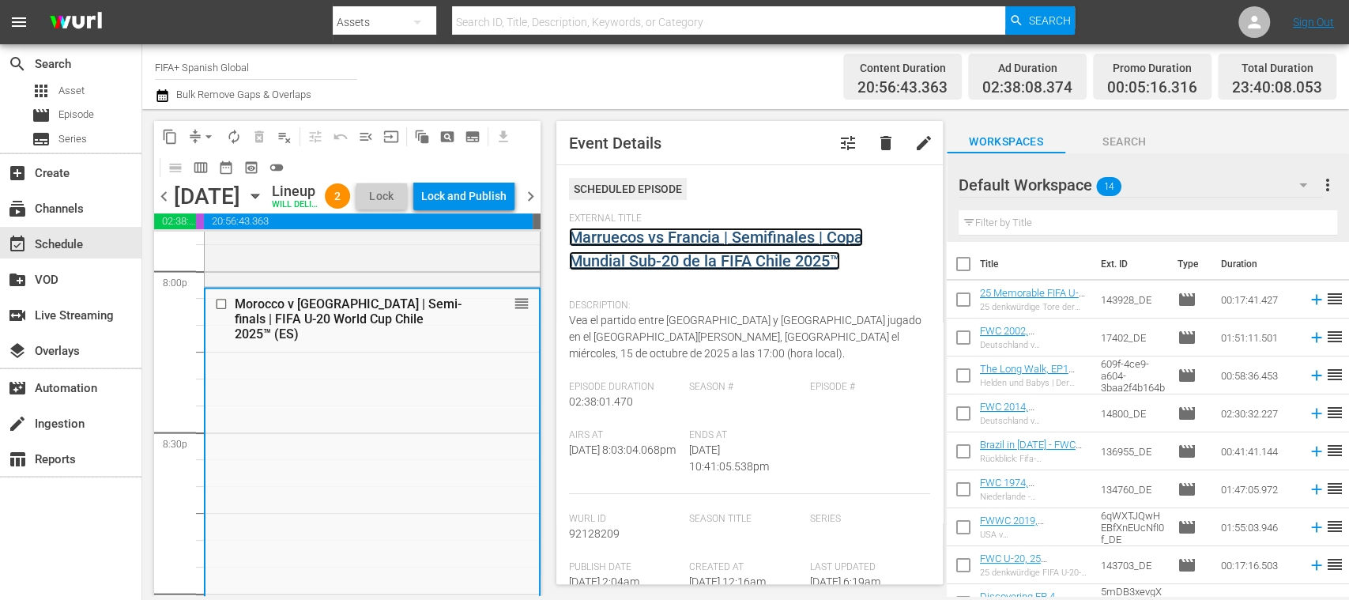
click at [657, 240] on link "Marruecos vs Francia | Semifinales | Copa Mundial Sub-20 de la FIFA Chile 2025™" at bounding box center [716, 249] width 294 height 43
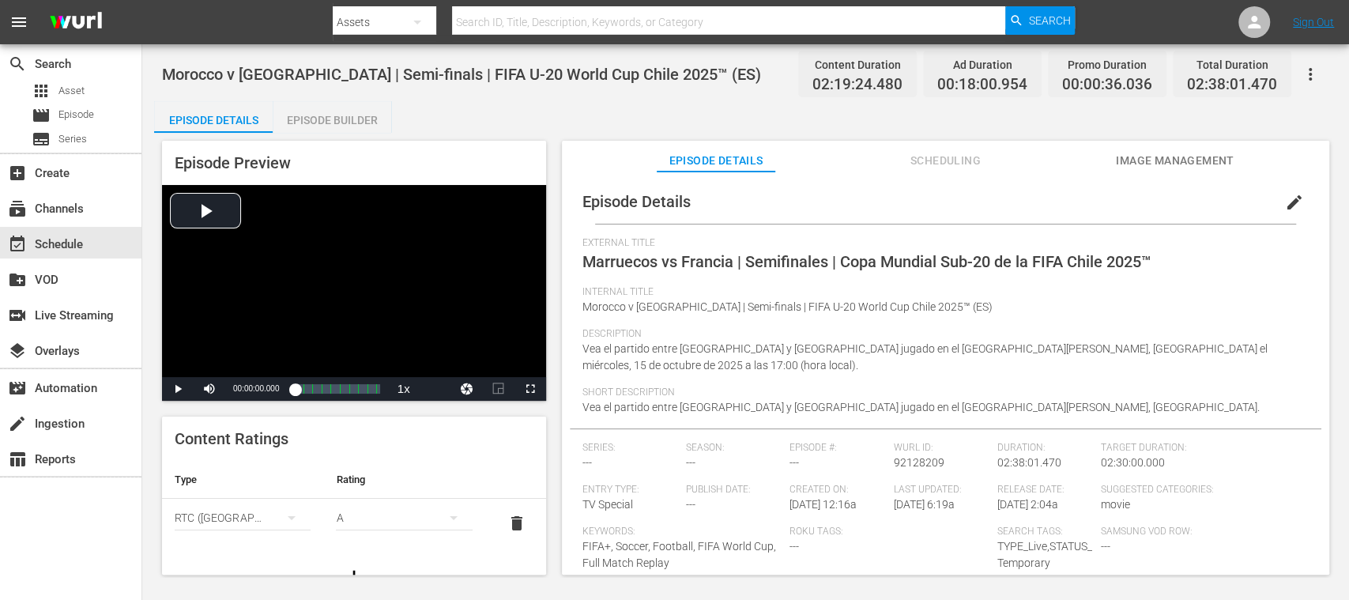
click at [1288, 203] on span "edit" at bounding box center [1294, 202] width 19 height 19
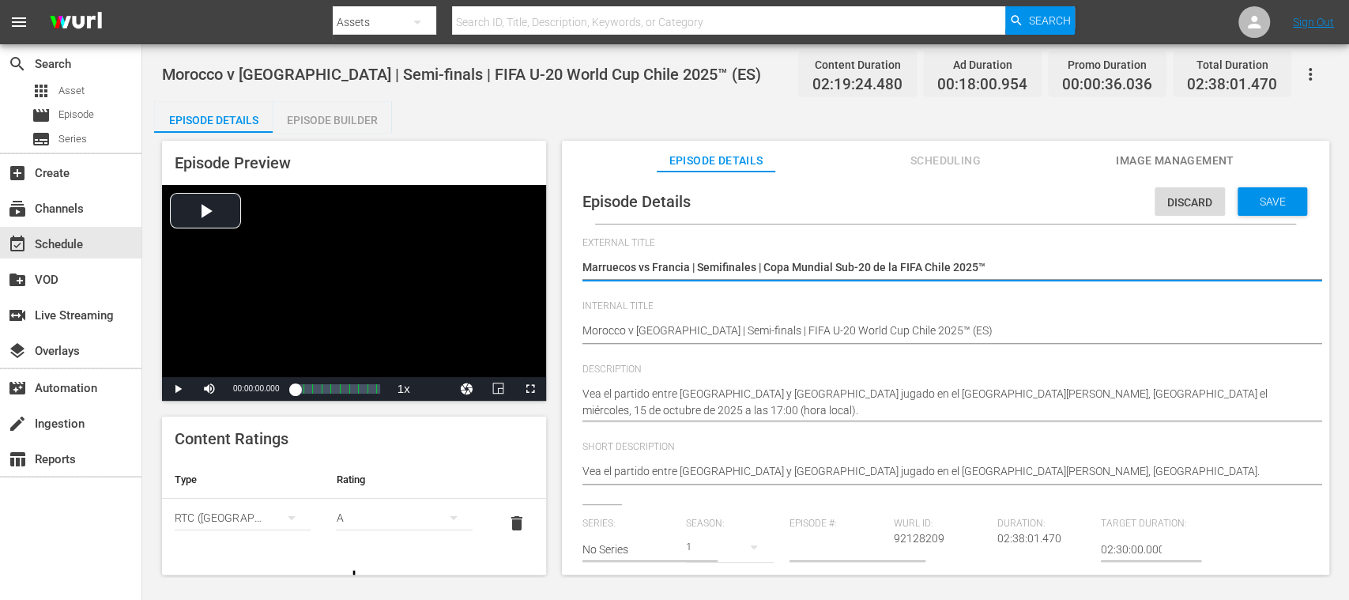
type textarea "LMarruecos vs Francia | Semifinales | Copa Mundial Sub-20 de la FIFA Chile 2025™"
type textarea "LIMarruecos vs Francia | Semifinales | Copa Mundial Sub-20 de la FIFA Chile 202…"
type textarea "LIVMarruecos vs Francia | Semifinales | Copa Mundial Sub-20 de la FIFA Chile 20…"
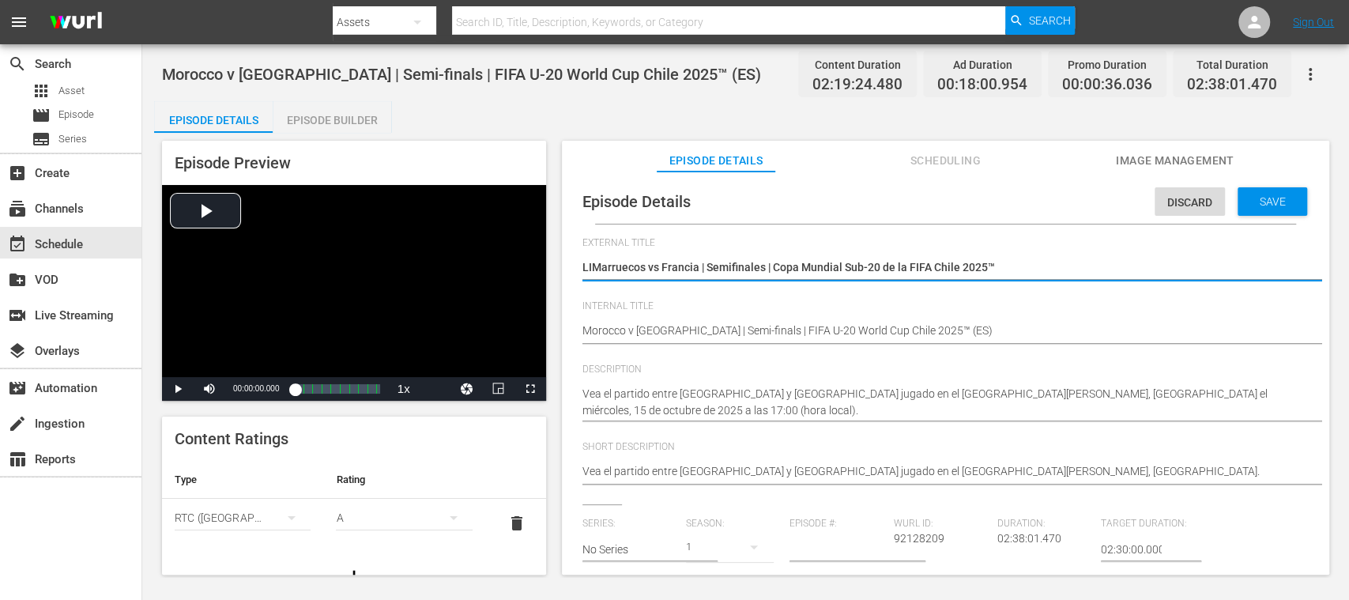
type textarea "LIVMarruecos vs Francia | Semifinales | Copa Mundial Sub-20 de la FIFA Chile 20…"
type textarea "LIVEMarruecos vs Francia | Semifinales | Copa Mundial Sub-20 de la FIFA Chile 2…"
type textarea "LIVE Marruecos vs Francia | Semifinales | Copa Mundial Sub-20 de la FIFA [GEOGR…"
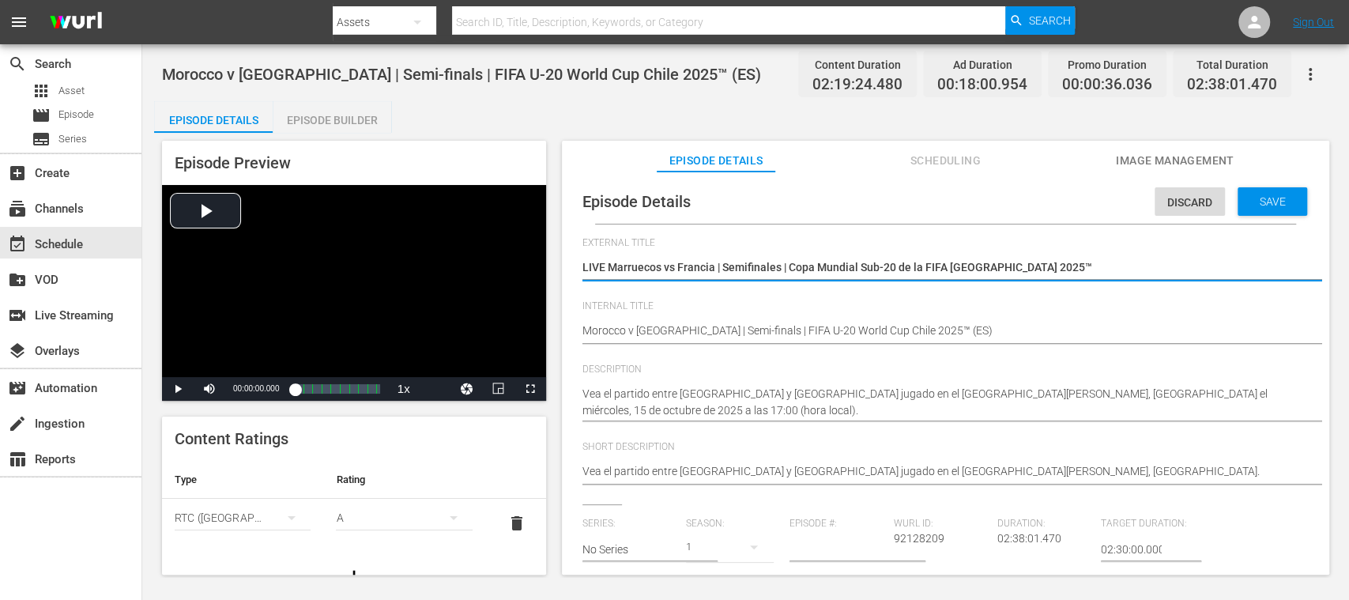
type textarea "LIVE -Marruecos vs Francia | Semifinales | Copa Mundial Sub-20 de la FIFA [GEOG…"
type textarea "LIVE - Marruecos vs Francia | Semifinales | Copa Mundial Sub-20 de la FIFA [GEO…"
click at [1290, 211] on div "Save" at bounding box center [1272, 201] width 70 height 28
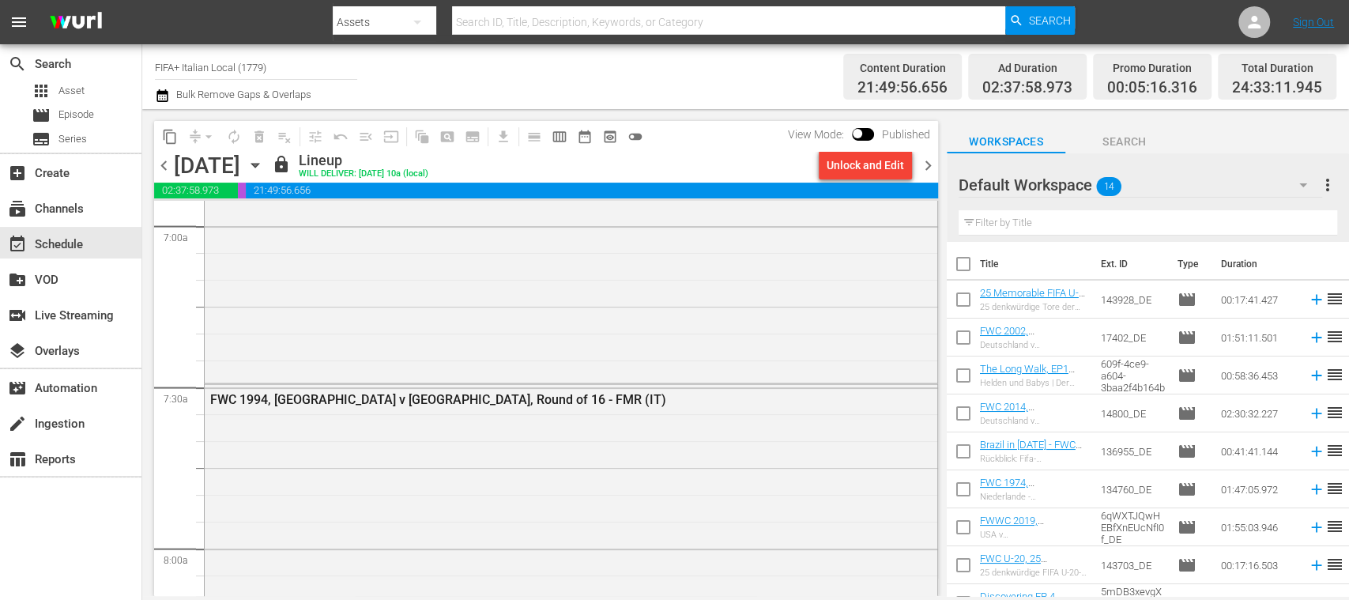
scroll to position [213, 0]
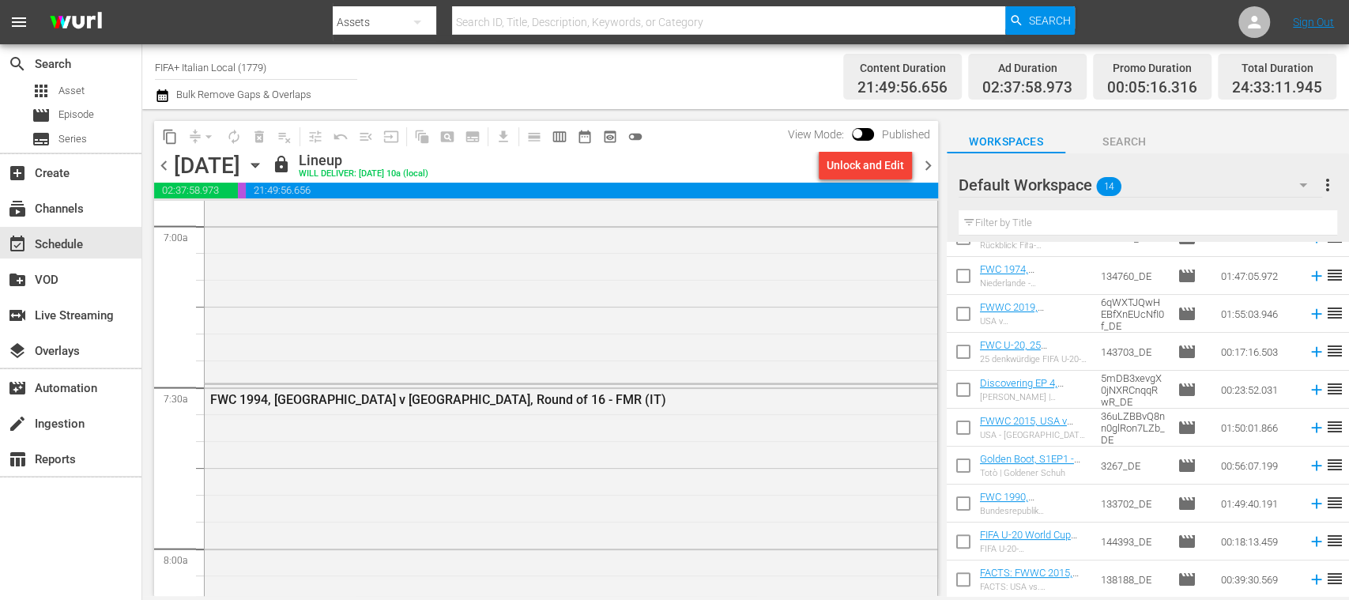
click at [270, 67] on input "FIFA+ Italian Local (1779)" at bounding box center [256, 67] width 202 height 38
drag, startPoint x: 285, startPoint y: 67, endPoint x: 100, endPoint y: 73, distance: 185.8
click at [142, 0] on div "search Search apps Asset movie Episode subtitles Series add_box Create subscrip…" at bounding box center [745, 0] width 1206 height 0
type input "S"
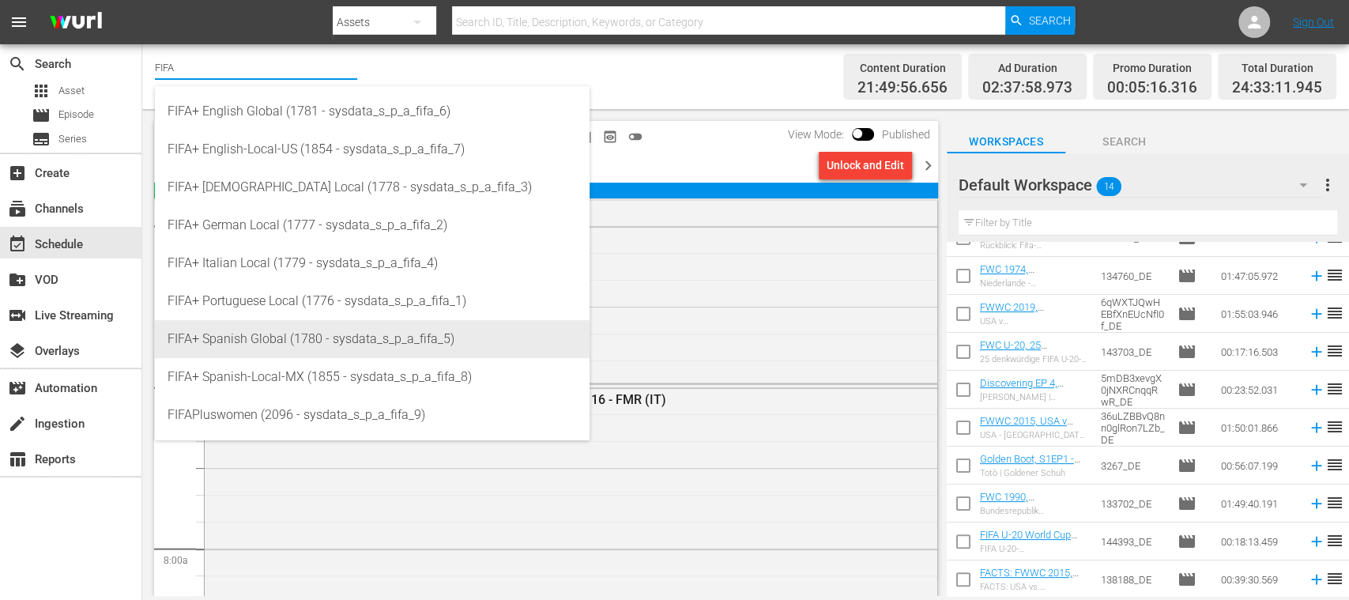
click at [282, 324] on div "FIFA+ Spanish Global (1780 - sysdata_s_p_a_fifa_5)" at bounding box center [372, 339] width 409 height 38
type input "FIFA+ Spanish Global (1780 - sysdata_s_p_a_fifa_5)"
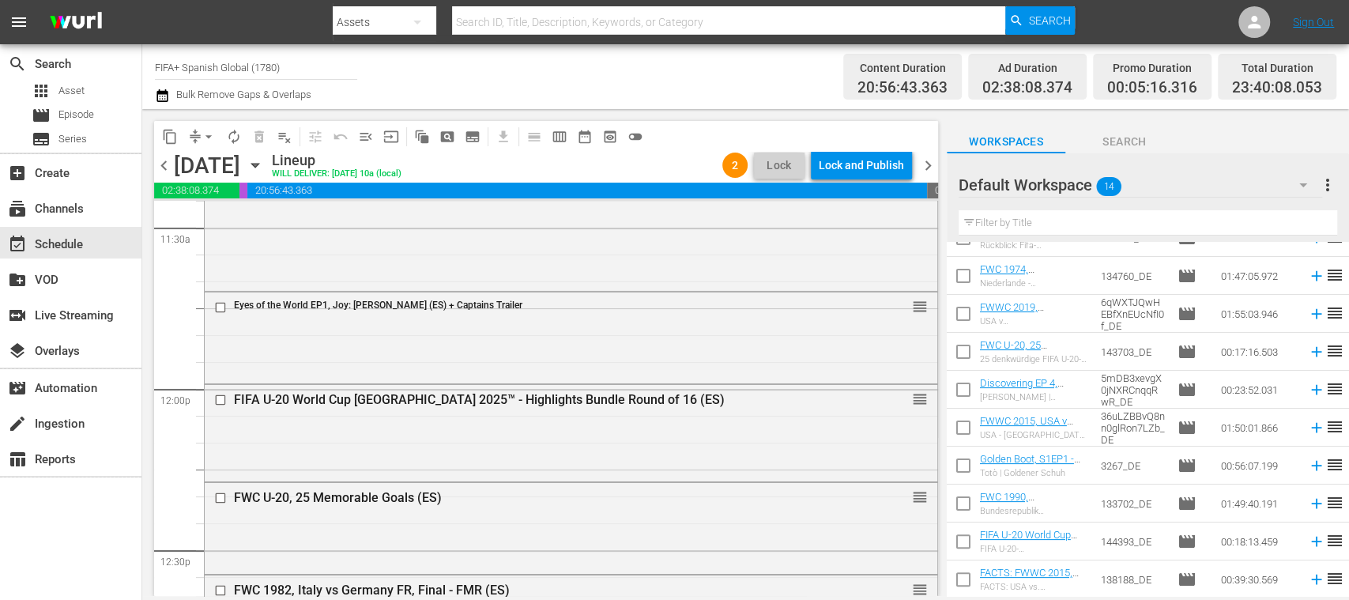
scroll to position [5490, 0]
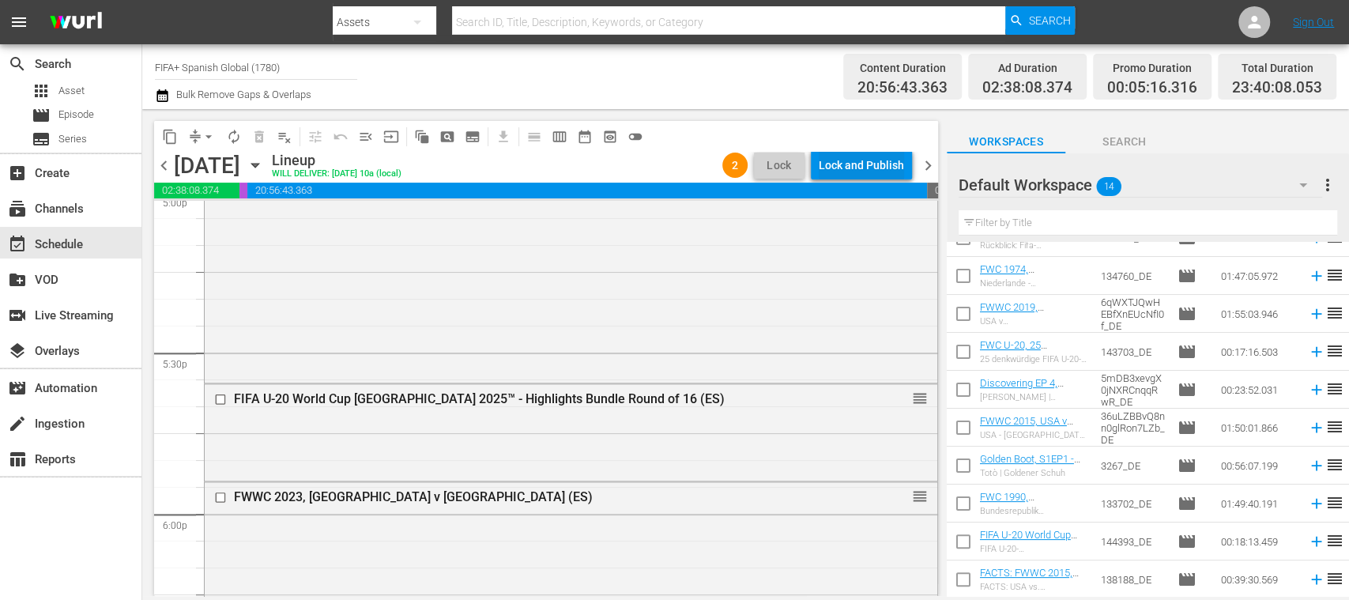
click at [879, 166] on div "Lock and Publish" at bounding box center [861, 165] width 85 height 28
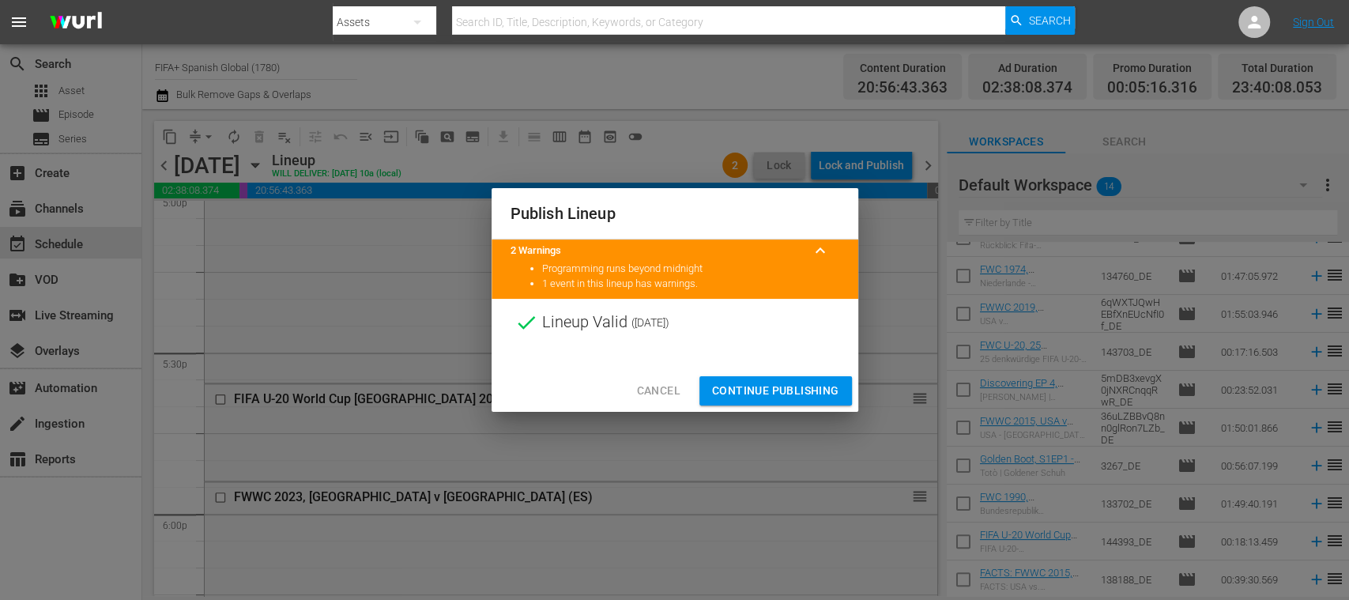
click at [817, 379] on button "Continue Publishing" at bounding box center [775, 390] width 152 height 29
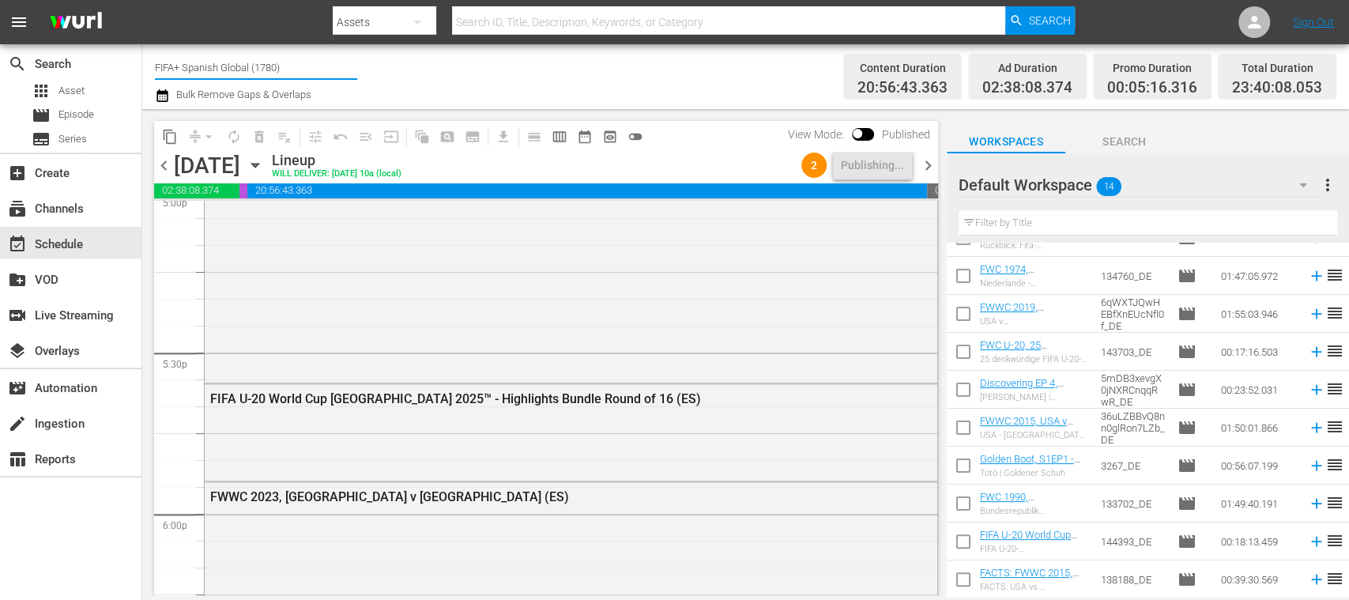
drag, startPoint x: 183, startPoint y: 68, endPoint x: 401, endPoint y: 68, distance: 217.3
click at [401, 68] on div "Channel Title FIFA+ Spanish Global (1780) Bulk Remove Gaps & Overlaps" at bounding box center [477, 76] width 644 height 57
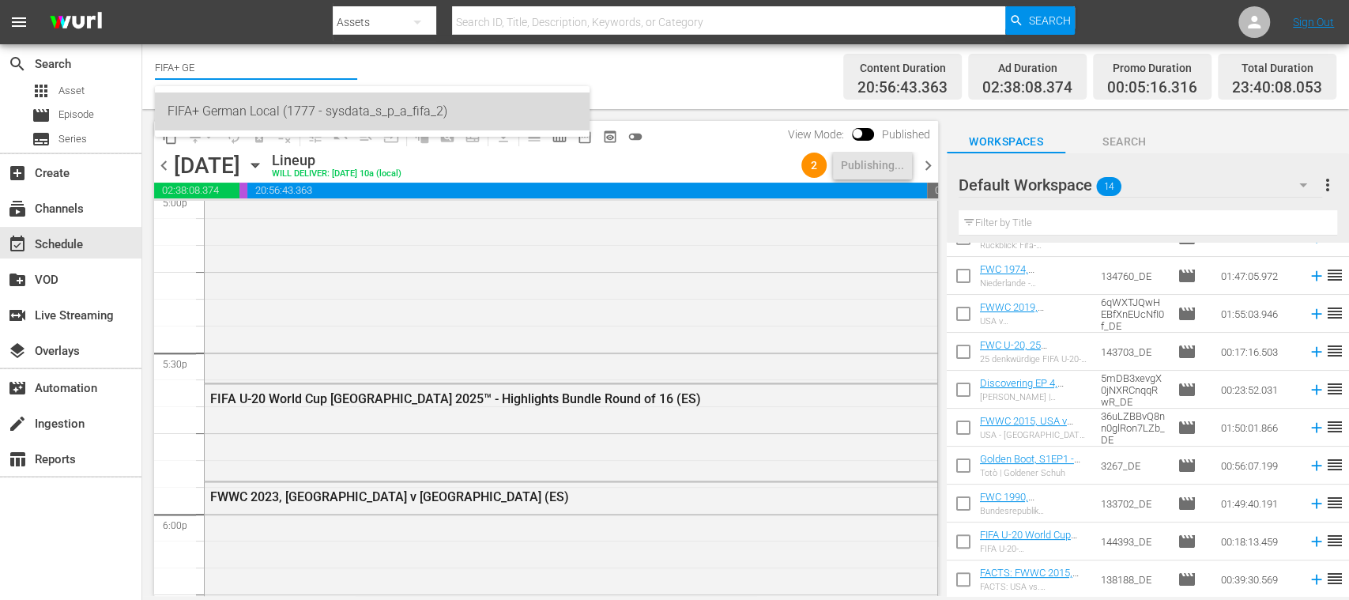
click at [314, 103] on div "FIFA+ German Local (1777 - sysdata_s_p_a_fifa_2)" at bounding box center [372, 111] width 409 height 38
type input "FIFA+ German Local (1777 - sysdata_s_p_a_fifa_2)"
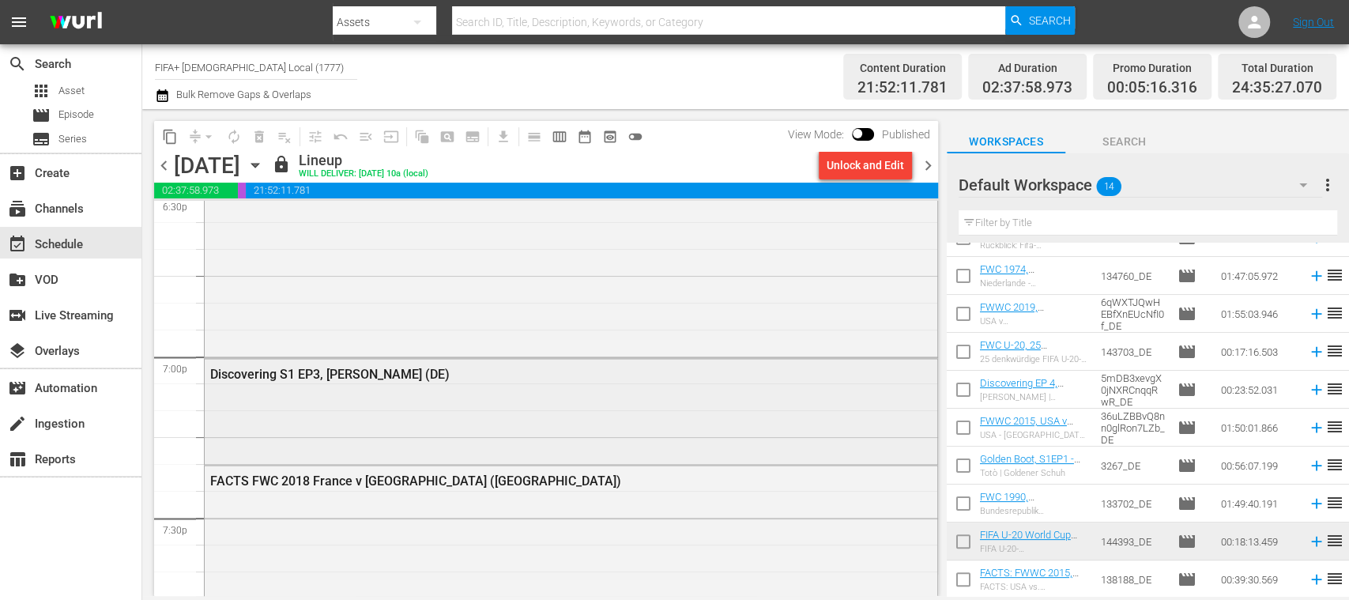
scroll to position [6250, 0]
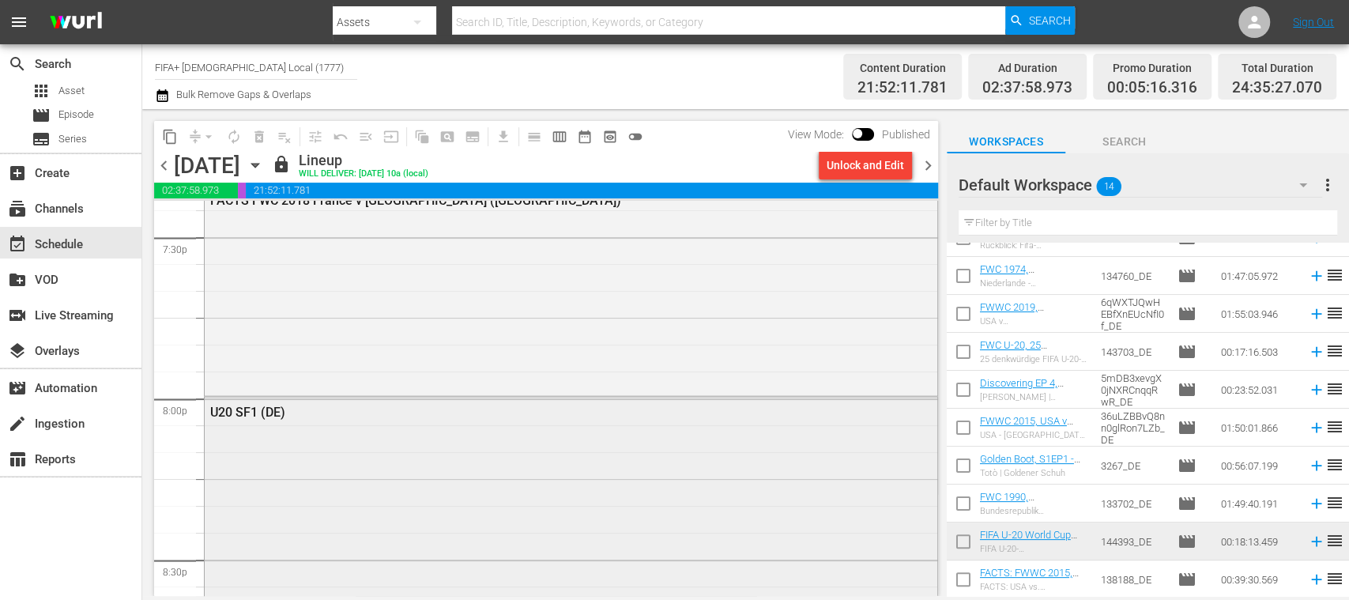
click at [286, 417] on div "U20 SF1 (DE)" at bounding box center [528, 411] width 636 height 15
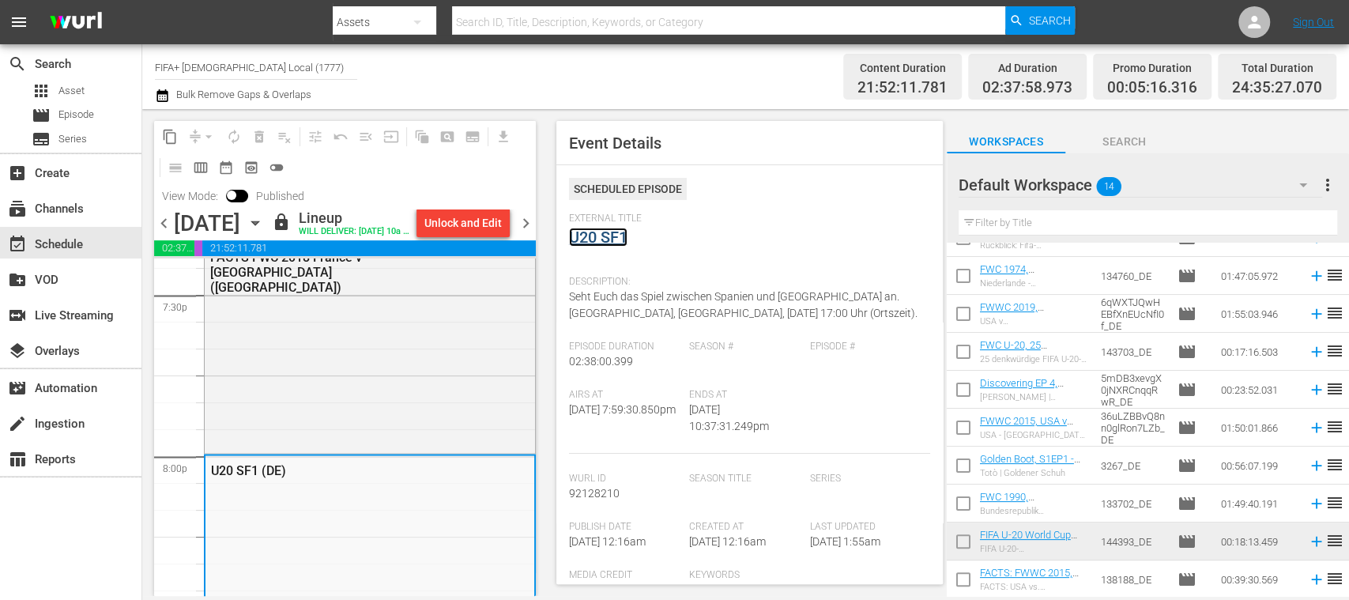
click at [582, 237] on link "U20 SF1" at bounding box center [598, 237] width 58 height 19
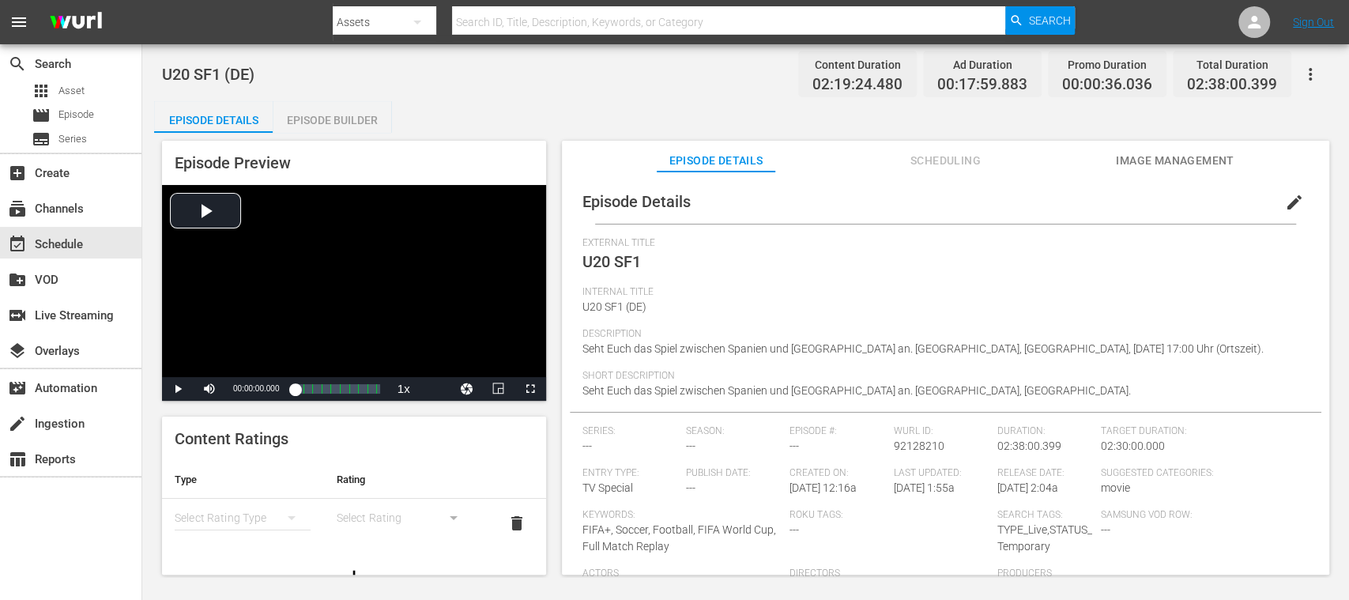
click at [1183, 165] on span "Image Management" at bounding box center [1175, 161] width 119 height 20
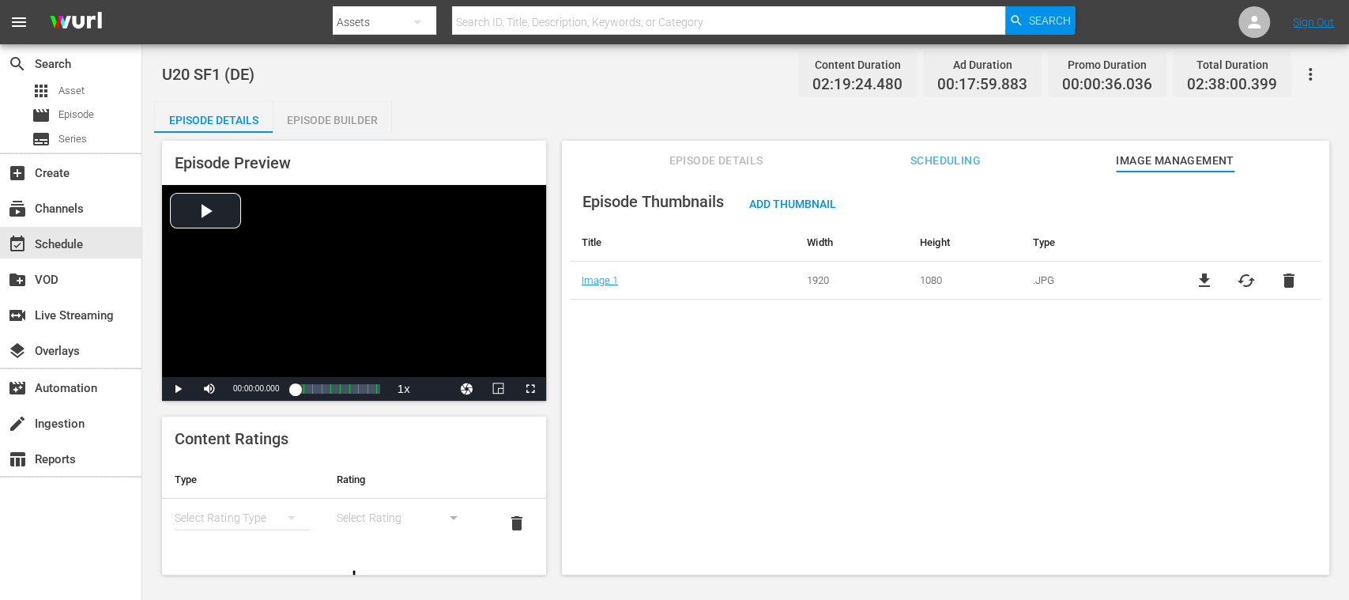
click at [1248, 279] on span "cached" at bounding box center [1246, 280] width 19 height 19
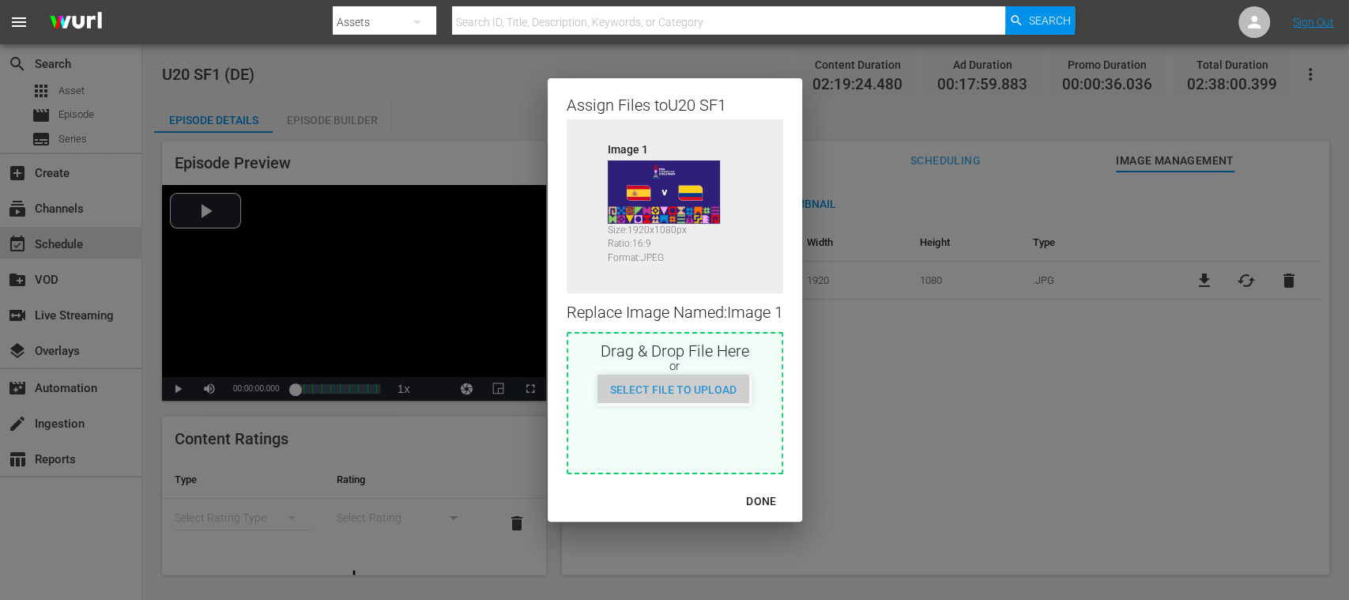
click at [700, 389] on span "Select File to Upload" at bounding box center [673, 389] width 152 height 13
type input "C:\fakepath\MOR V FRA.jpg"
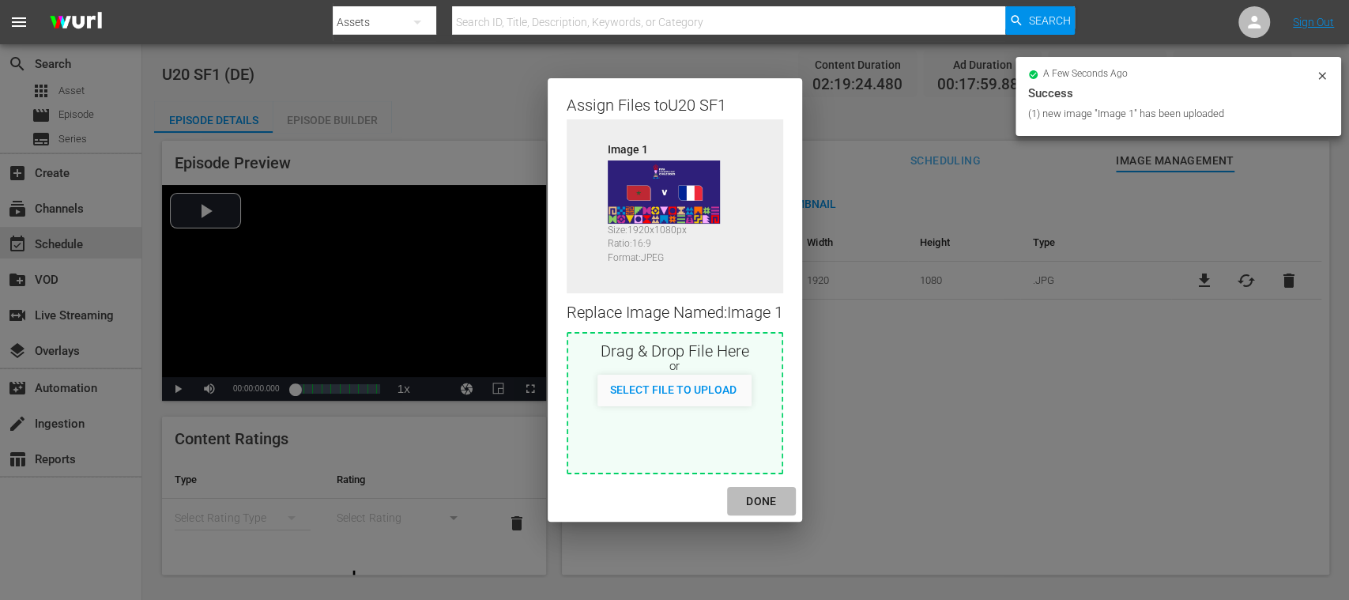
click at [757, 487] on button "DONE" at bounding box center [761, 501] width 68 height 29
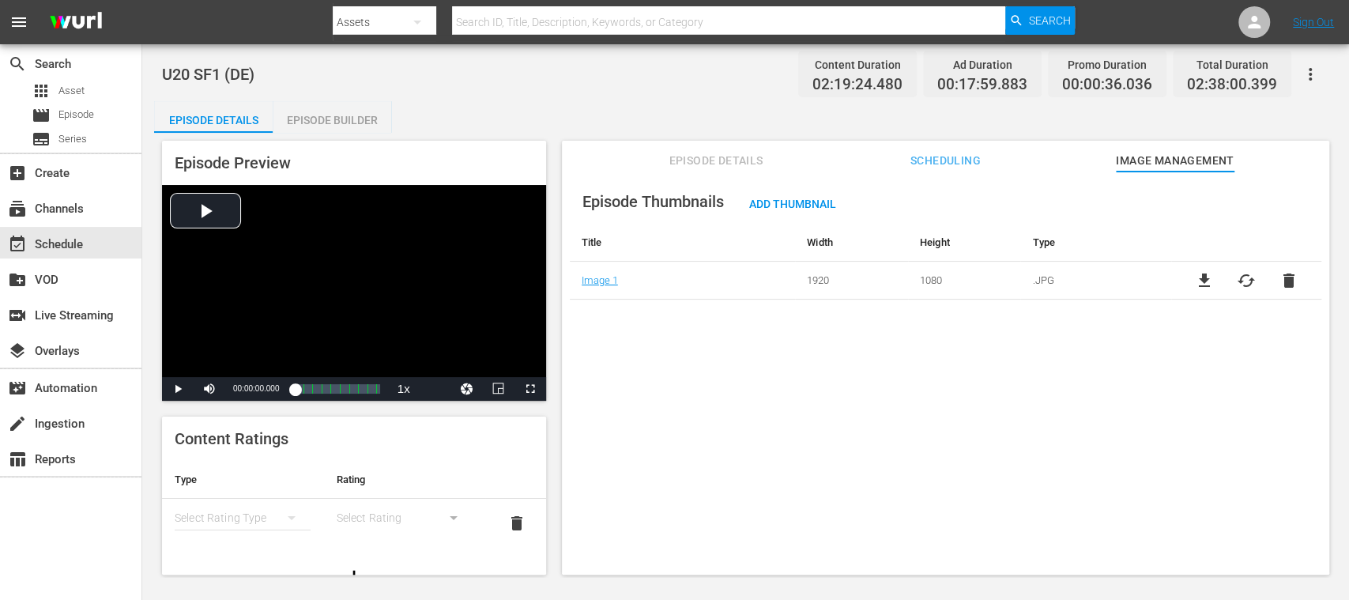
click at [747, 166] on span "Episode Details" at bounding box center [716, 161] width 119 height 20
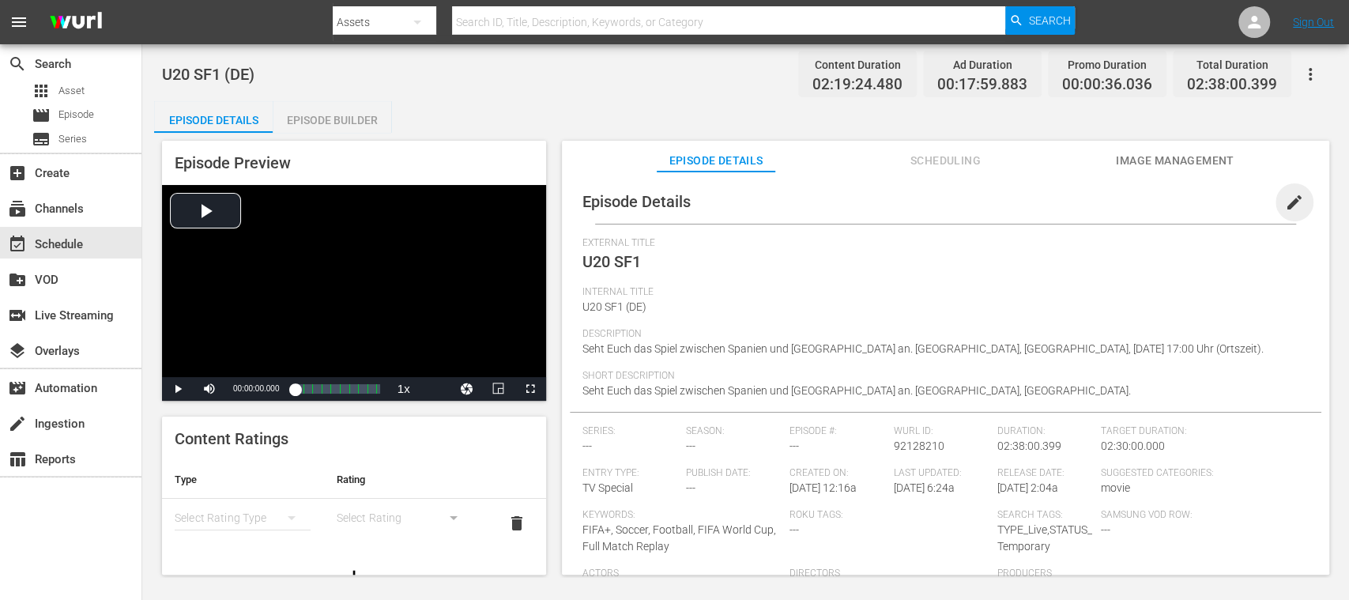
click at [1289, 204] on span "edit" at bounding box center [1294, 202] width 19 height 19
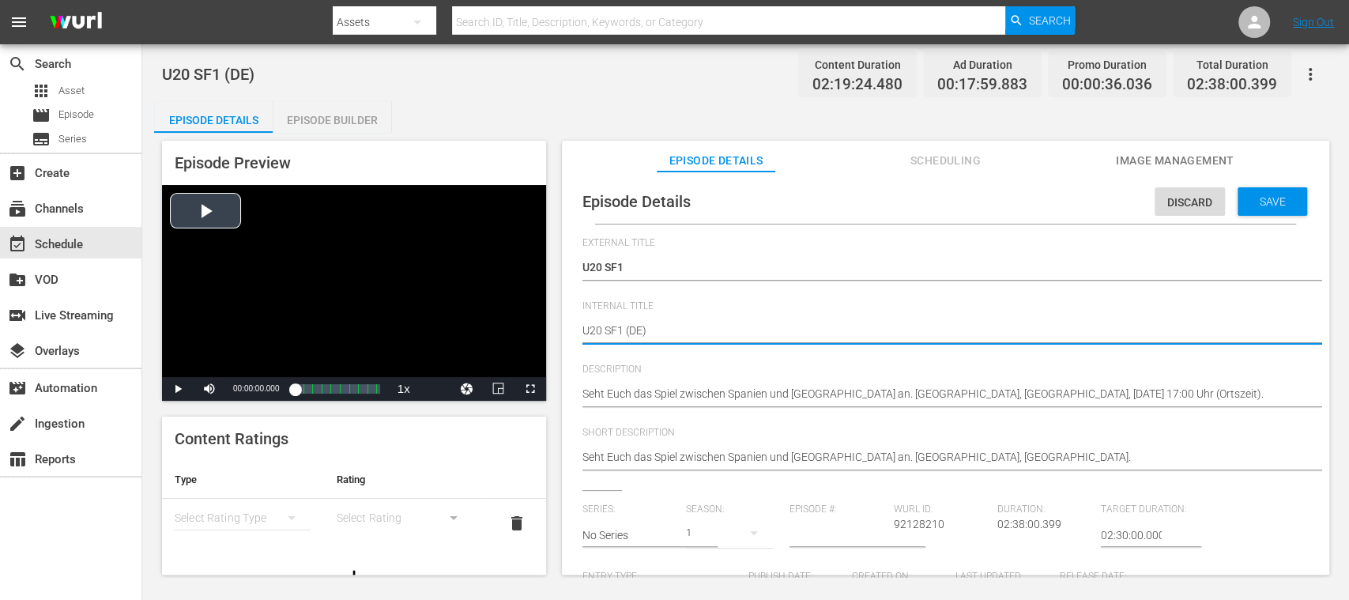
drag, startPoint x: 623, startPoint y: 333, endPoint x: 470, endPoint y: 326, distance: 152.7
paste textarea "Morocco v [GEOGRAPHIC_DATA] | Semi-finals | FIFA U-20 World Cup [GEOGRAPHIC_DAT…"
type textarea "Morocco v [GEOGRAPHIC_DATA] | Semi-finals | FIFA U-20 World Cup Chile 2025™ (DE)"
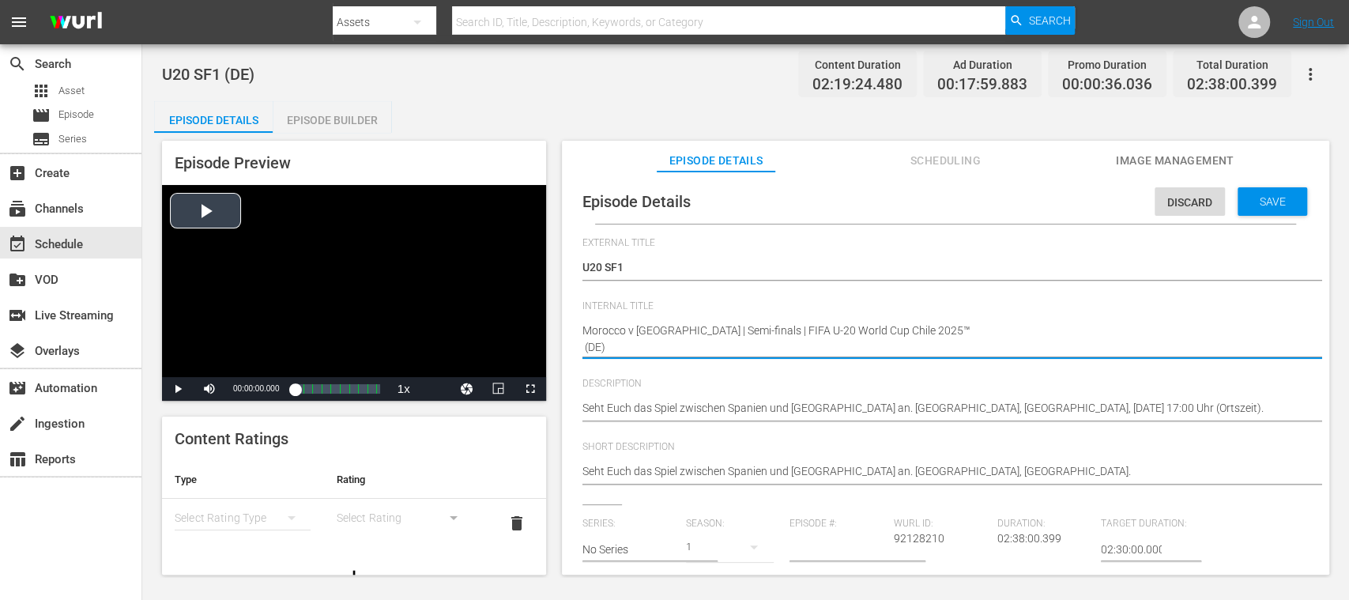
type textarea "Morocco v [GEOGRAPHIC_DATA] | Semi-finals | FIFA U-20 World Cup Chile 2025™ (DE)"
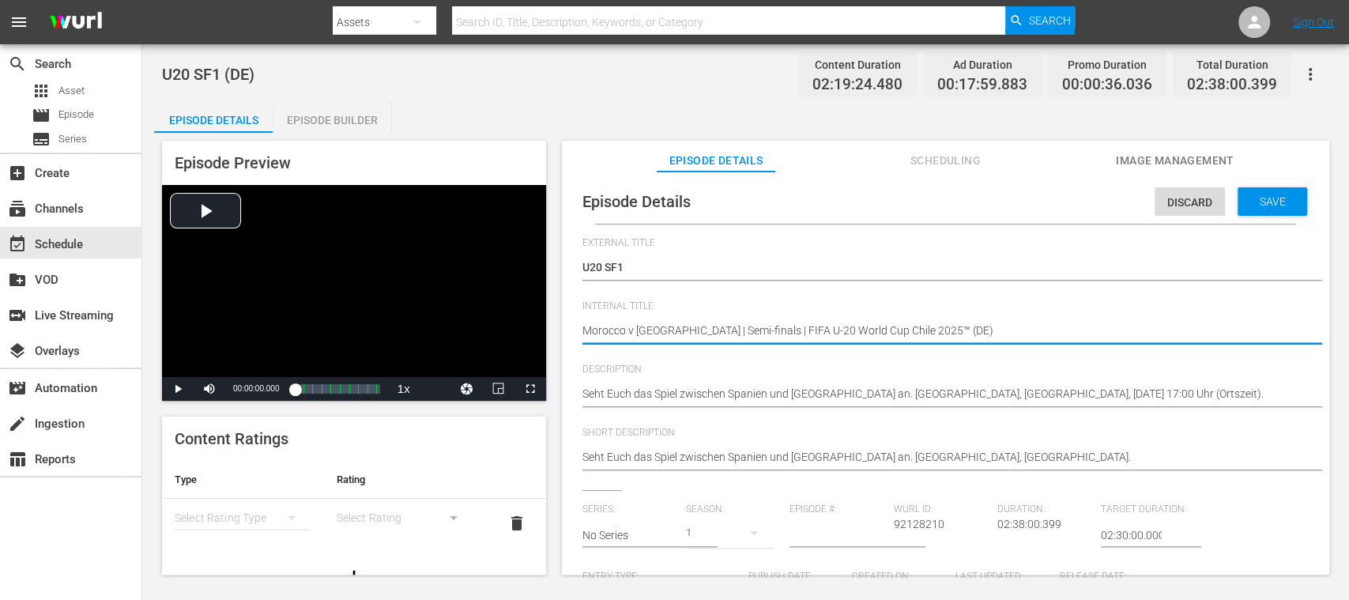
type textarea "Morocco v [GEOGRAPHIC_DATA] | Semi-finals | FIFA U-20 World Cup Chile 2025™ (DE)"
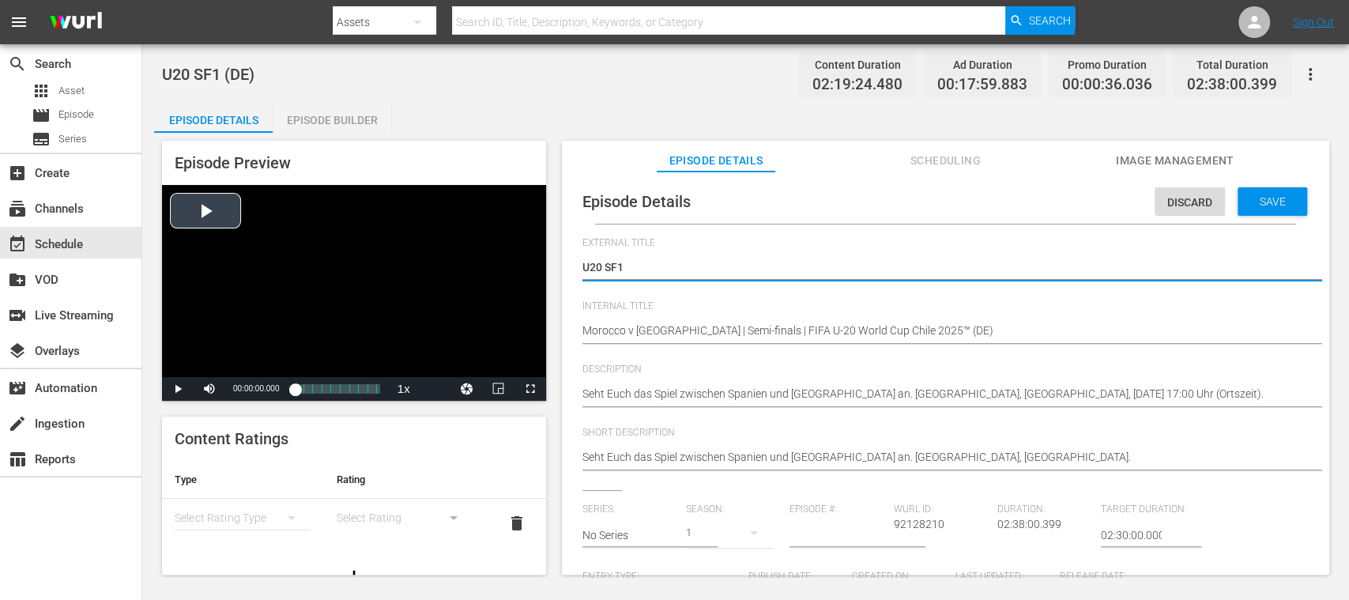
drag, startPoint x: 636, startPoint y: 269, endPoint x: 474, endPoint y: 267, distance: 162.0
paste textarea "Marokko - [GEOGRAPHIC_DATA] | Halbfinale | FIFA U-20-Weltmeisterschaft [GEOGRAP…"
type textarea "Marokko - [GEOGRAPHIC_DATA] | Halbfinale | FIFA U-20-Weltmeisterschaft [GEOGRAP…"
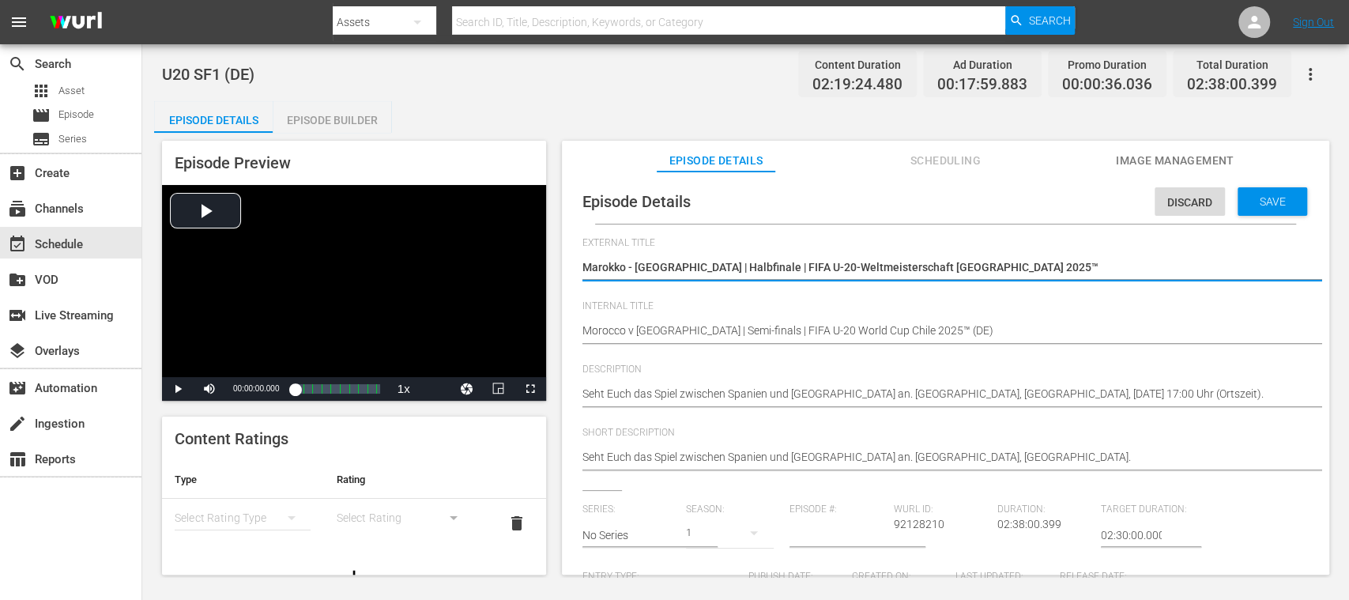
type textarea "Marokko - [GEOGRAPHIC_DATA] | Halbfinale | FIFA U-20-Weltmeisterschaft [GEOGRAP…"
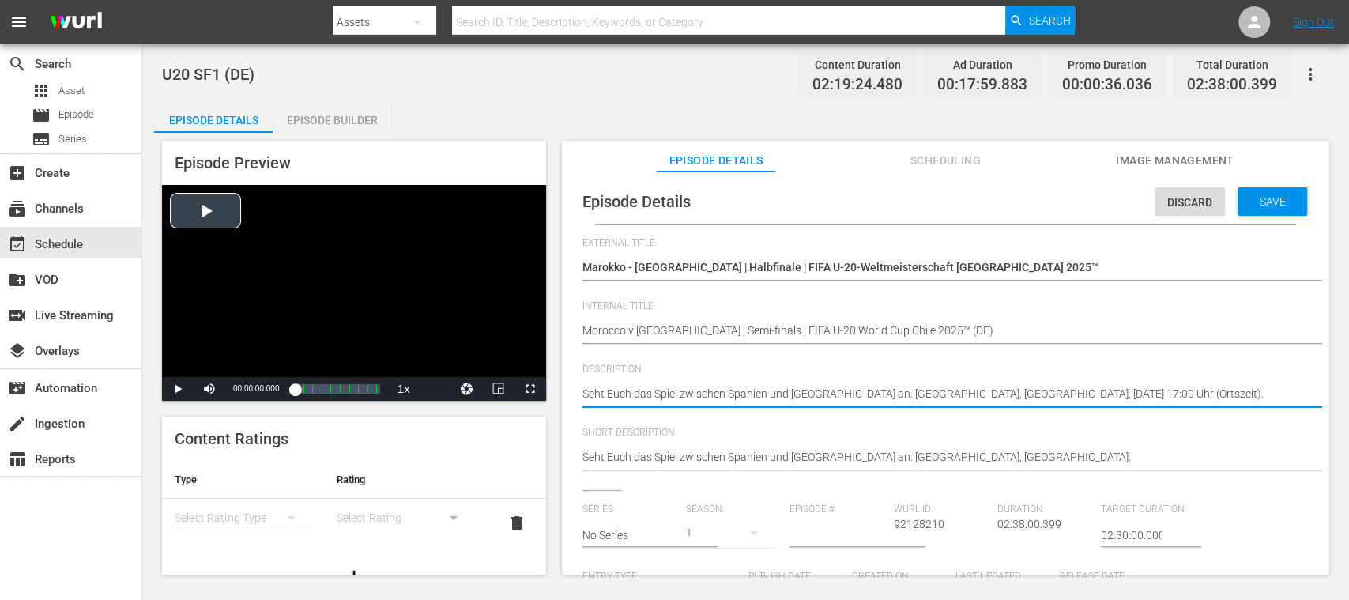
drag, startPoint x: 822, startPoint y: 382, endPoint x: 382, endPoint y: 371, distance: 440.2
paste textarea "[GEOGRAPHIC_DATA] und [GEOGRAPHIC_DATA] an. [GEOGRAPHIC_DATA][PERSON_NAME], [GE…"
type textarea "Seht Euch das Spiel zwischen Marokko und [GEOGRAPHIC_DATA] an. [GEOGRAPHIC_DATA…"
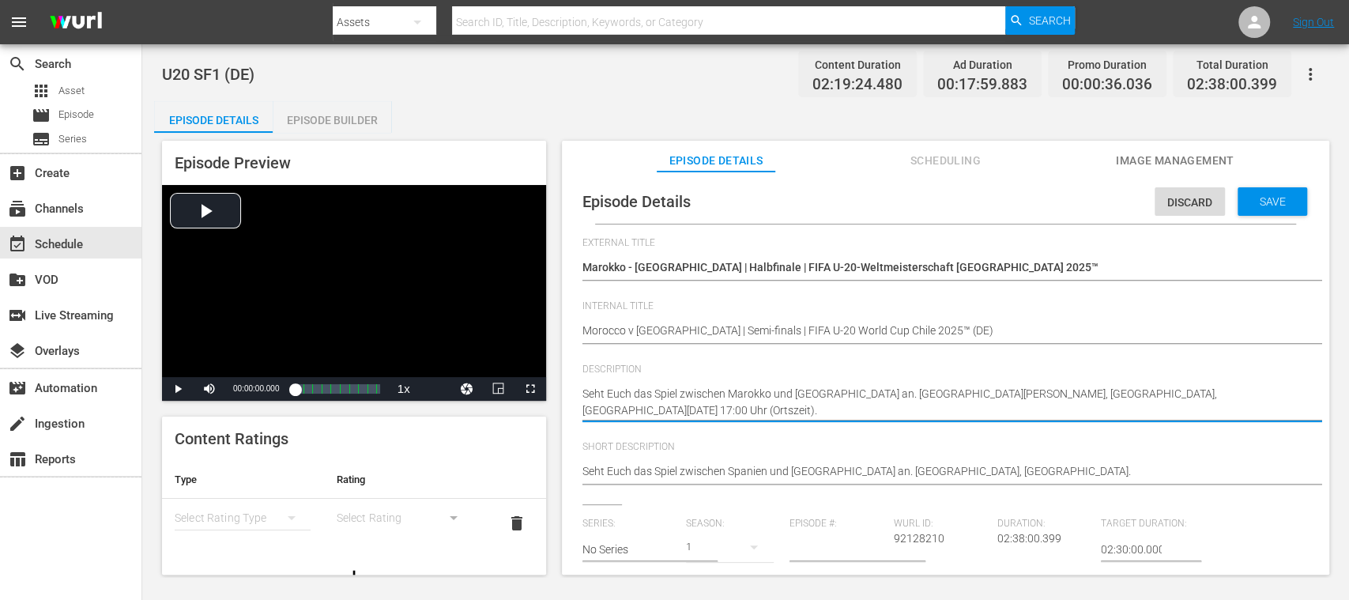
type textarea "Seht Euch das Spiel zwischen Marokko und [GEOGRAPHIC_DATA] an. [GEOGRAPHIC_DATA…"
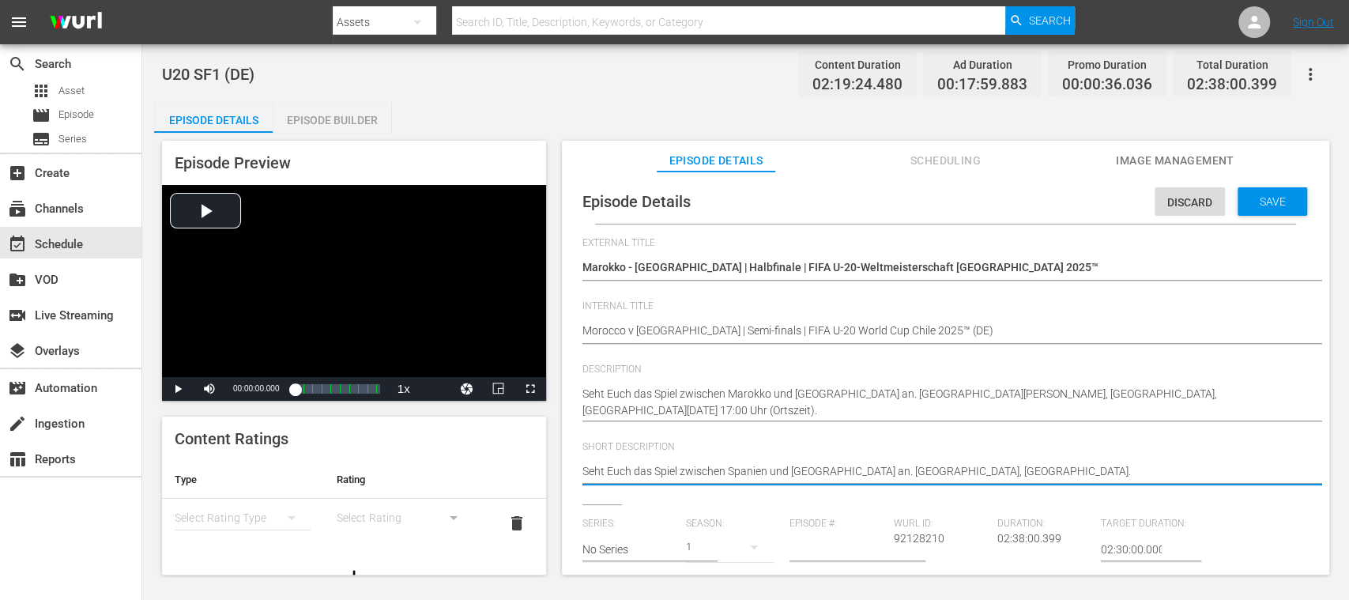
drag, startPoint x: 973, startPoint y: 469, endPoint x: 511, endPoint y: 451, distance: 462.6
paste textarea "[GEOGRAPHIC_DATA] und [GEOGRAPHIC_DATA] an. [GEOGRAPHIC_DATA][PERSON_NAME], [GE…"
type textarea "Seht Euch das Spiel zwischen Marokko und [GEOGRAPHIC_DATA] an. [GEOGRAPHIC_DATA…"
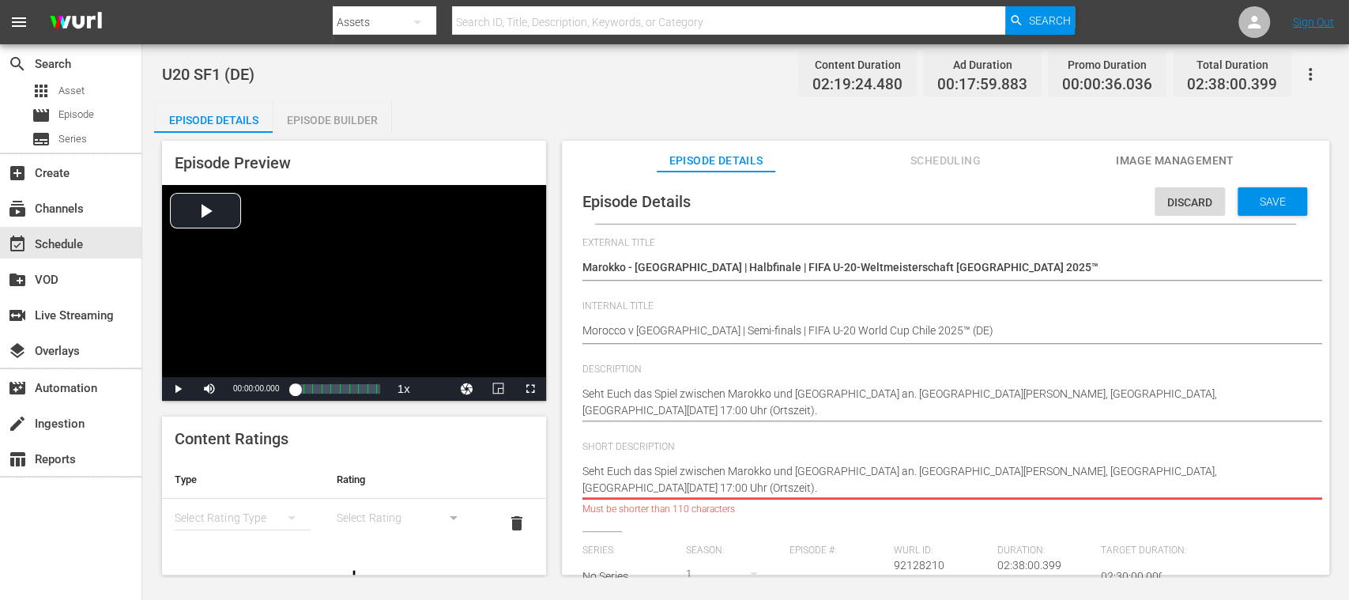
drag, startPoint x: 1067, startPoint y: 472, endPoint x: 1084, endPoint y: 499, distance: 32.0
click at [1084, 499] on div "Seht Euch das Spiel zwischen Spanien und [GEOGRAPHIC_DATA] an. [GEOGRAPHIC_DATA…" at bounding box center [941, 480] width 718 height 52
type textarea "Seht Euch das Spiel zwischen Marokko und [GEOGRAPHIC_DATA] an. [GEOGRAPHIC_DATA…"
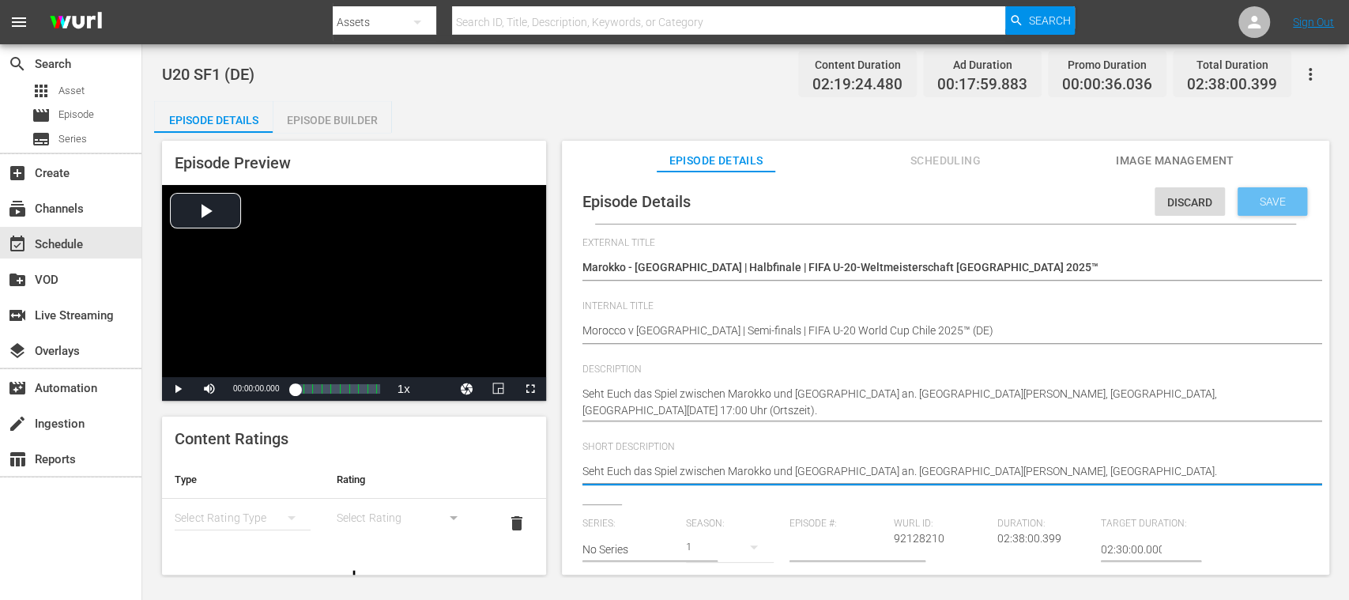
type textarea "Seht Euch das Spiel zwischen Marokko und [GEOGRAPHIC_DATA] an. [GEOGRAPHIC_DATA…"
click at [1261, 201] on span "Save" at bounding box center [1272, 201] width 51 height 13
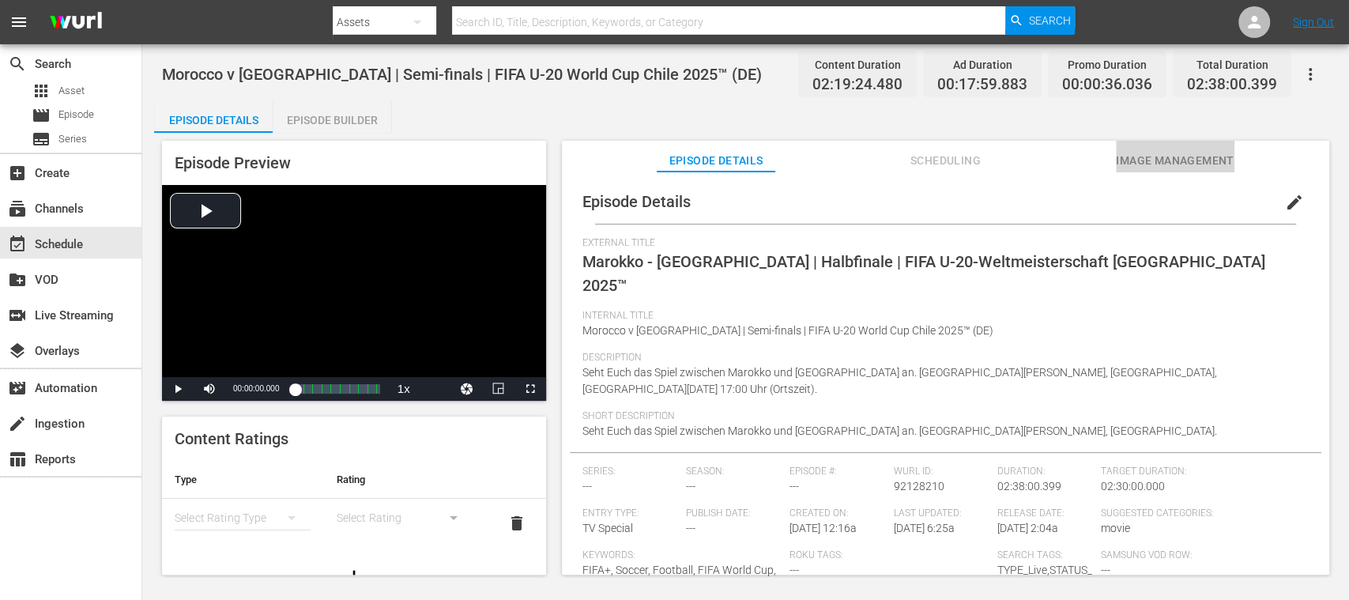
click at [1157, 154] on span "Image Management" at bounding box center [1175, 161] width 119 height 20
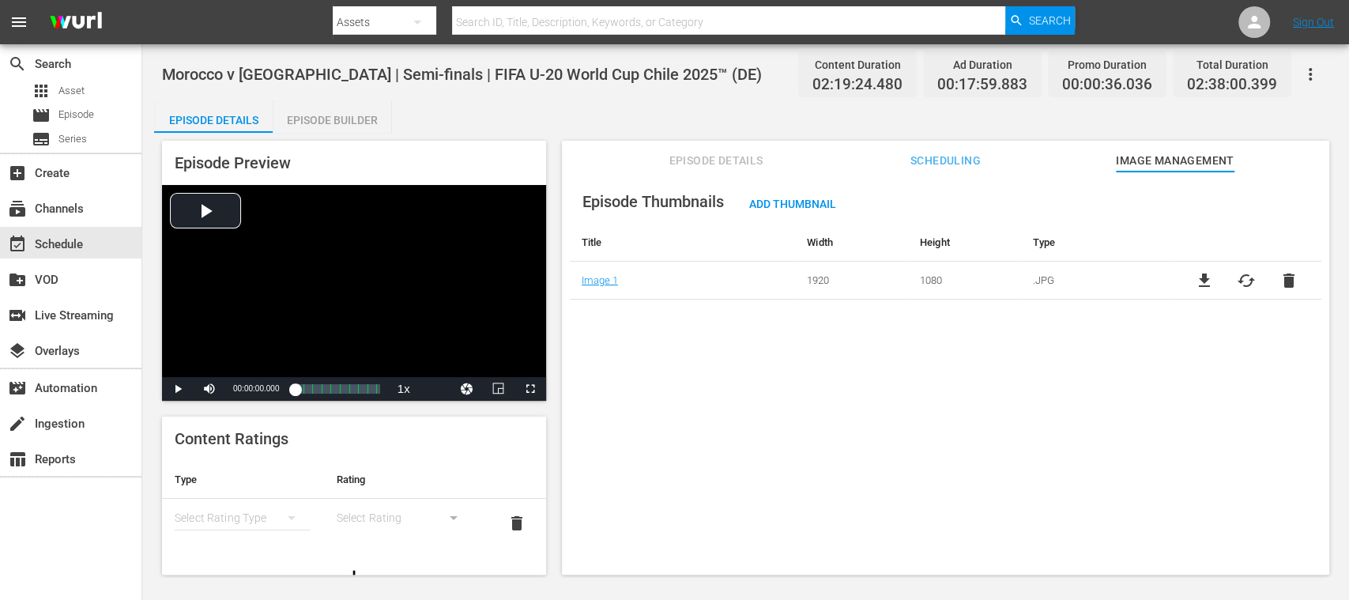
click at [738, 155] on span "Episode Details" at bounding box center [716, 161] width 119 height 20
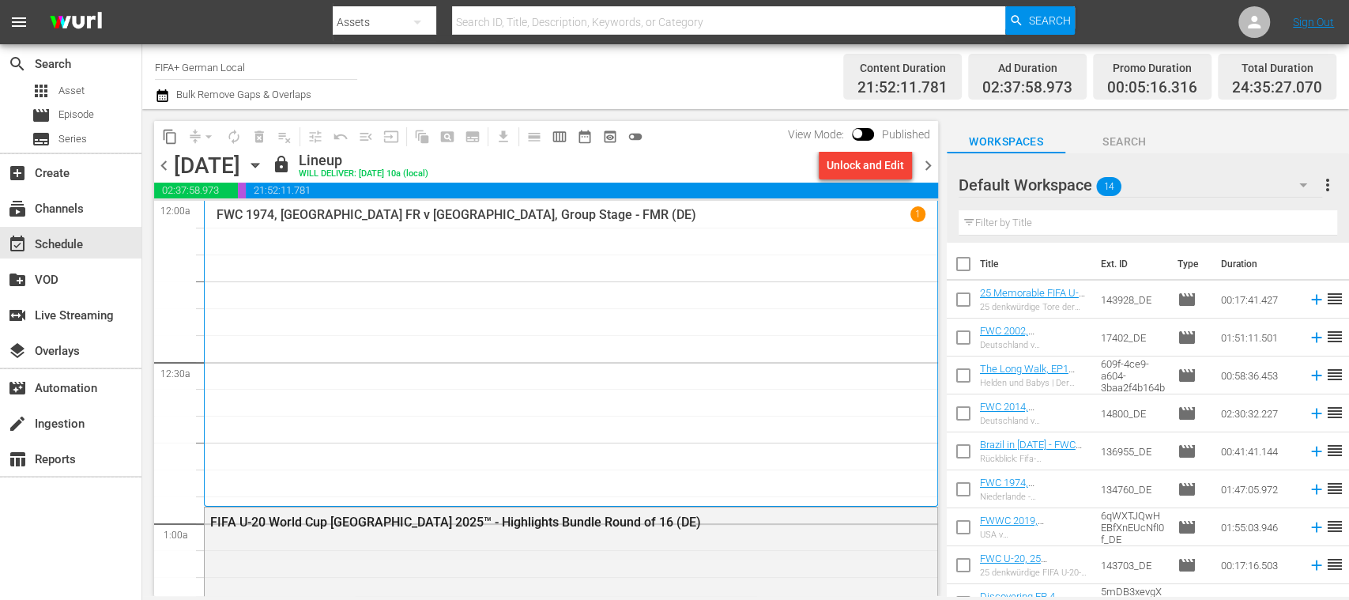
click at [853, 171] on div "Unlock and Edit" at bounding box center [864, 165] width 77 height 28
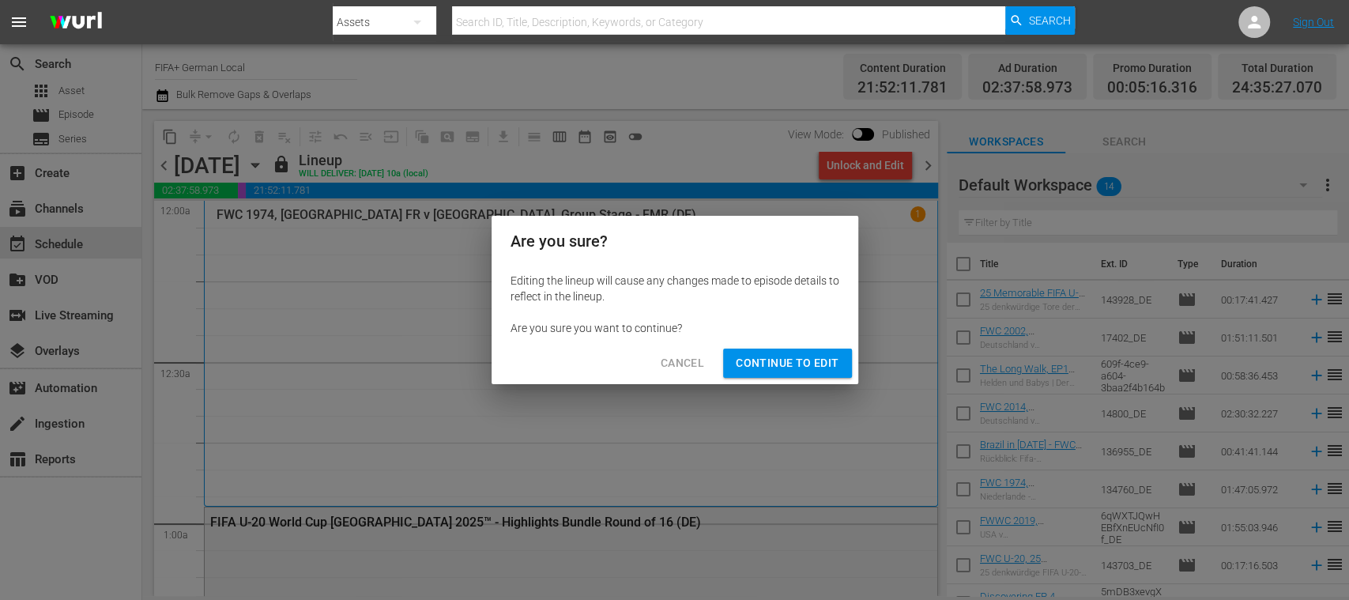
click at [814, 363] on span "Continue to Edit" at bounding box center [787, 363] width 103 height 20
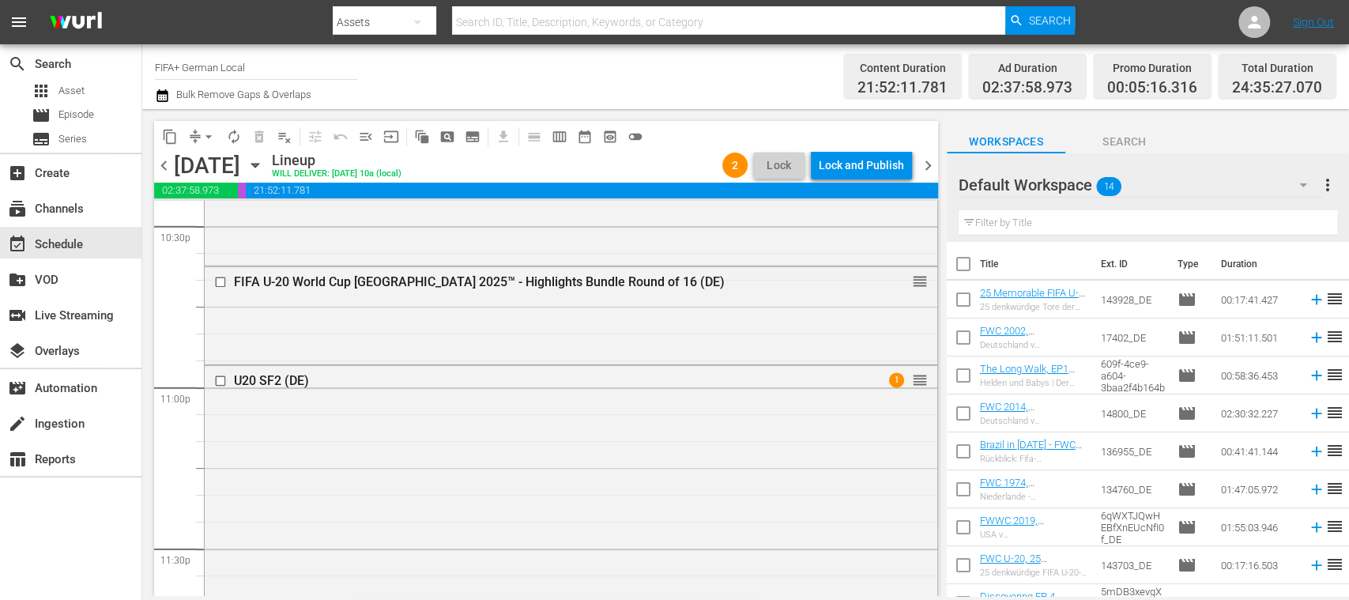
scroll to position [7252, 0]
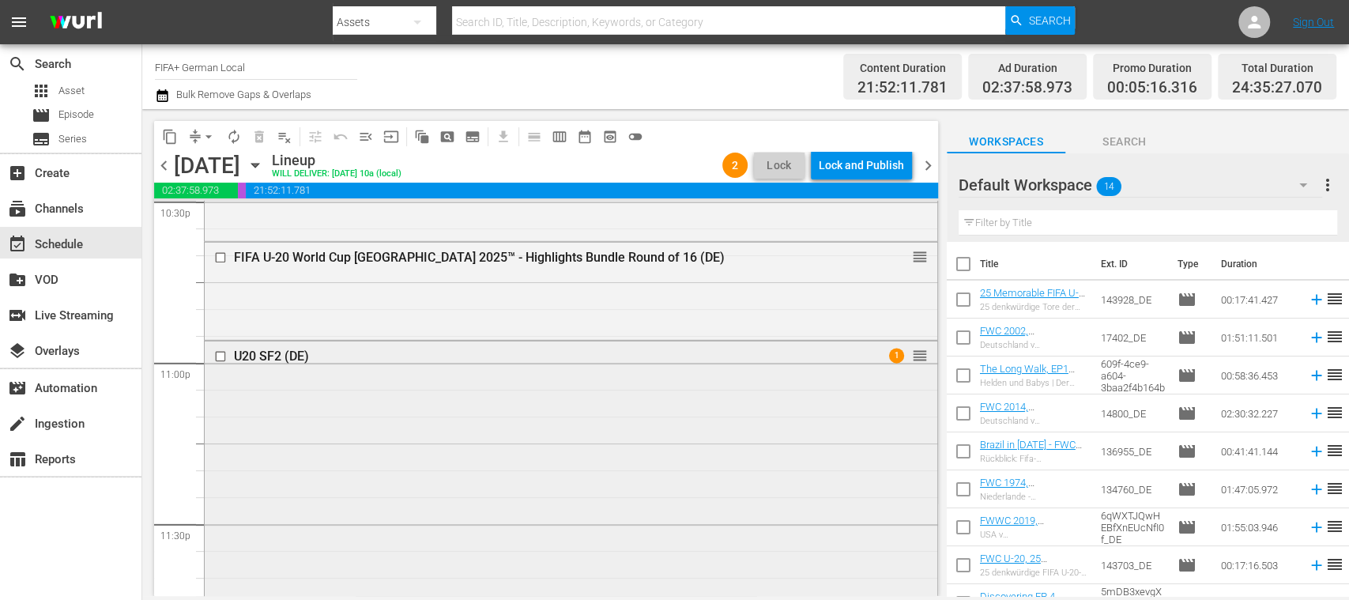
click at [383, 370] on div "U20 SF2 (DE) 1 reorder" at bounding box center [571, 356] width 732 height 30
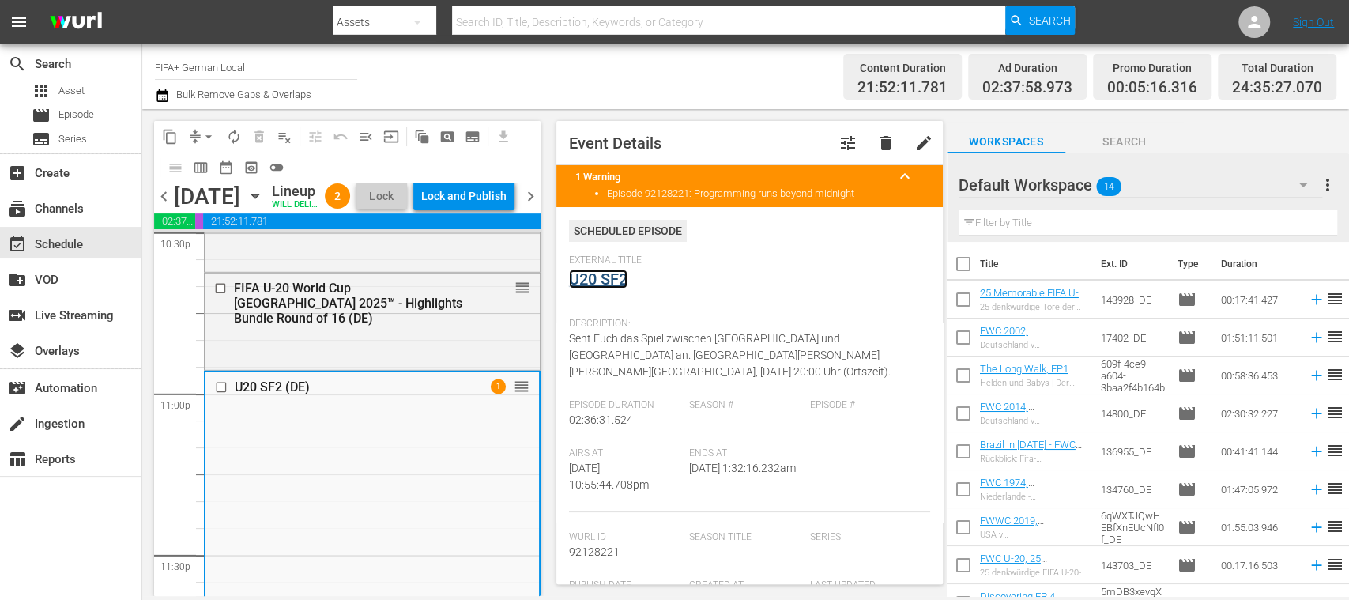
click at [615, 278] on link "U20 SF2" at bounding box center [598, 278] width 58 height 19
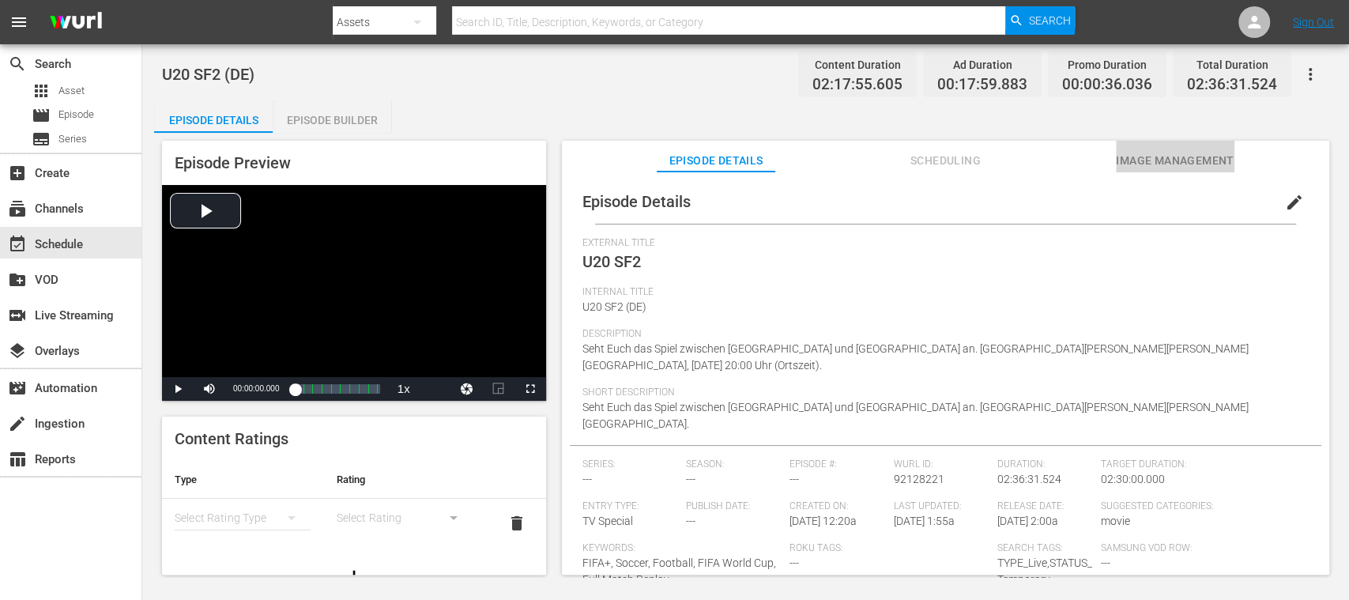
click at [1195, 160] on span "Image Management" at bounding box center [1175, 161] width 119 height 20
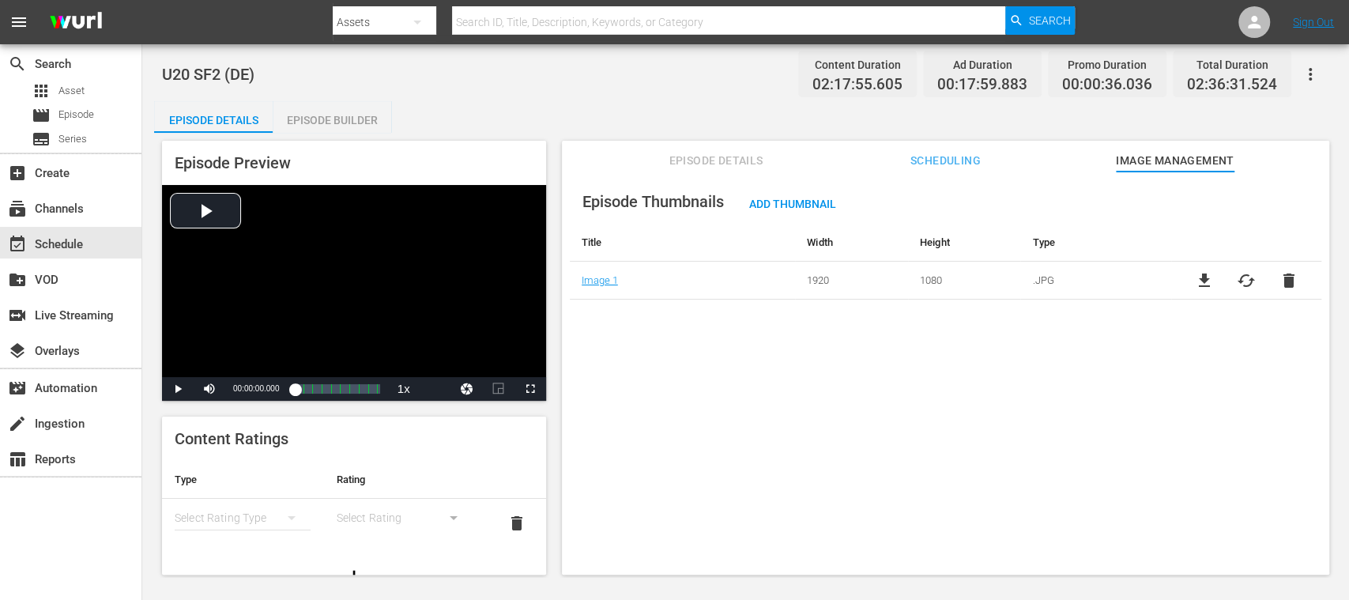
click at [1240, 281] on span "cached" at bounding box center [1246, 280] width 19 height 19
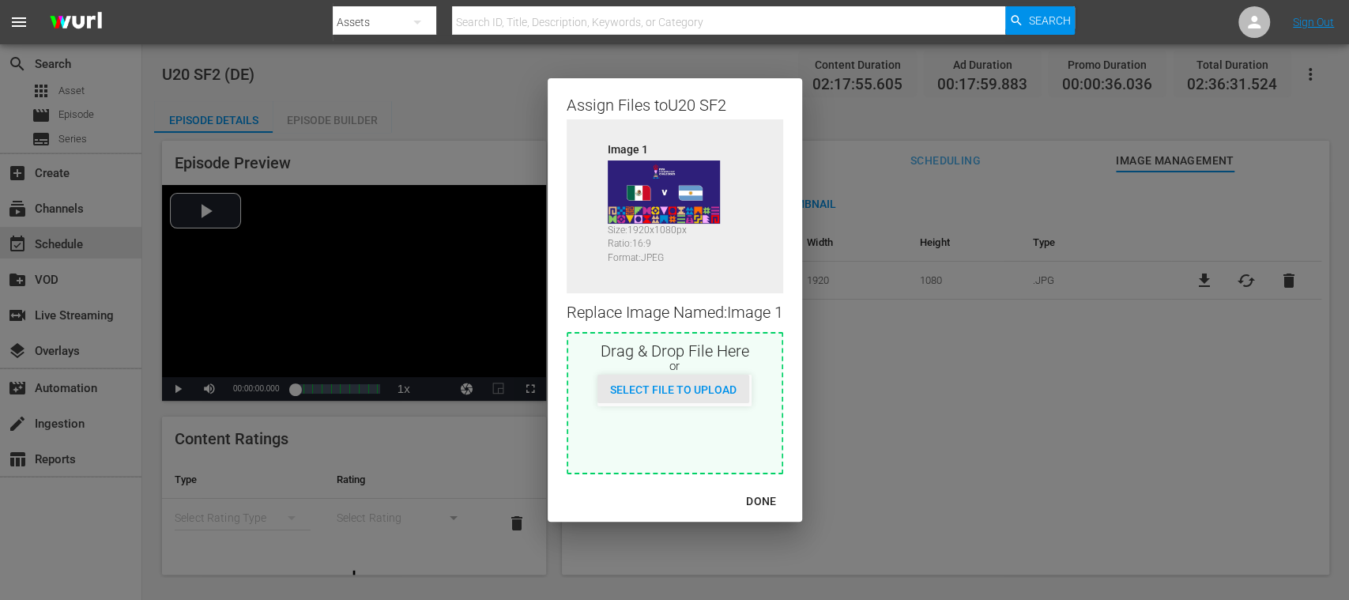
click at [724, 393] on span "Select File to Upload" at bounding box center [673, 389] width 152 height 13
type input "C:\fakepath\ARG V COL.jpg"
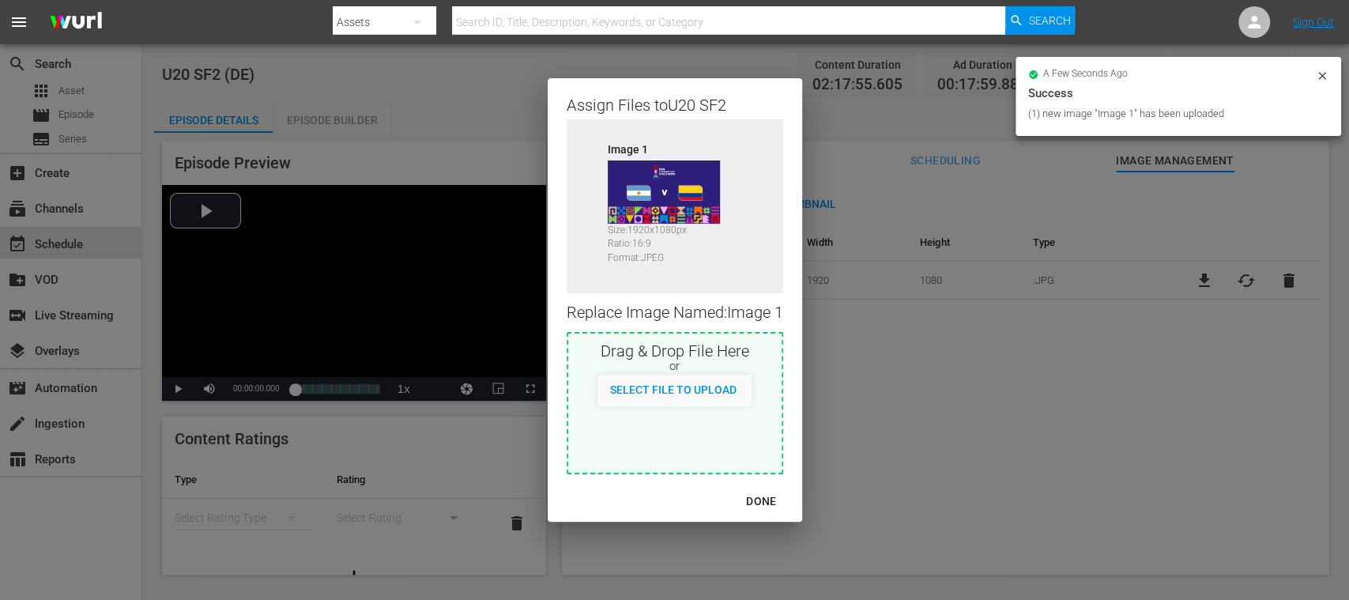
click at [770, 495] on div "DONE" at bounding box center [760, 501] width 55 height 20
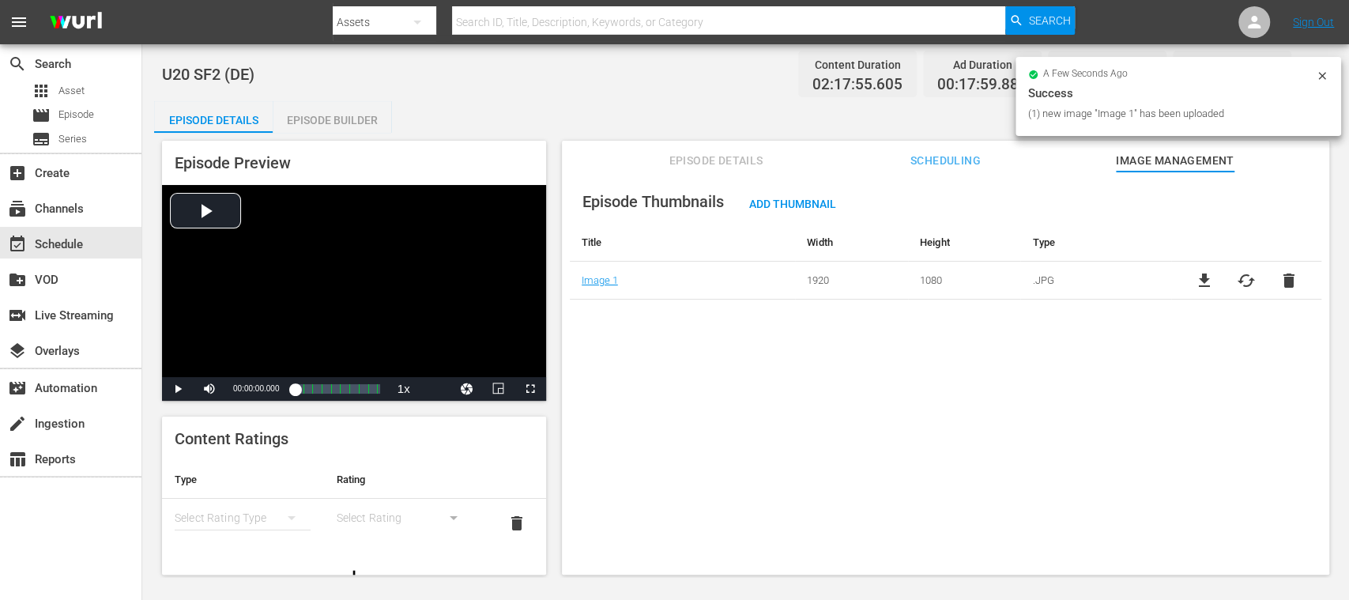
click at [732, 152] on span "Episode Details" at bounding box center [716, 161] width 119 height 20
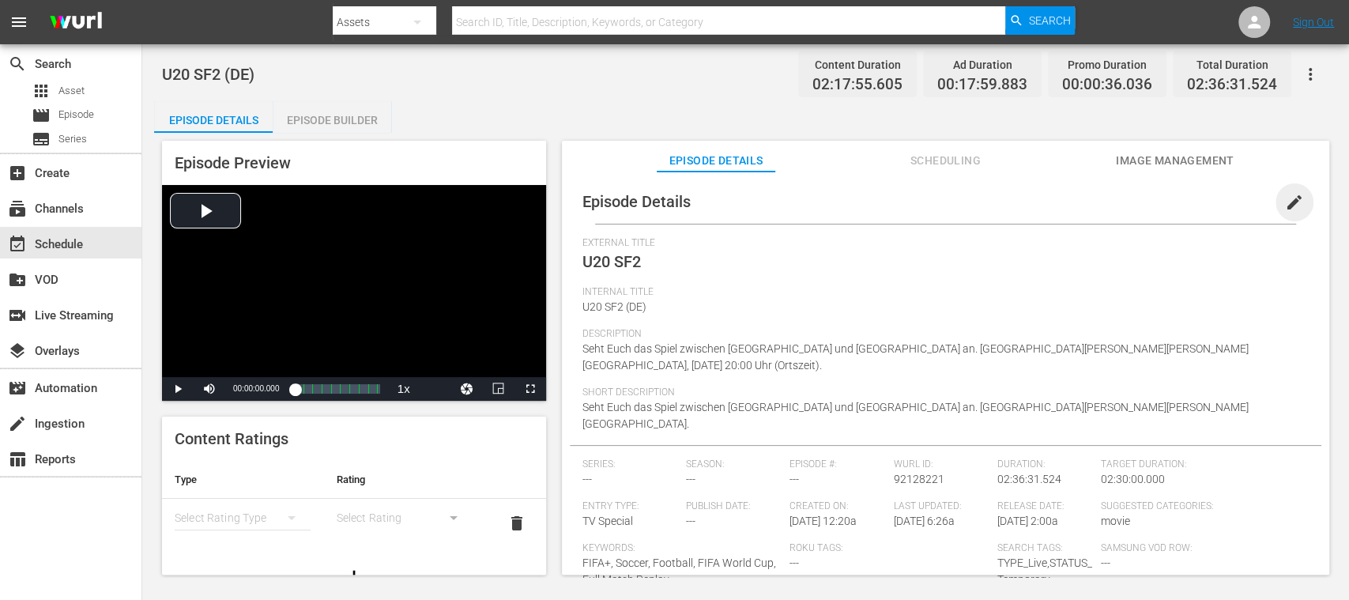
click at [1285, 202] on span "edit" at bounding box center [1294, 202] width 19 height 19
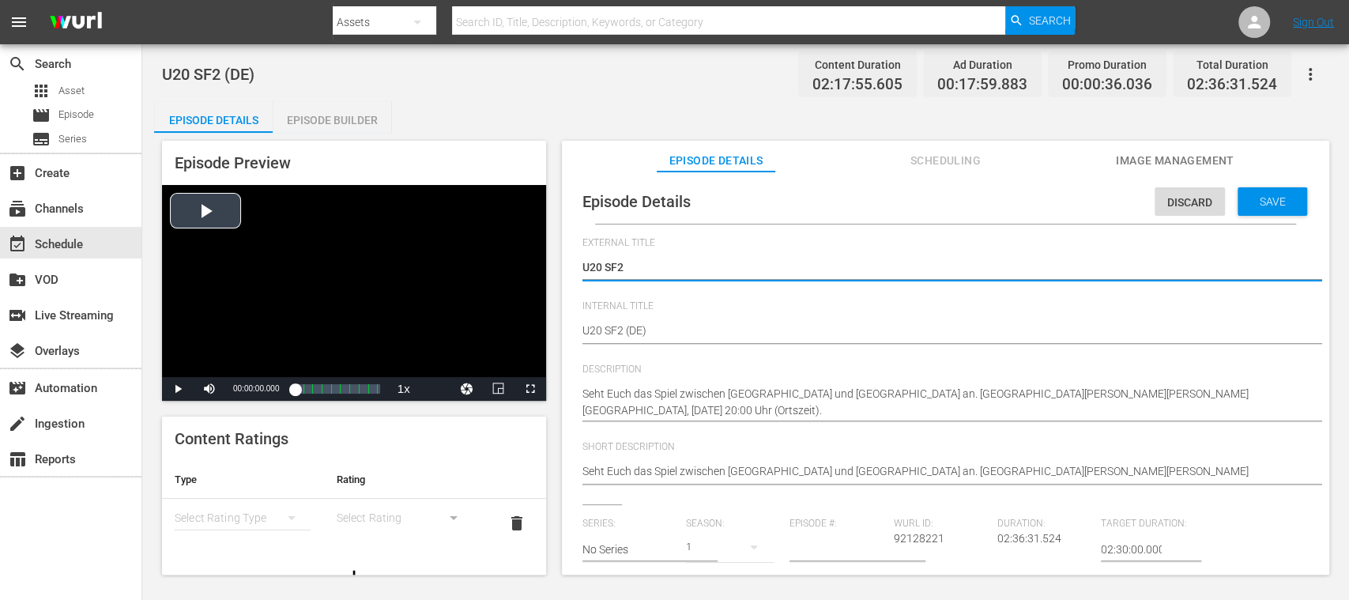
drag, startPoint x: 626, startPoint y: 258, endPoint x: 491, endPoint y: 252, distance: 134.5
click at [491, 252] on div "Episode Preview Video Player is loading. Play Video Play Mute Current Time 00:0…" at bounding box center [745, 360] width 1183 height 454
paste textarea "Argentinien - Kolumbien | Halbfinale | FIFA U-20-Weltmeisterschaft [GEOGRAPHIC_…"
type textarea "Argentinien - Kolumbien | Halbfinale | FIFA U-20-Weltmeisterschaft [GEOGRAPHIC_…"
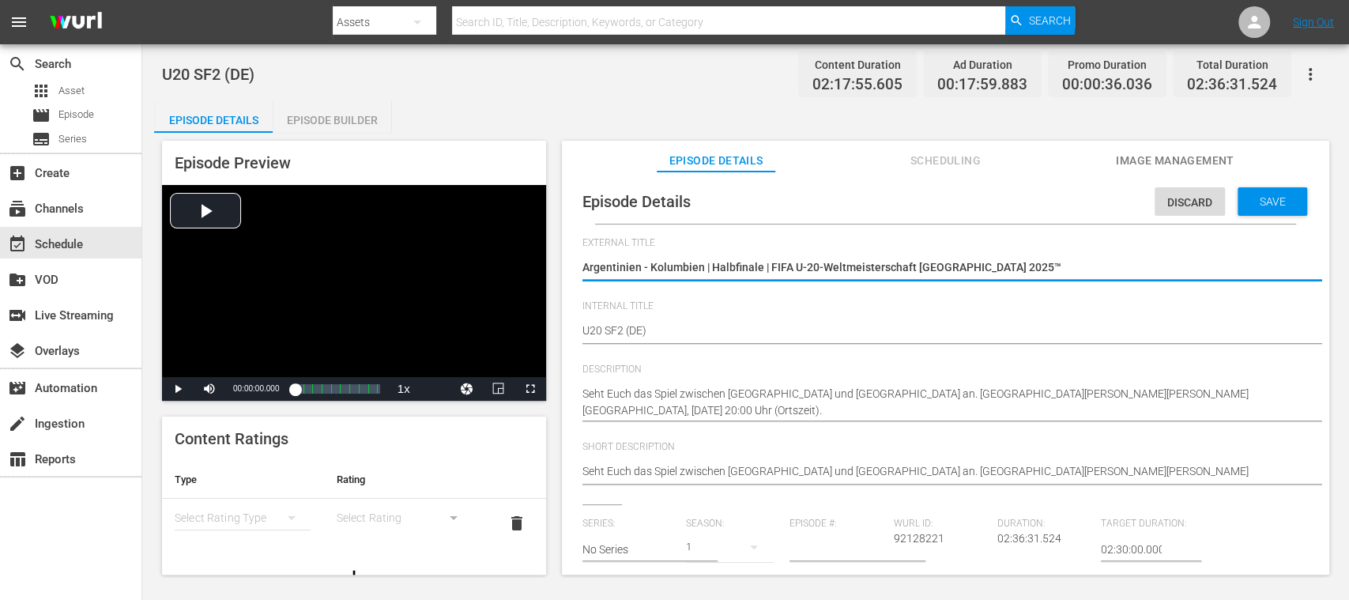
type textarea "Argentinien - Kolumbien | Halbfinale | FIFA U-20-Weltmeisterschaft [GEOGRAPHIC_…"
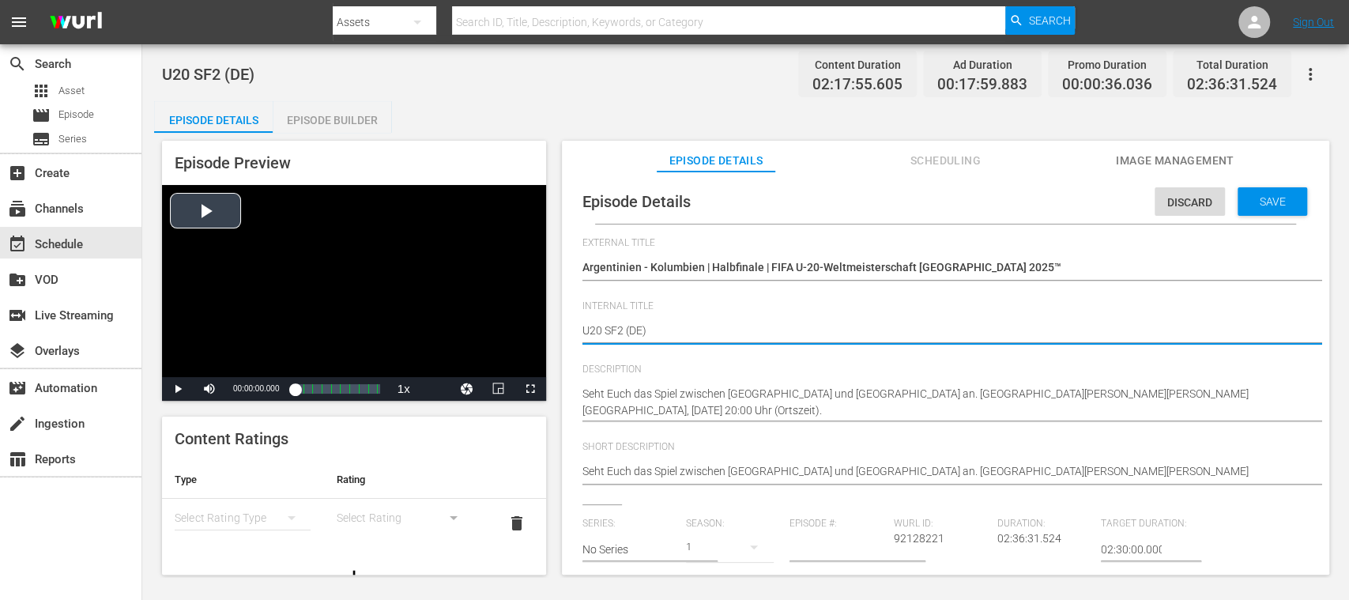
drag, startPoint x: 556, startPoint y: 326, endPoint x: 450, endPoint y: 318, distance: 106.1
paste textarea "Argentinien - Kolumbien | Halbfinale | FIFA U-20-Weltmeisterschaft [GEOGRAPHIC_…"
type textarea "Argentinien - Kolumbien | Halbfinale | FIFA U-20-Weltmeisterschaft Chile 2025™ …"
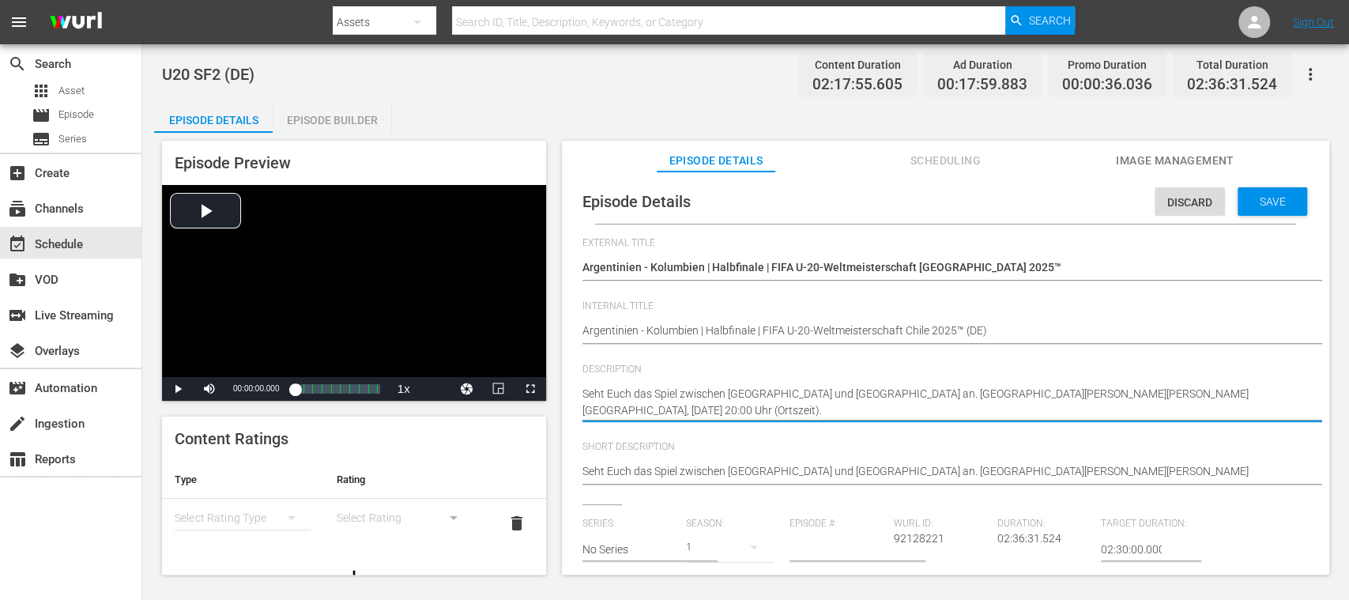
drag, startPoint x: 582, startPoint y: 396, endPoint x: 555, endPoint y: 363, distance: 42.7
paste textarea "[GEOGRAPHIC_DATA] und [GEOGRAPHIC_DATA] an. [GEOGRAPHIC_DATA][PERSON_NAME][PERS…"
type textarea "Seht Euch das Spiel zwischen Argentinien und [GEOGRAPHIC_DATA] an. [GEOGRAPHIC_…"
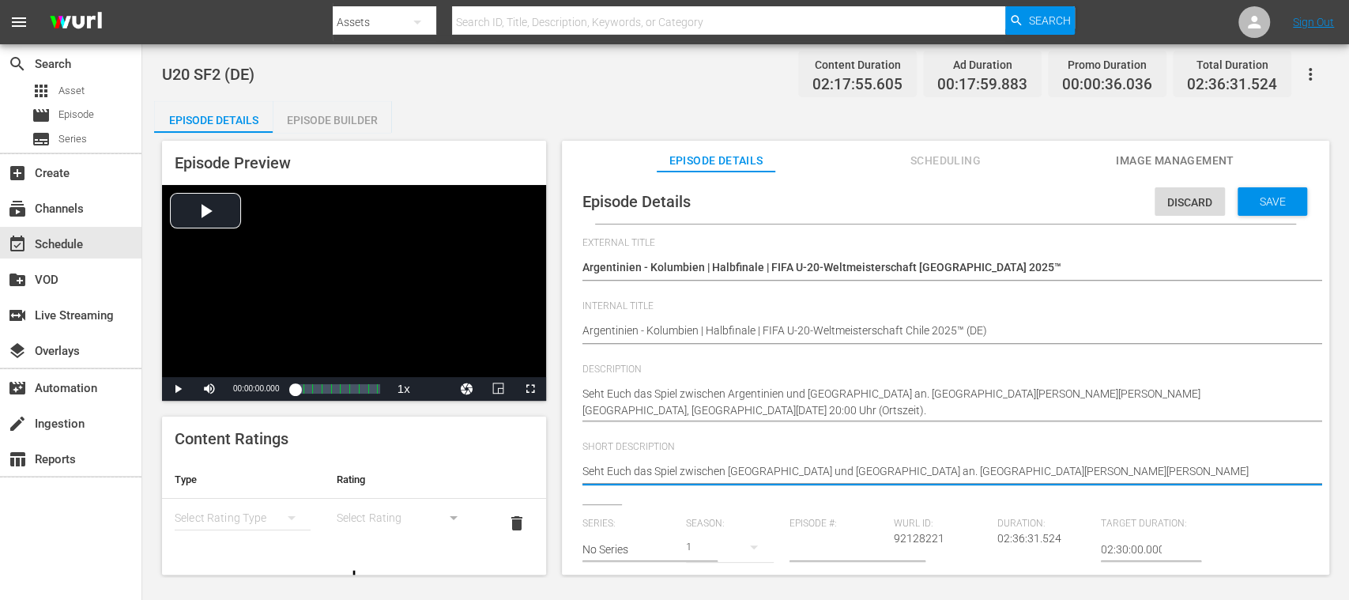
drag, startPoint x: 1122, startPoint y: 474, endPoint x: 723, endPoint y: 468, distance: 399.1
paste textarea "[GEOGRAPHIC_DATA] und [GEOGRAPHIC_DATA] an. [GEOGRAPHIC_DATA][PERSON_NAME][PERS…"
type textarea "Seht Euch das Spiel zwischen Argentinien und [GEOGRAPHIC_DATA] an. [GEOGRAPHIC_…"
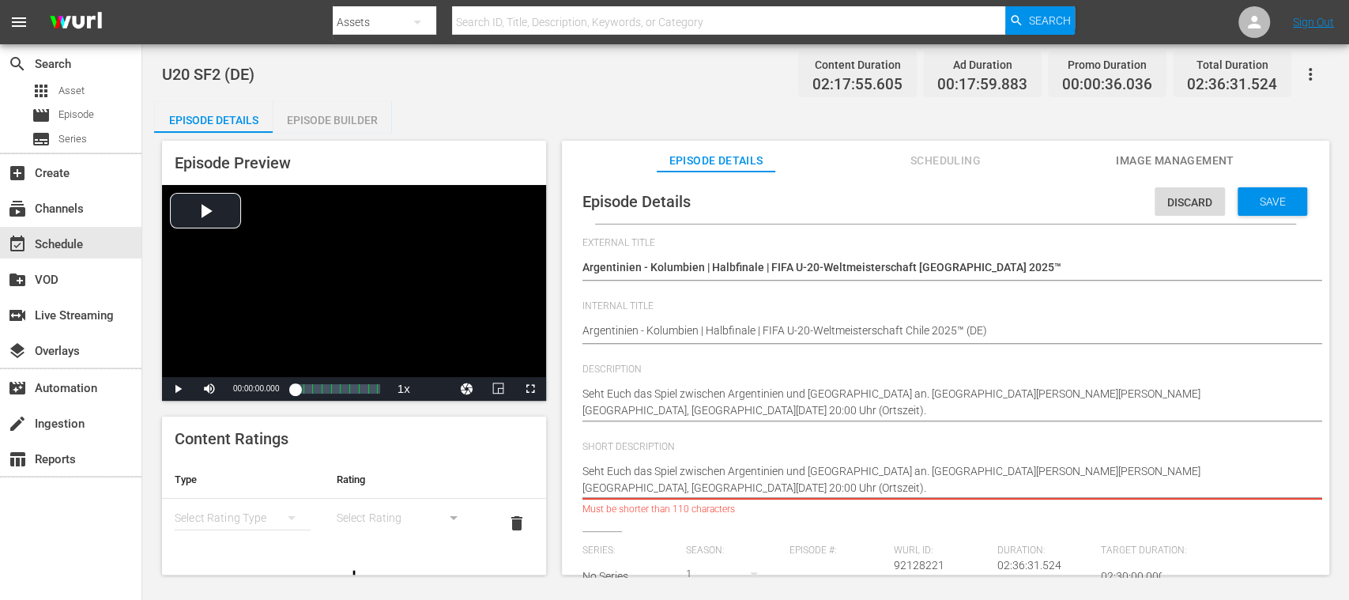
drag, startPoint x: 1165, startPoint y: 472, endPoint x: 1180, endPoint y: 490, distance: 24.1
click at [1180, 490] on textarea "Seht Euch das Spiel zwischen [GEOGRAPHIC_DATA] und [GEOGRAPHIC_DATA] an. [GEOGR…" at bounding box center [941, 479] width 718 height 33
click at [1179, 482] on textarea "Seht Euch das Spiel zwischen [GEOGRAPHIC_DATA] und [GEOGRAPHIC_DATA] an. [GEOGR…" at bounding box center [941, 479] width 718 height 33
drag, startPoint x: 1170, startPoint y: 471, endPoint x: 1186, endPoint y: 495, distance: 28.5
click at [1186, 495] on textarea "Seht Euch das Spiel zwischen [GEOGRAPHIC_DATA] und [GEOGRAPHIC_DATA] an. [GEOGR…" at bounding box center [941, 479] width 718 height 33
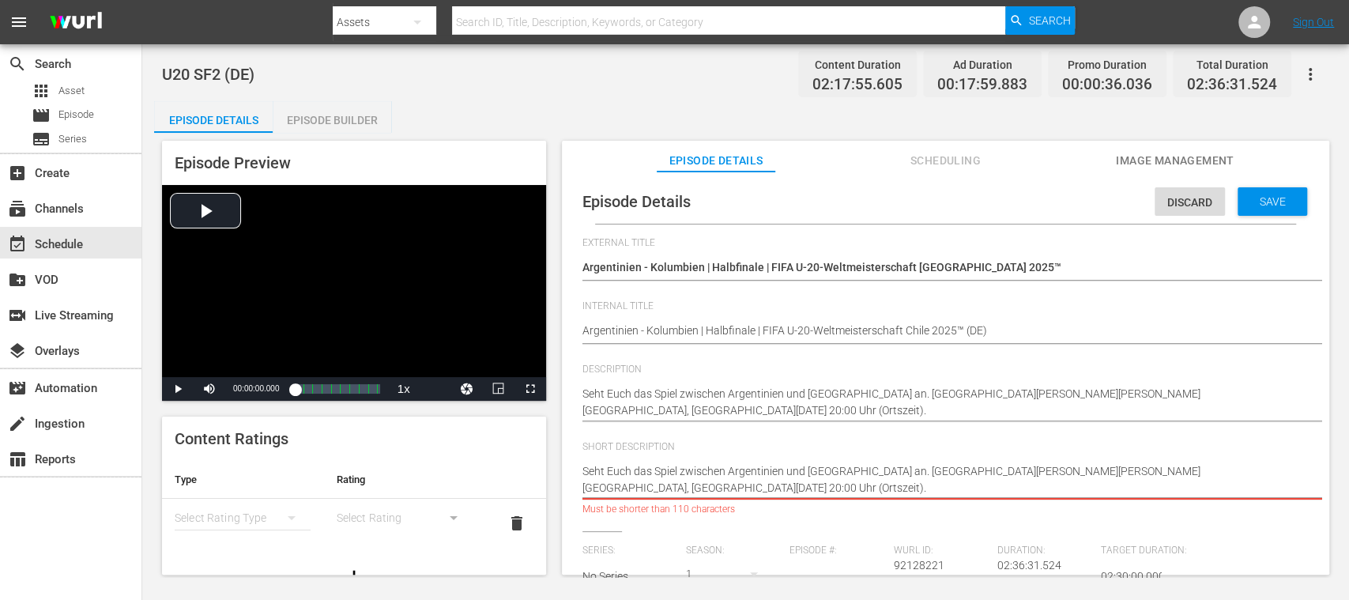
type textarea "Seht Euch das Spiel zwischen Argentinien und [GEOGRAPHIC_DATA] an. [GEOGRAPHIC_…"
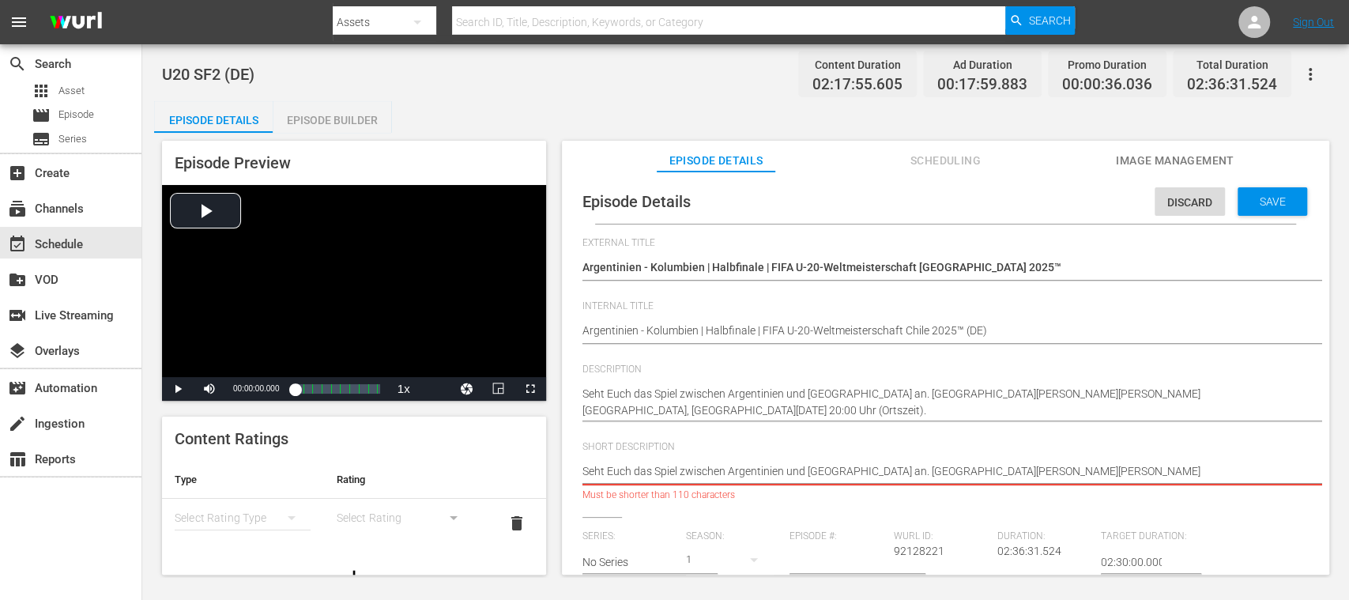
type textarea "Seht Euch das Spiel zwischen Argentinien und [GEOGRAPHIC_DATA] an. [GEOGRAPHIC_…"
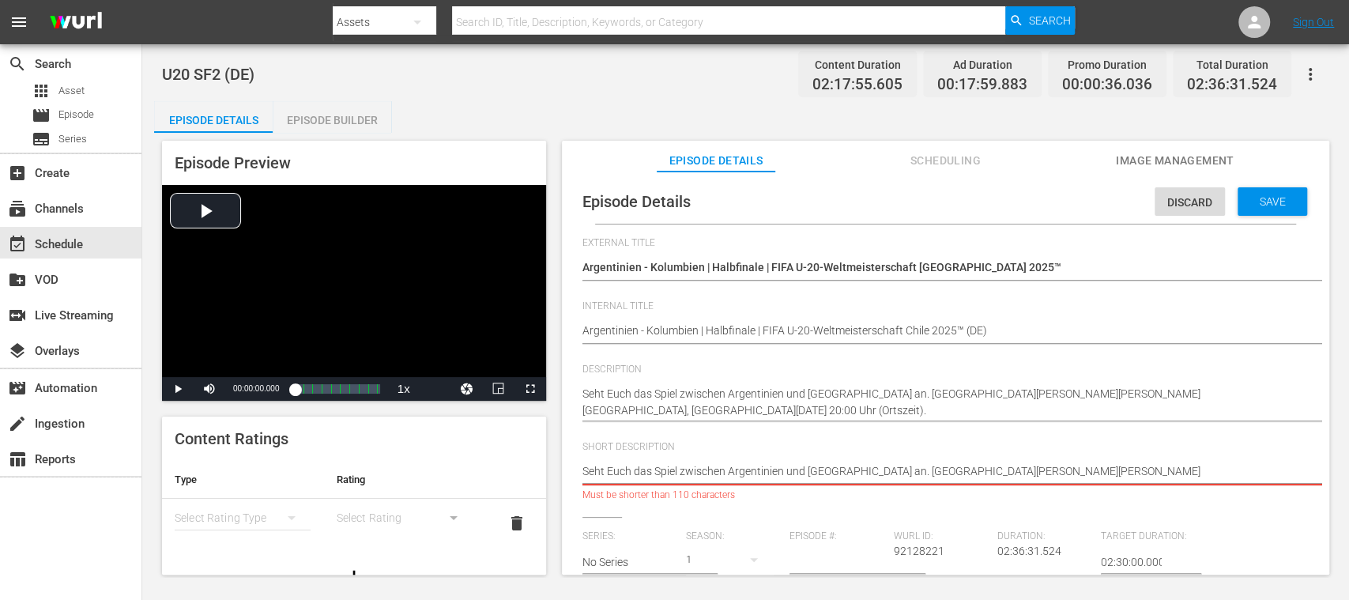
drag, startPoint x: 1187, startPoint y: 471, endPoint x: 423, endPoint y: 476, distance: 764.0
click at [423, 476] on div "Episode Preview Video Player is loading. Play Video Play Mute Current Time 00:0…" at bounding box center [745, 360] width 1183 height 454
type textarea "Seht Euch das Spiel zwischen Argentinien und [GEOGRAPHIC_DATA] an. [GEOGRAPHIC_…"
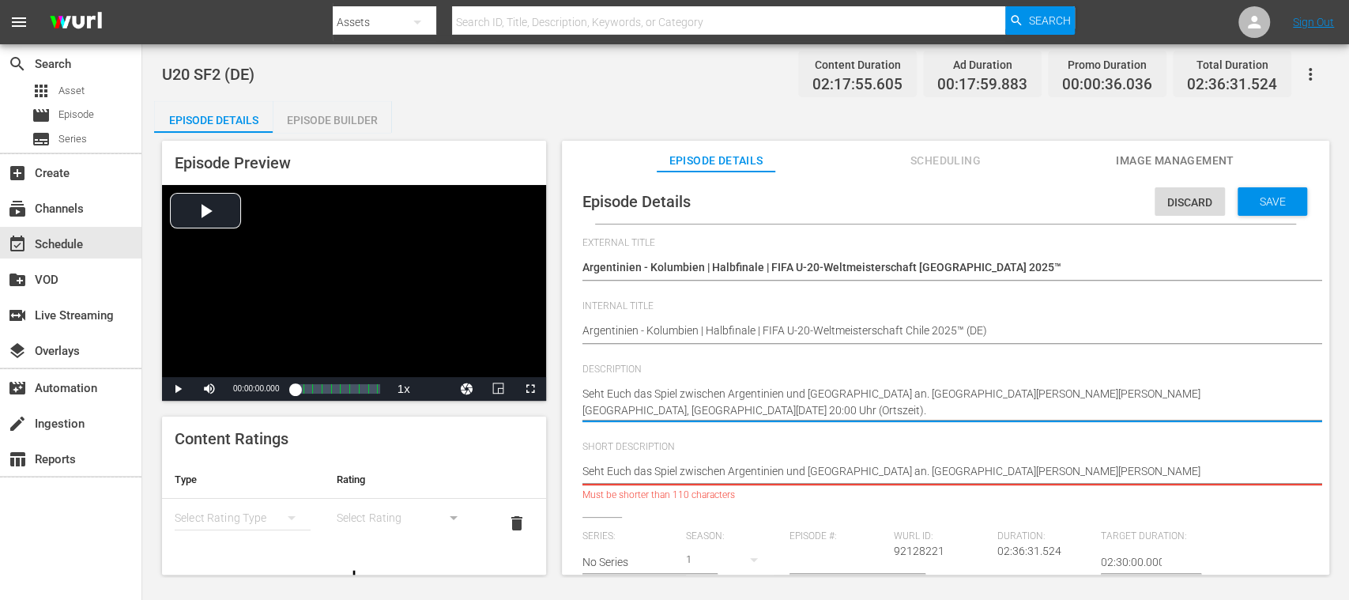
drag, startPoint x: 713, startPoint y: 411, endPoint x: 548, endPoint y: 375, distance: 168.1
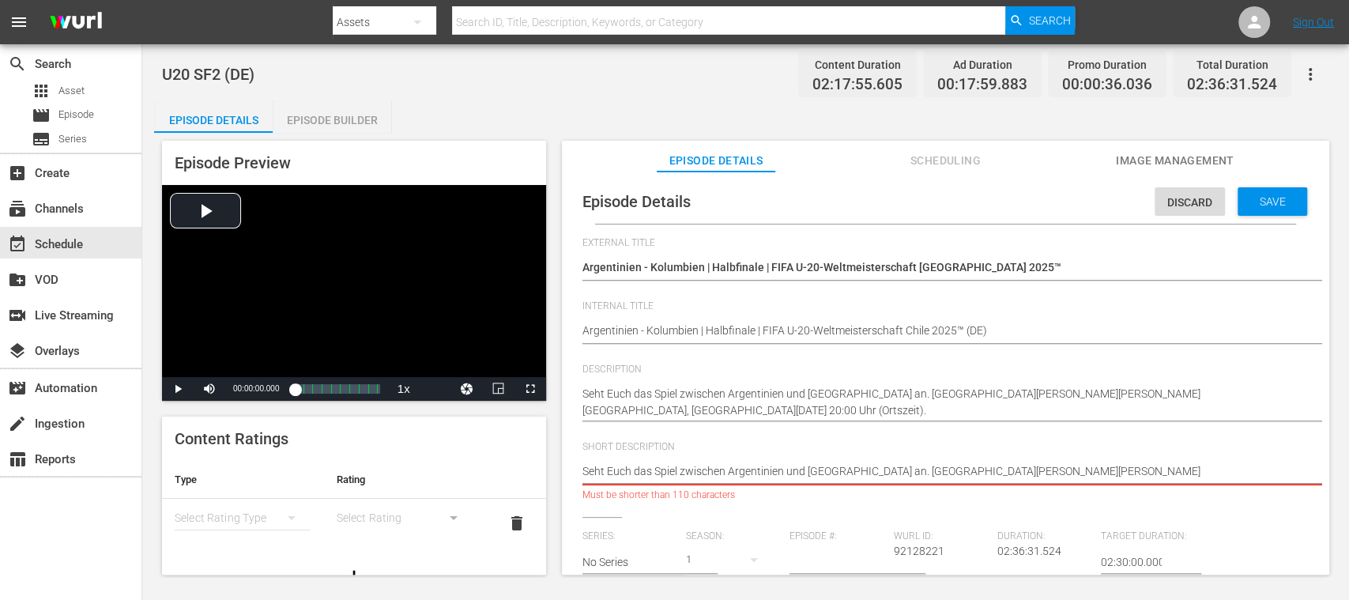
type textarea "Seht Euch das Spiel zwischen Argentinien und [GEOGRAPHIC_DATA] an. [GEOGRAPHIC_…"
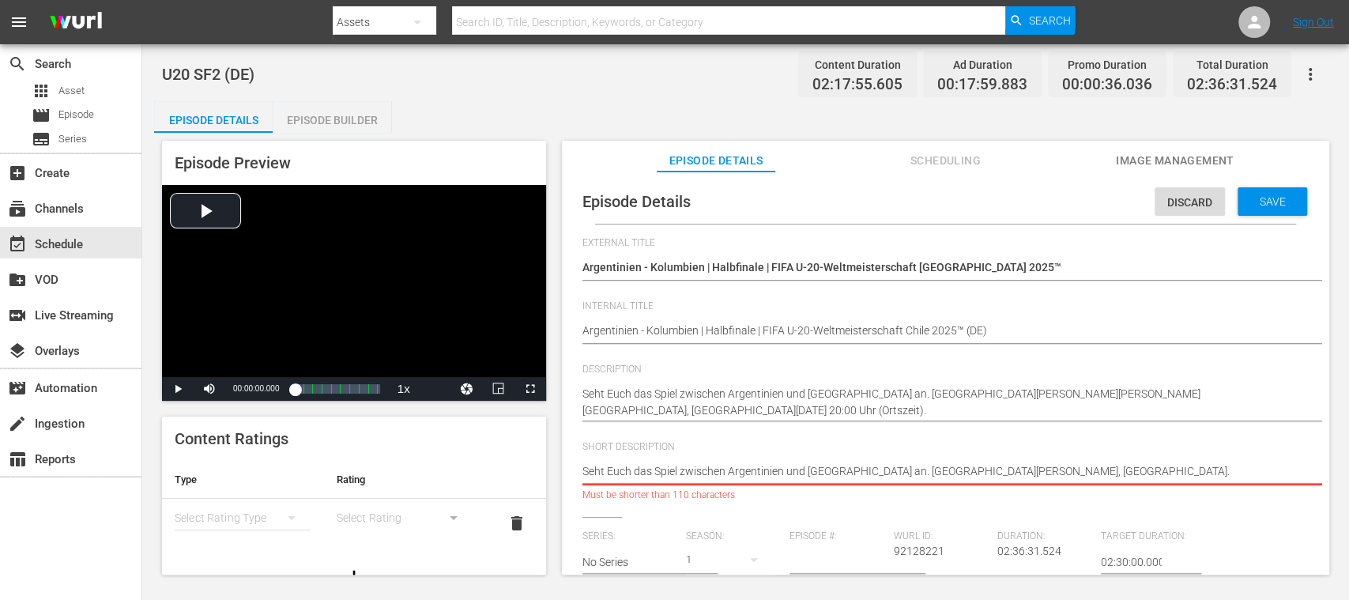
type textarea "Seht Euch das Spiel zwischen Argentinien und [GEOGRAPHIC_DATA] an. [GEOGRAPHIC_…"
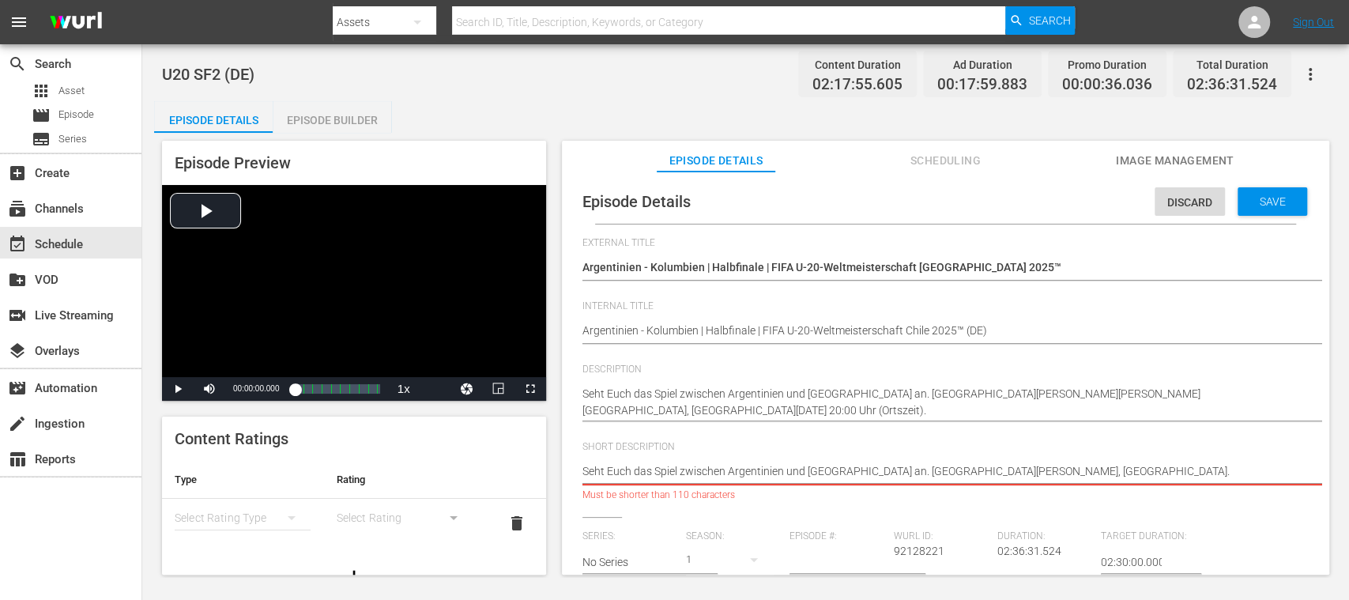
type textarea "Seht Euch das Spiel zwischen Argentinien und [GEOGRAPHIC_DATA] an. [GEOGRAPHIC_…"
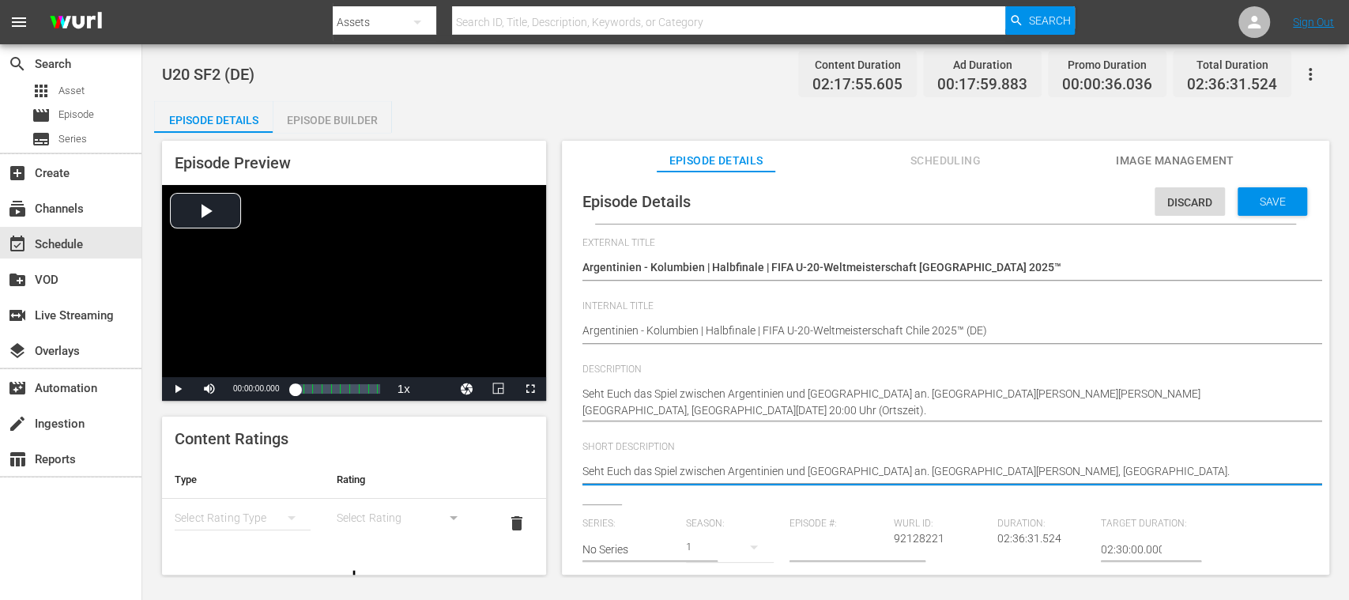
type textarea "Seht Euch das Spiel zwischen Argentinien und [GEOGRAPHIC_DATA] an. [GEOGRAPHIC_…"
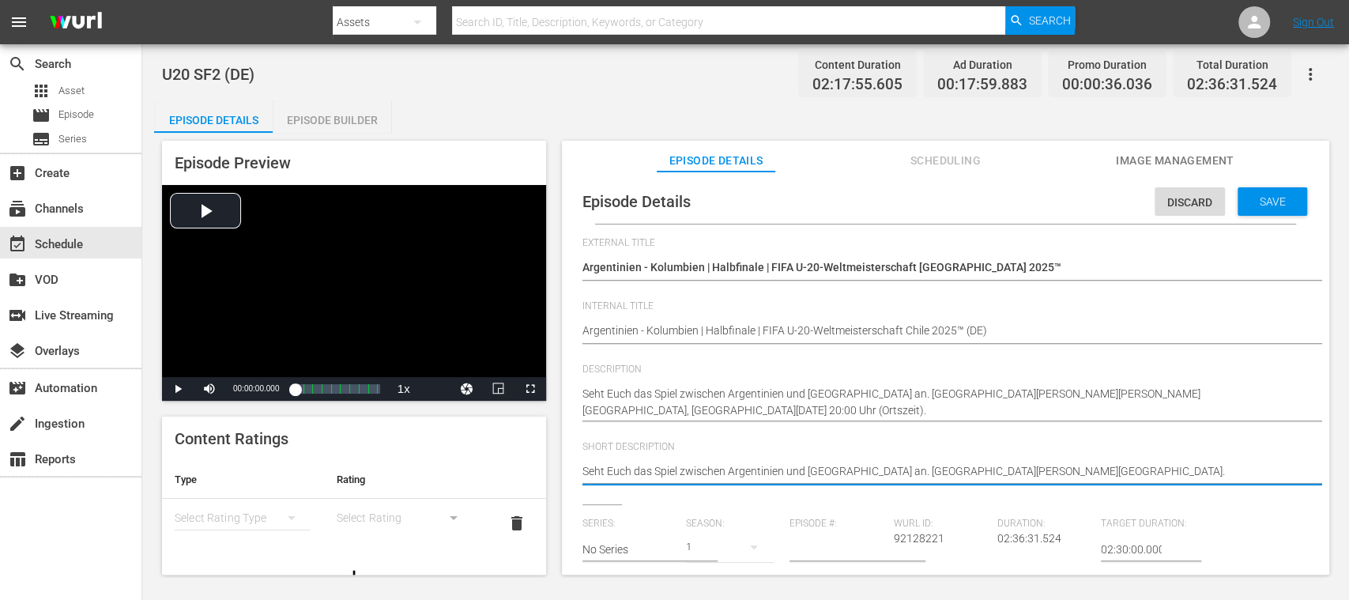
type textarea "Seht Euch das Spiel zwischen Argentinien und [GEOGRAPHIC_DATA] an. [GEOGRAPHIC_…"
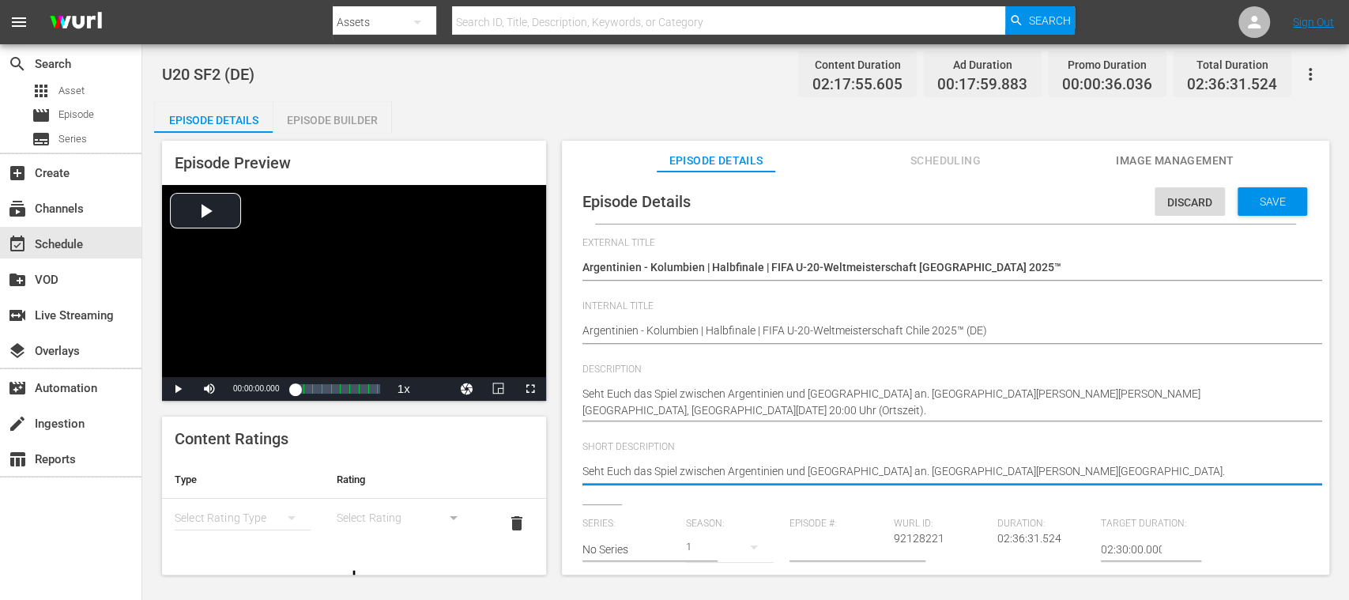
type textarea "Seht Euch das Spiel zwischen Argentinien und [GEOGRAPHIC_DATA] an. [GEOGRAPHIC_…"
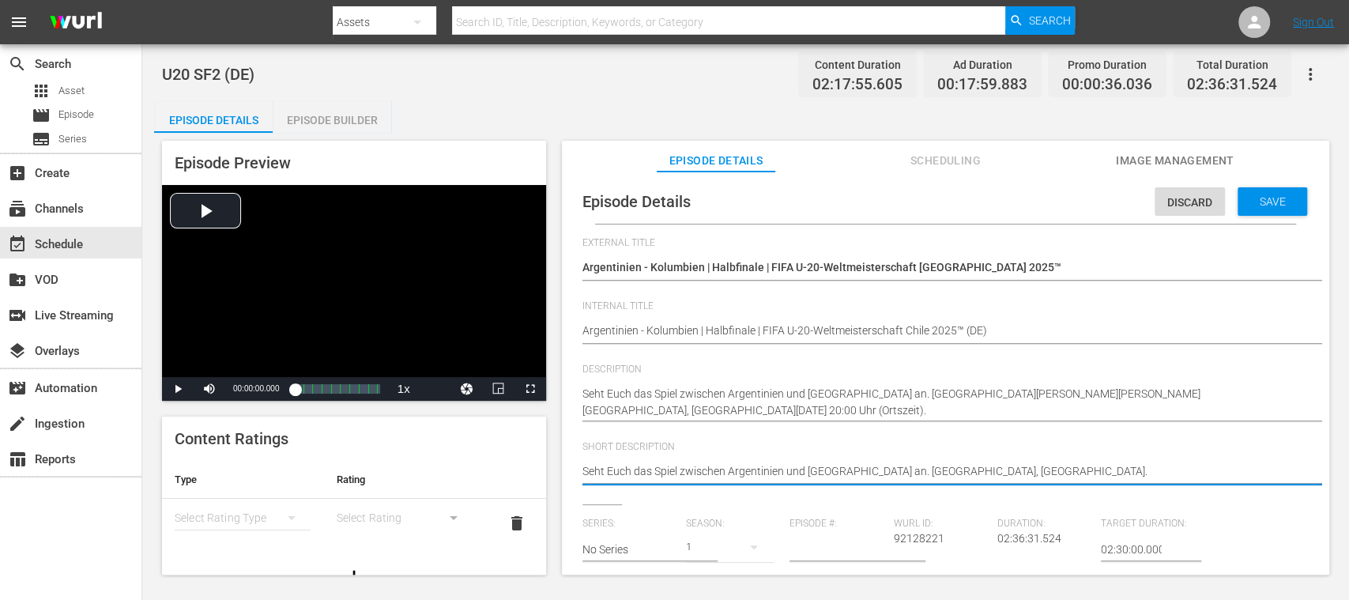
drag, startPoint x: 1079, startPoint y: 469, endPoint x: 401, endPoint y: 474, distance: 677.9
click at [401, 474] on div "Episode Preview Video Player is loading. Play Video Play Mute Current Time 00:0…" at bounding box center [745, 360] width 1183 height 454
type textarea "Seht Euch das Spiel zwischen Argentinien und [GEOGRAPHIC_DATA] an. [GEOGRAPHIC_…"
paste textarea "euch das Spiel zwischen [GEOGRAPHIC_DATA] und [GEOGRAPHIC_DATA] im [GEOGRAPHIC_…"
type textarea "Seht euch das Spiel zwischen [GEOGRAPHIC_DATA] und [GEOGRAPHIC_DATA] im [GEOGRA…"
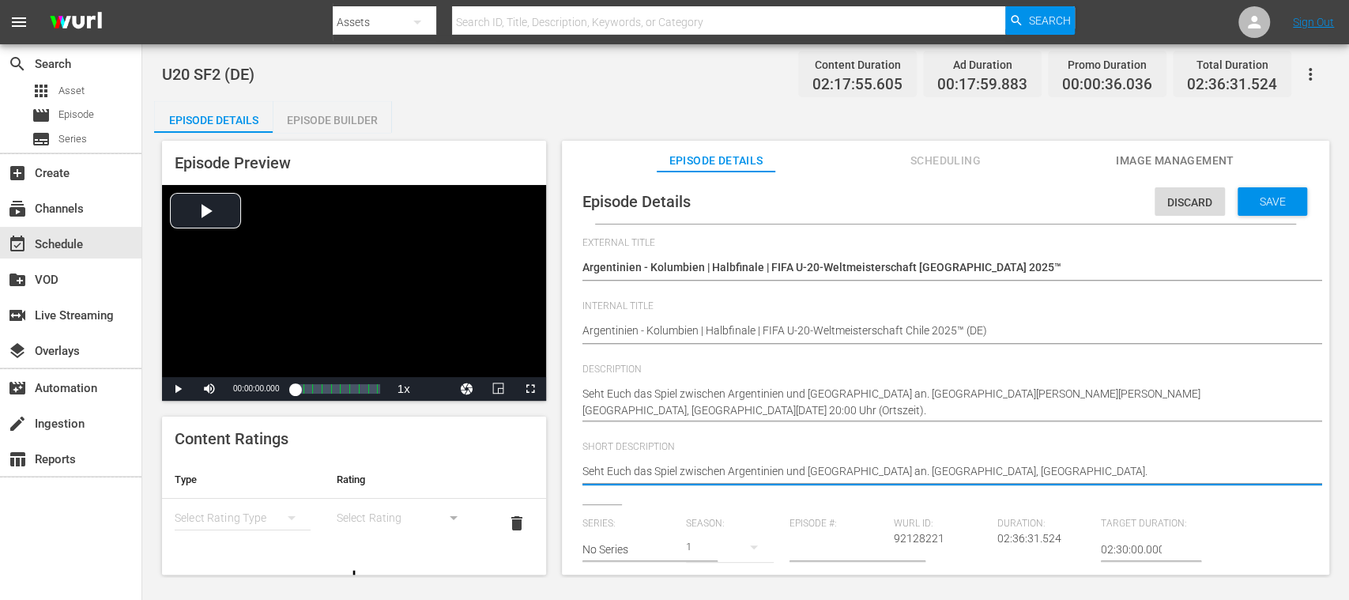
type textarea "Seht euch das Spiel zwischen [GEOGRAPHIC_DATA] und [GEOGRAPHIC_DATA] im [GEOGRA…"
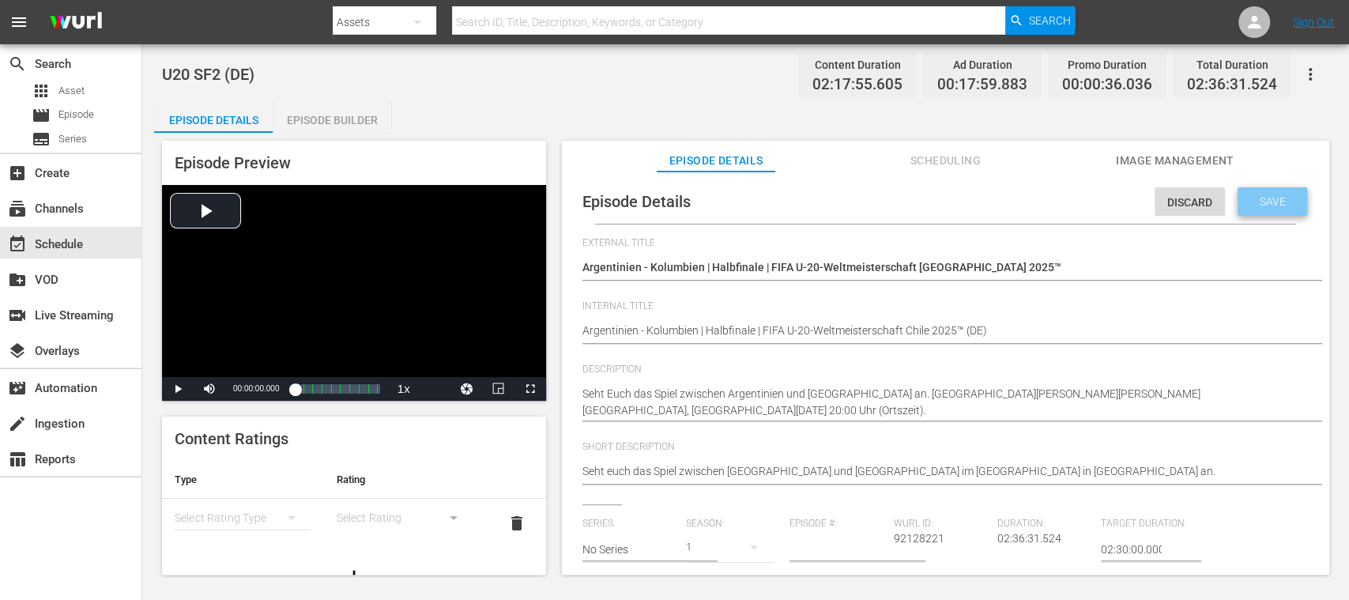
click at [1285, 204] on span "Save" at bounding box center [1272, 201] width 51 height 13
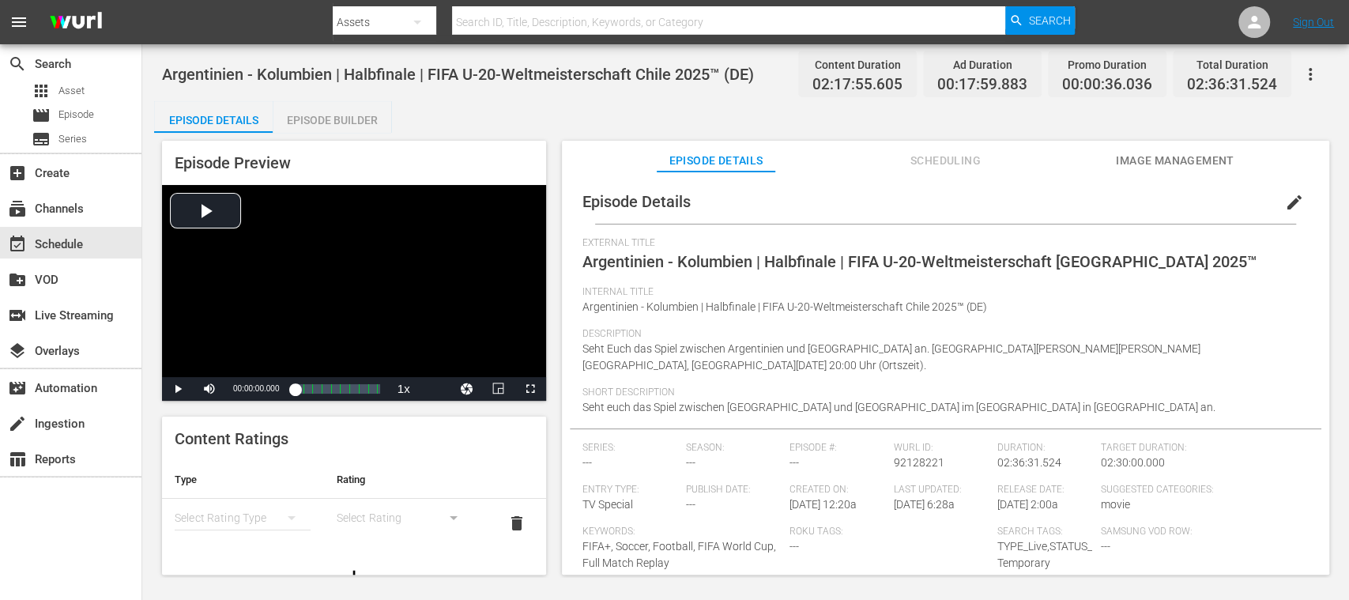
click at [1180, 152] on span "Image Management" at bounding box center [1175, 161] width 119 height 20
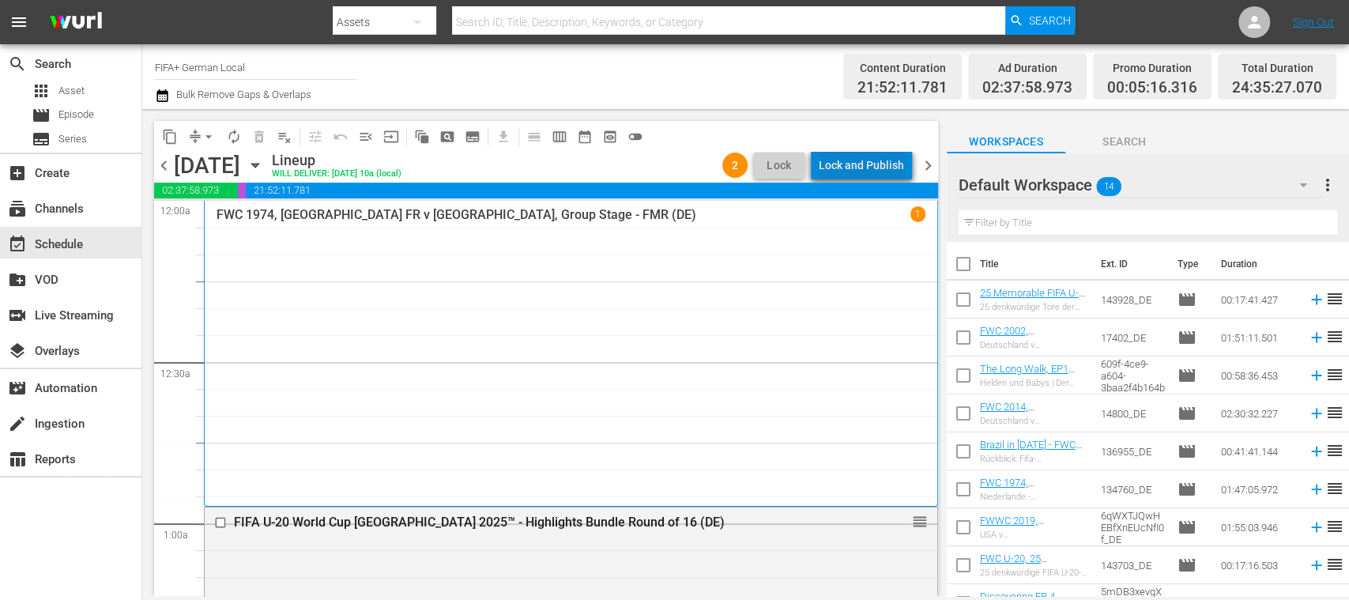
click at [893, 167] on div "Lock and Publish" at bounding box center [861, 165] width 85 height 28
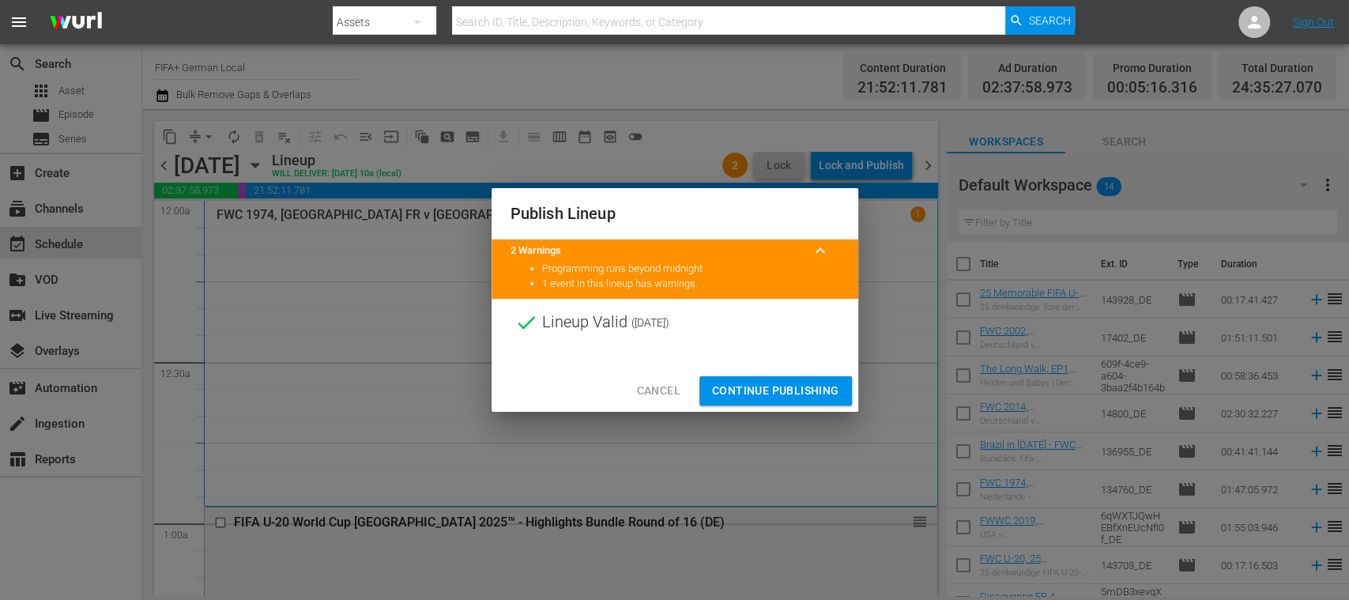
click at [804, 389] on span "Continue Publishing" at bounding box center [775, 391] width 127 height 20
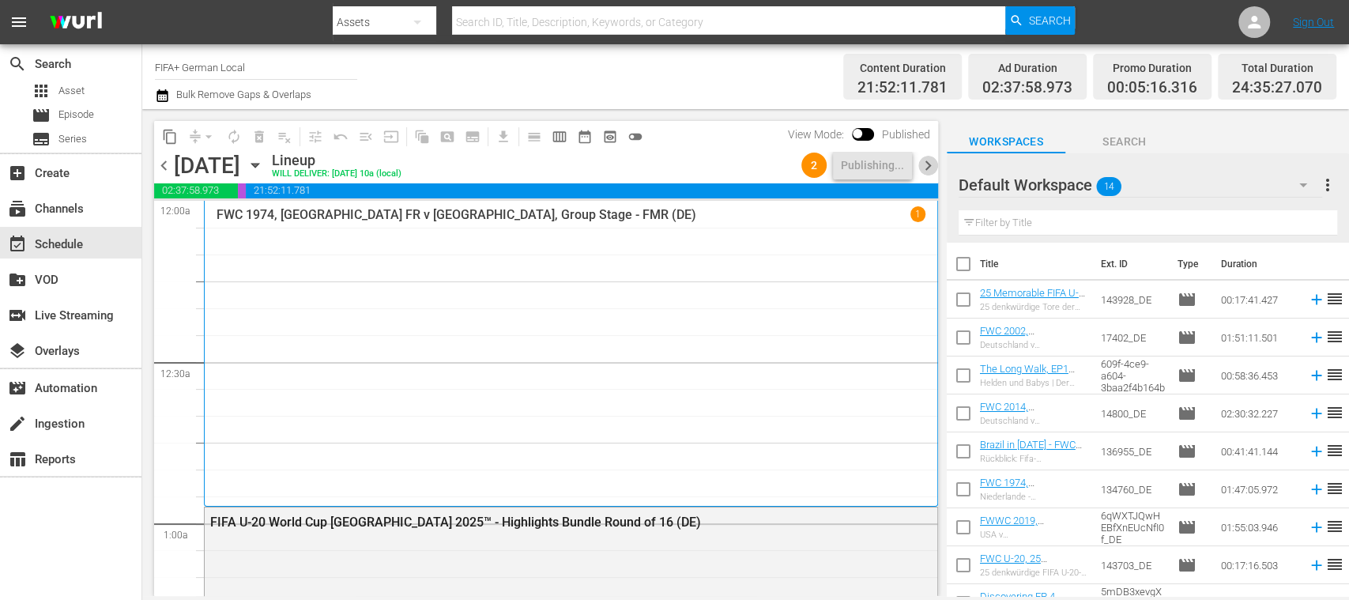
click at [933, 167] on span "chevron_right" at bounding box center [928, 166] width 20 height 20
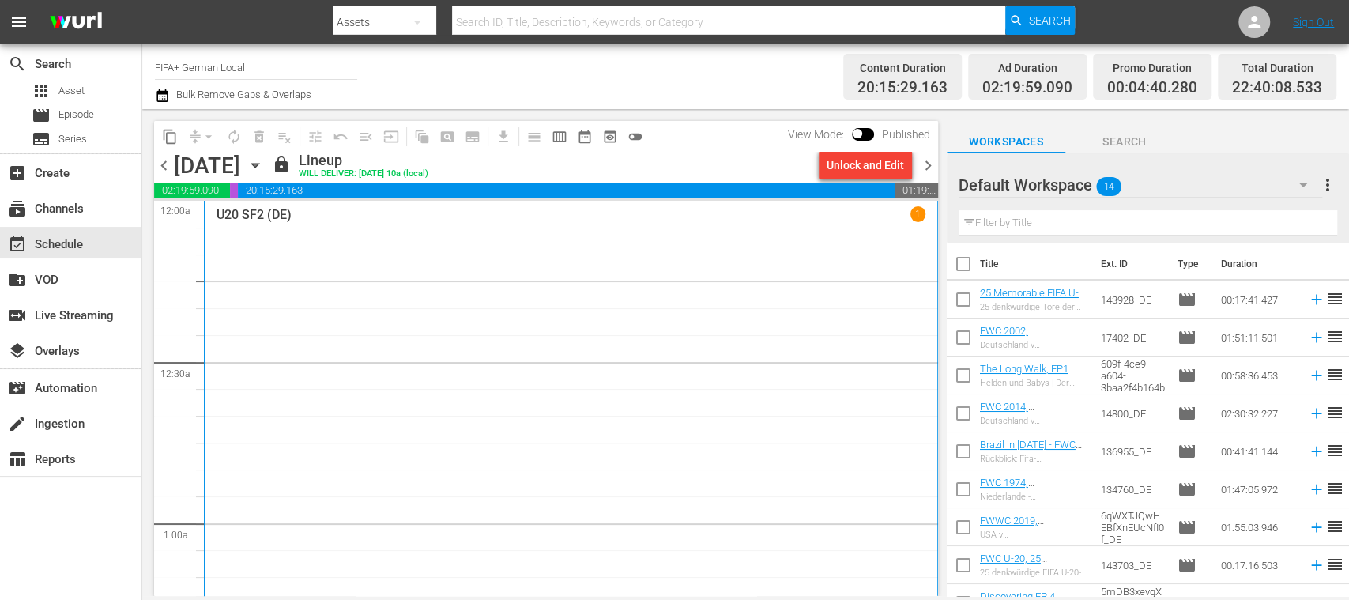
click at [163, 168] on span "chevron_left" at bounding box center [164, 166] width 20 height 20
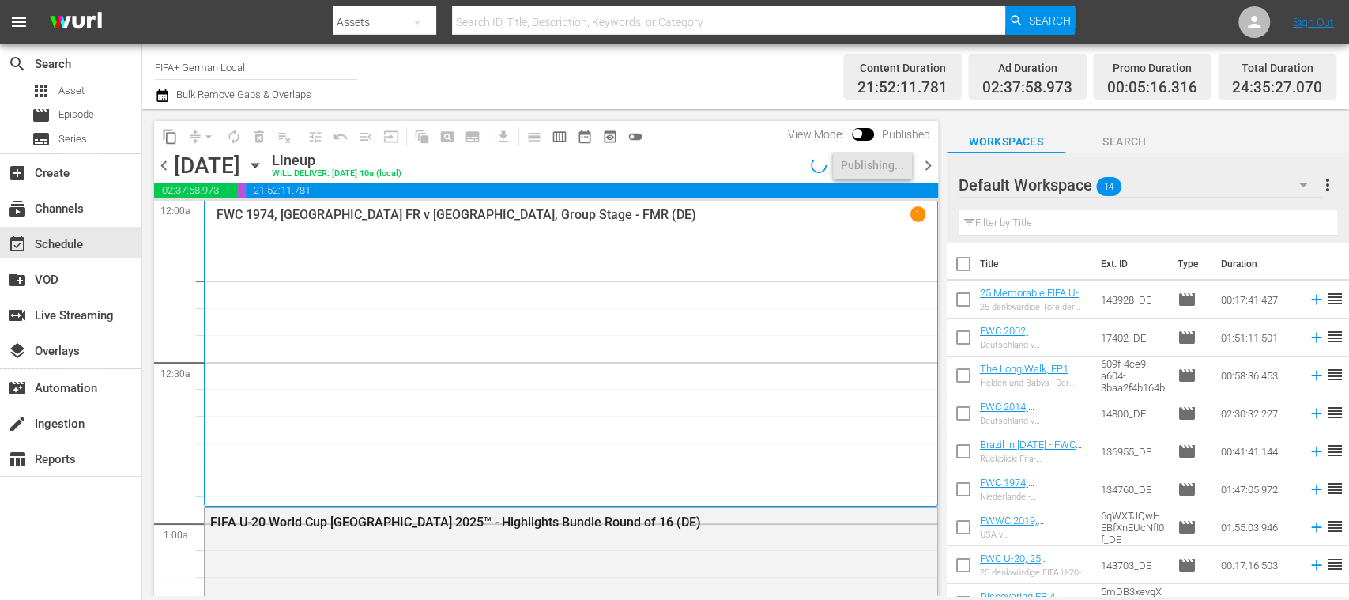
click at [928, 160] on span "chevron_right" at bounding box center [928, 166] width 20 height 20
